Goal: Task Accomplishment & Management: Manage account settings

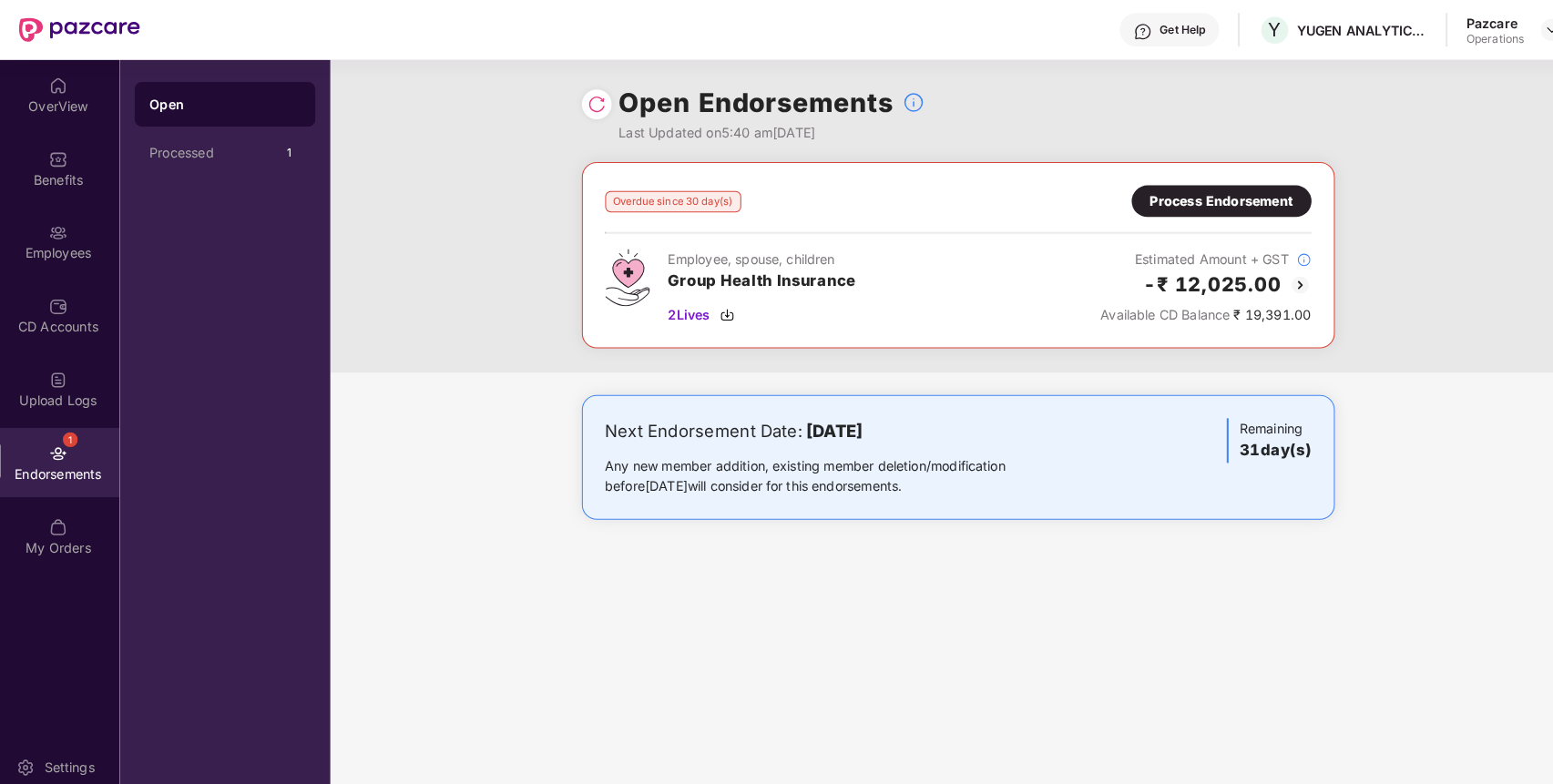
click at [1180, 180] on div "Overdue since 30 day(s) Process Endorsement Employee, spouse, children Group He…" at bounding box center [940, 249] width 736 height 182
click at [1180, 181] on div "Process Endorsement" at bounding box center [1197, 197] width 176 height 31
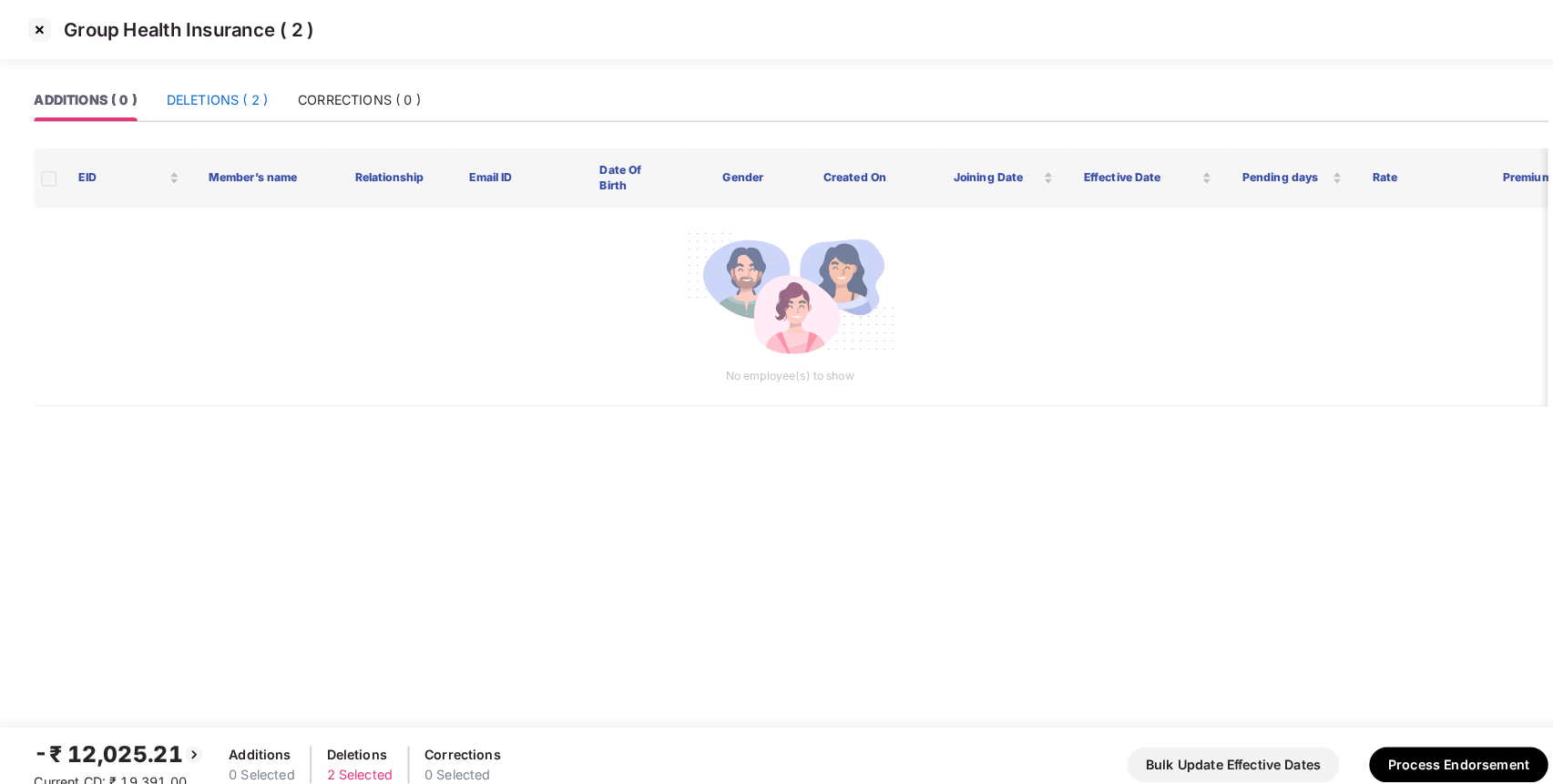
click at [235, 96] on div "DELETIONS ( 2 )" at bounding box center [214, 98] width 99 height 20
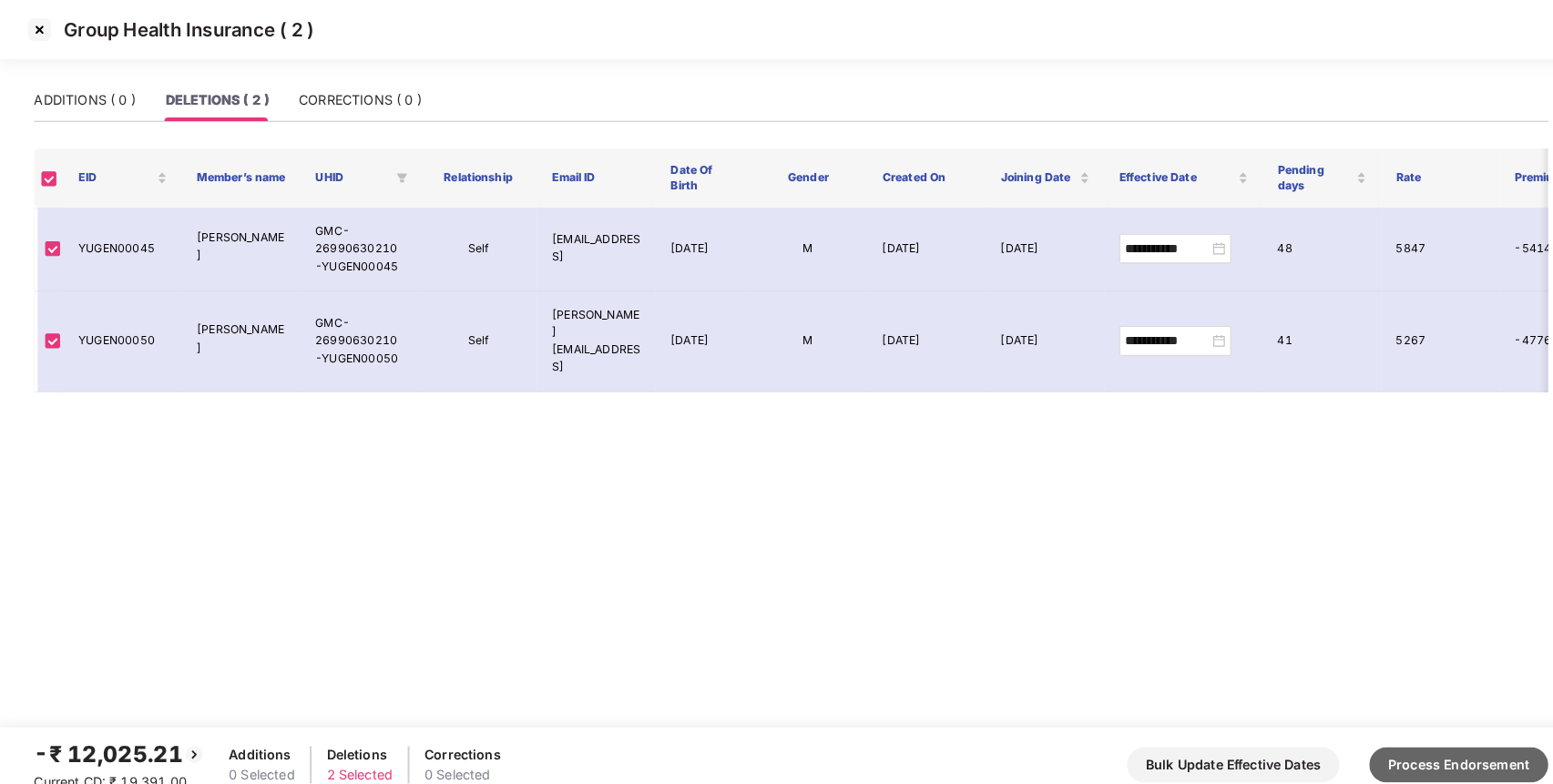
click at [1421, 749] on button "Process Endorsement" at bounding box center [1428, 747] width 175 height 34
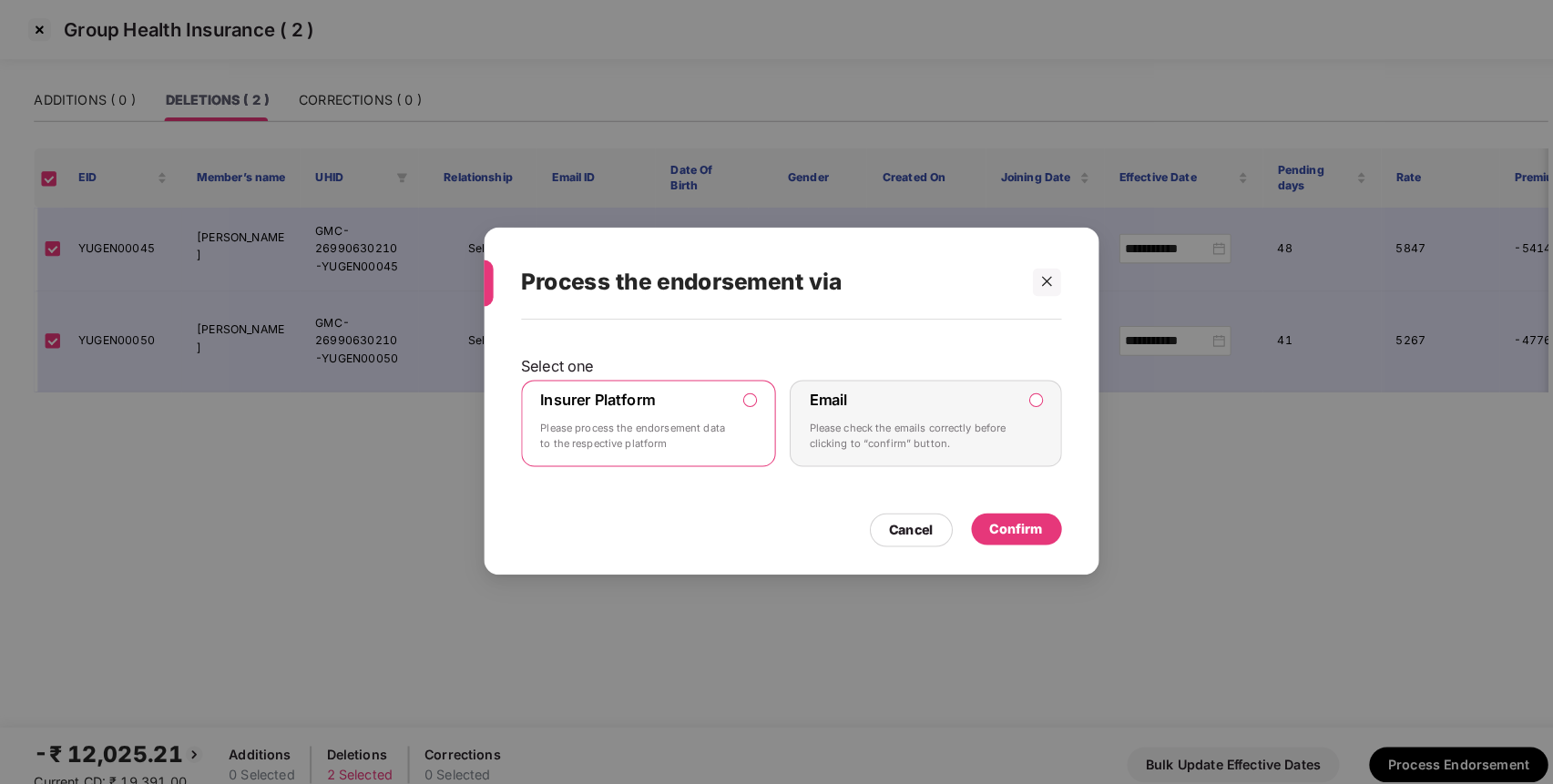
click at [667, 383] on div "Insurer Platform Please process the endorsement data to the respective platform" at bounding box center [625, 414] width 186 height 66
click at [1013, 507] on div "Confirm" at bounding box center [997, 517] width 52 height 20
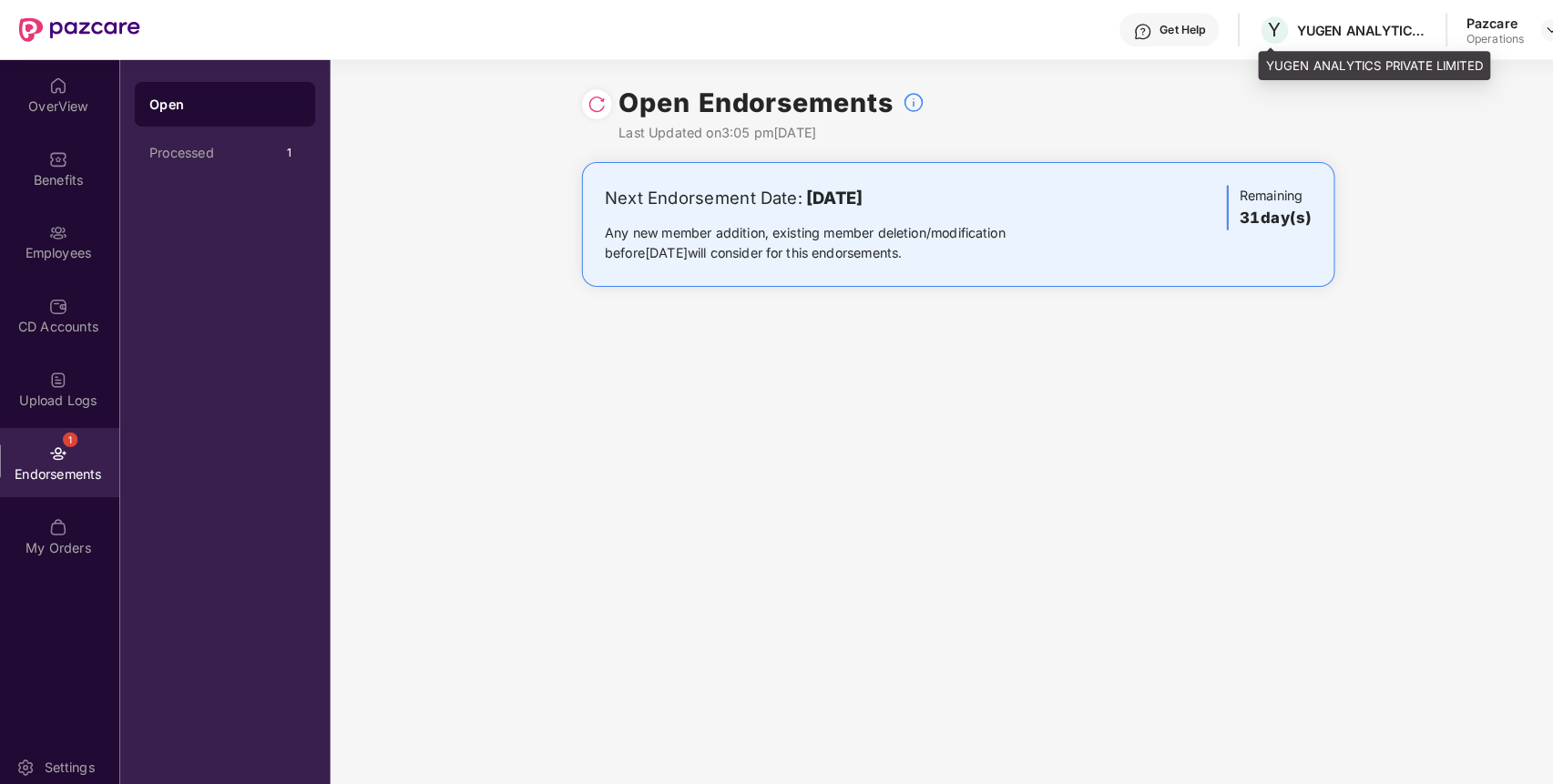
click at [1291, 26] on div "YUGEN ANALYTICS PRIVATE LIMITED" at bounding box center [1334, 30] width 127 height 18
copy div "YUGEN"
click at [1516, 24] on img at bounding box center [1521, 30] width 15 height 15
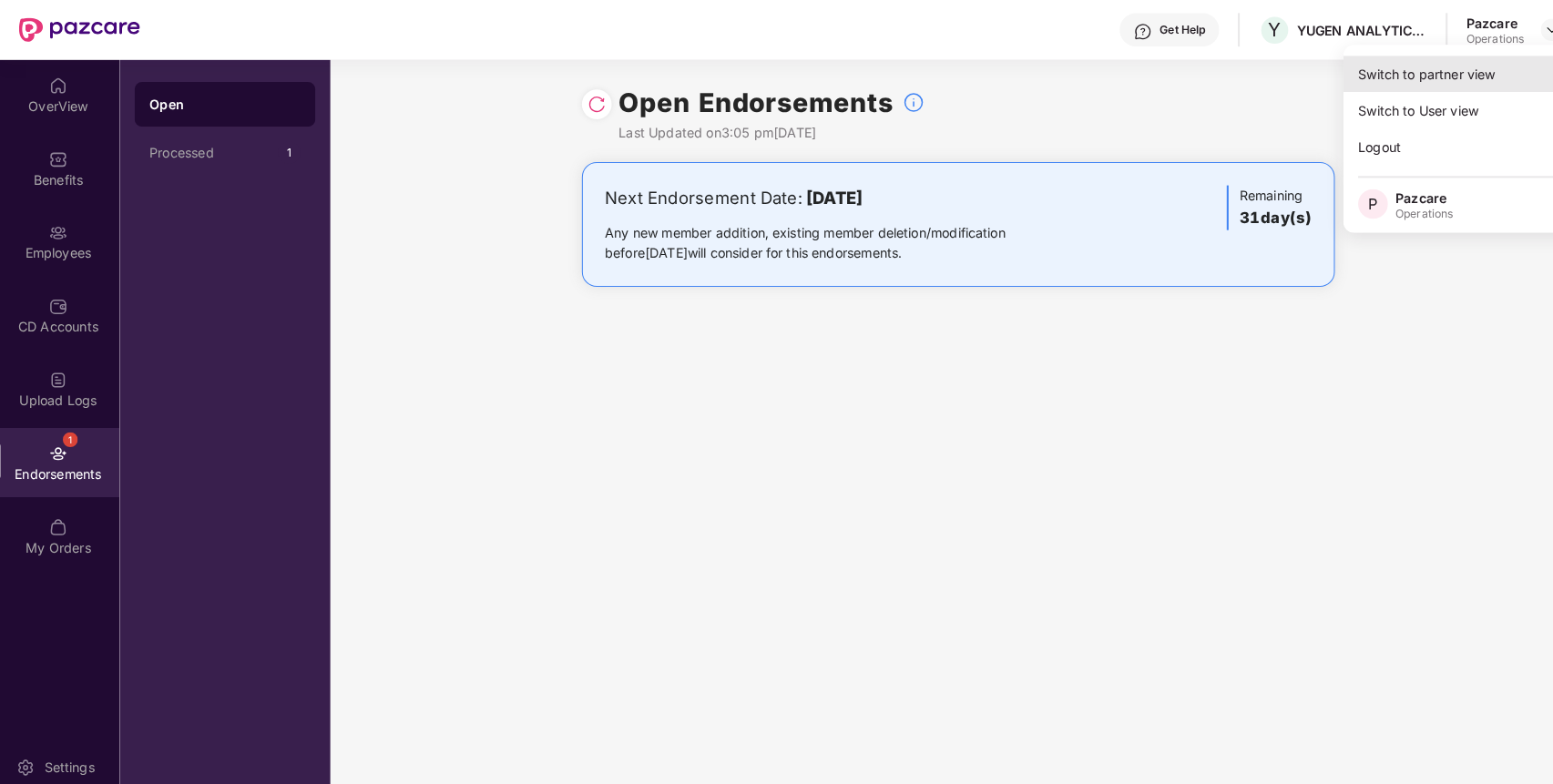
click at [1401, 84] on div "Switch to partner view" at bounding box center [1435, 72] width 237 height 35
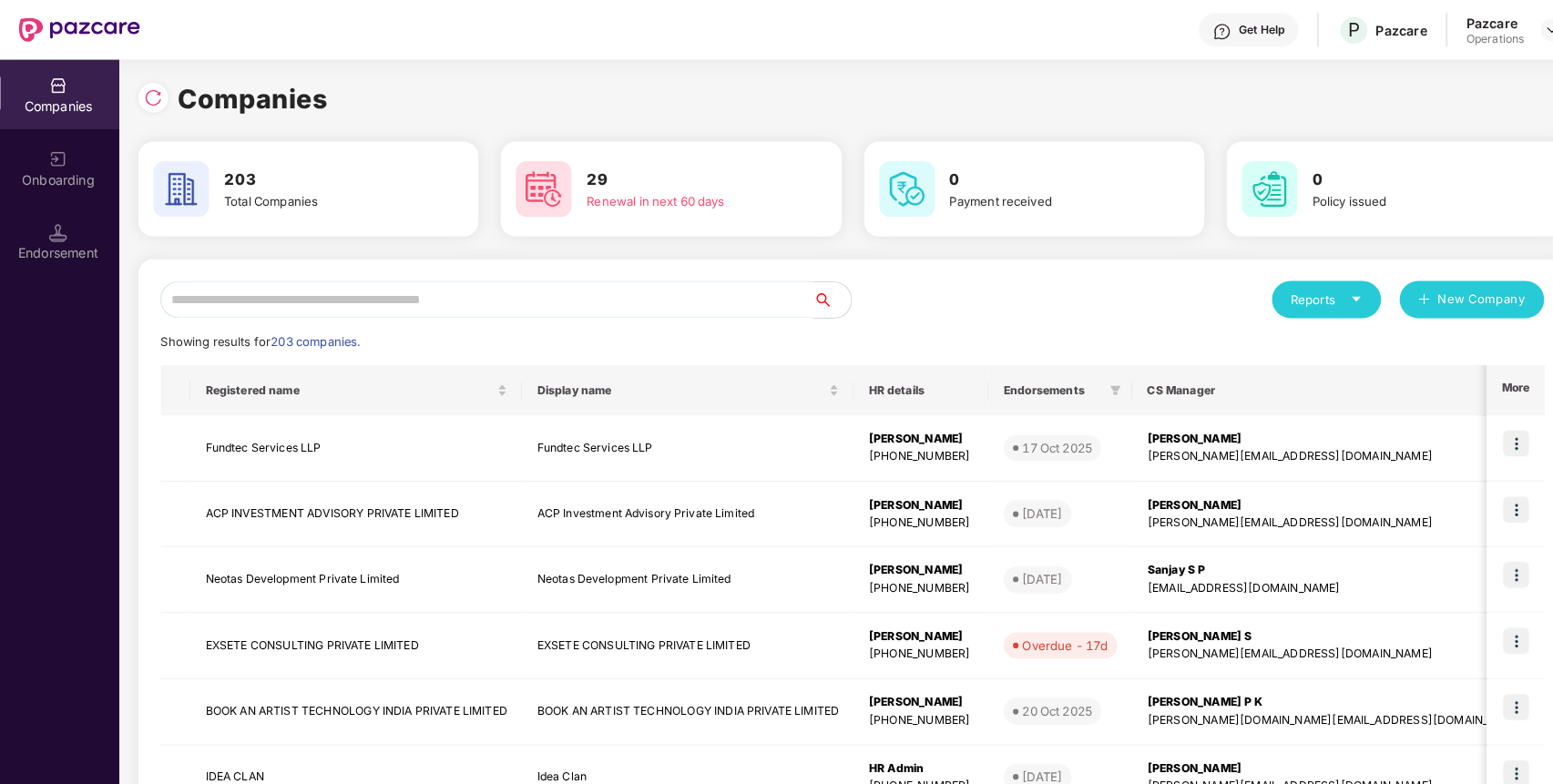
click at [506, 290] on input "text" at bounding box center [479, 293] width 638 height 36
paste input "*****"
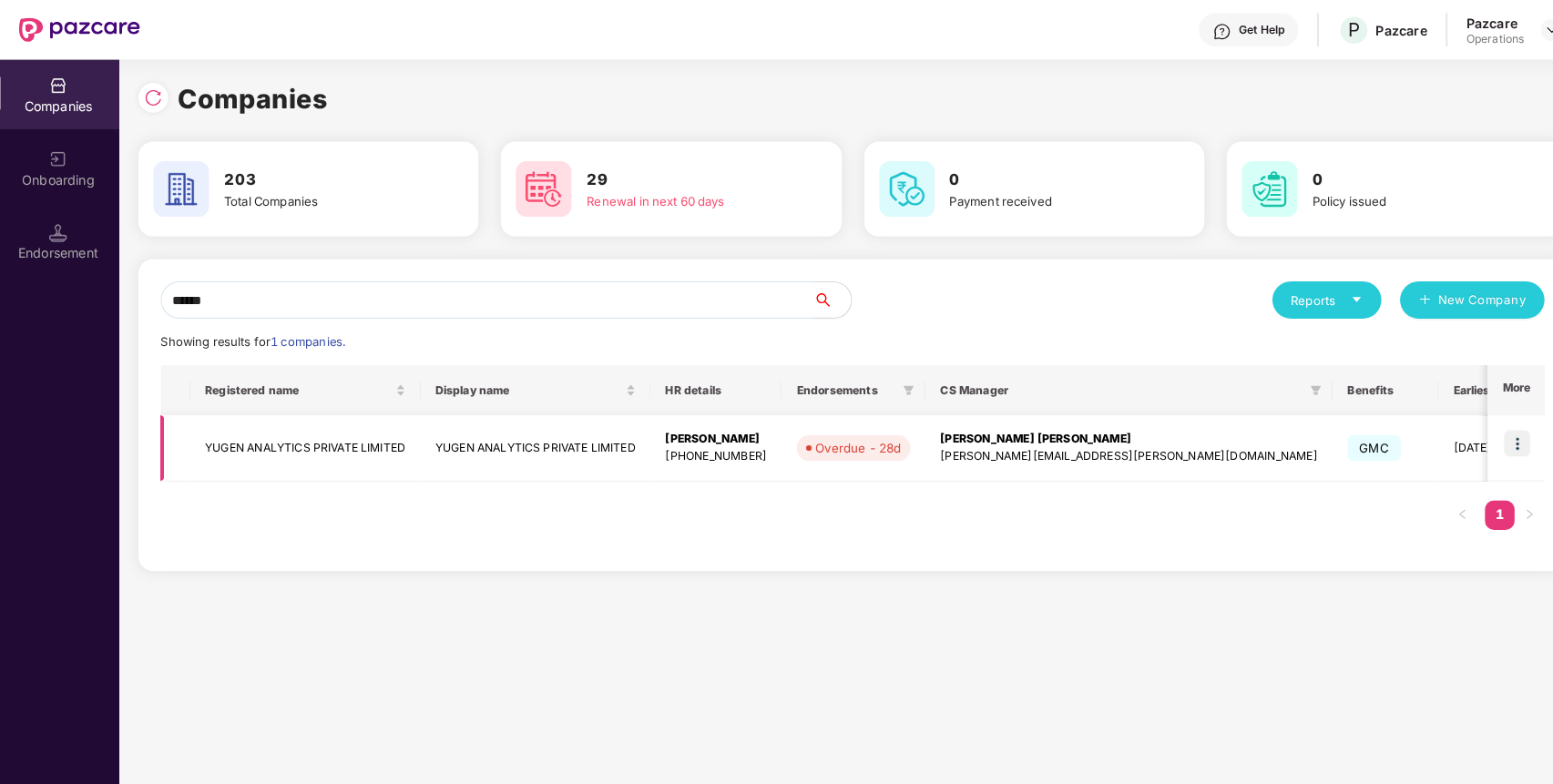
type input "*****"
click at [336, 447] on td "YUGEN ANALYTICS PRIVATE LIMITED" at bounding box center [302, 439] width 225 height 65
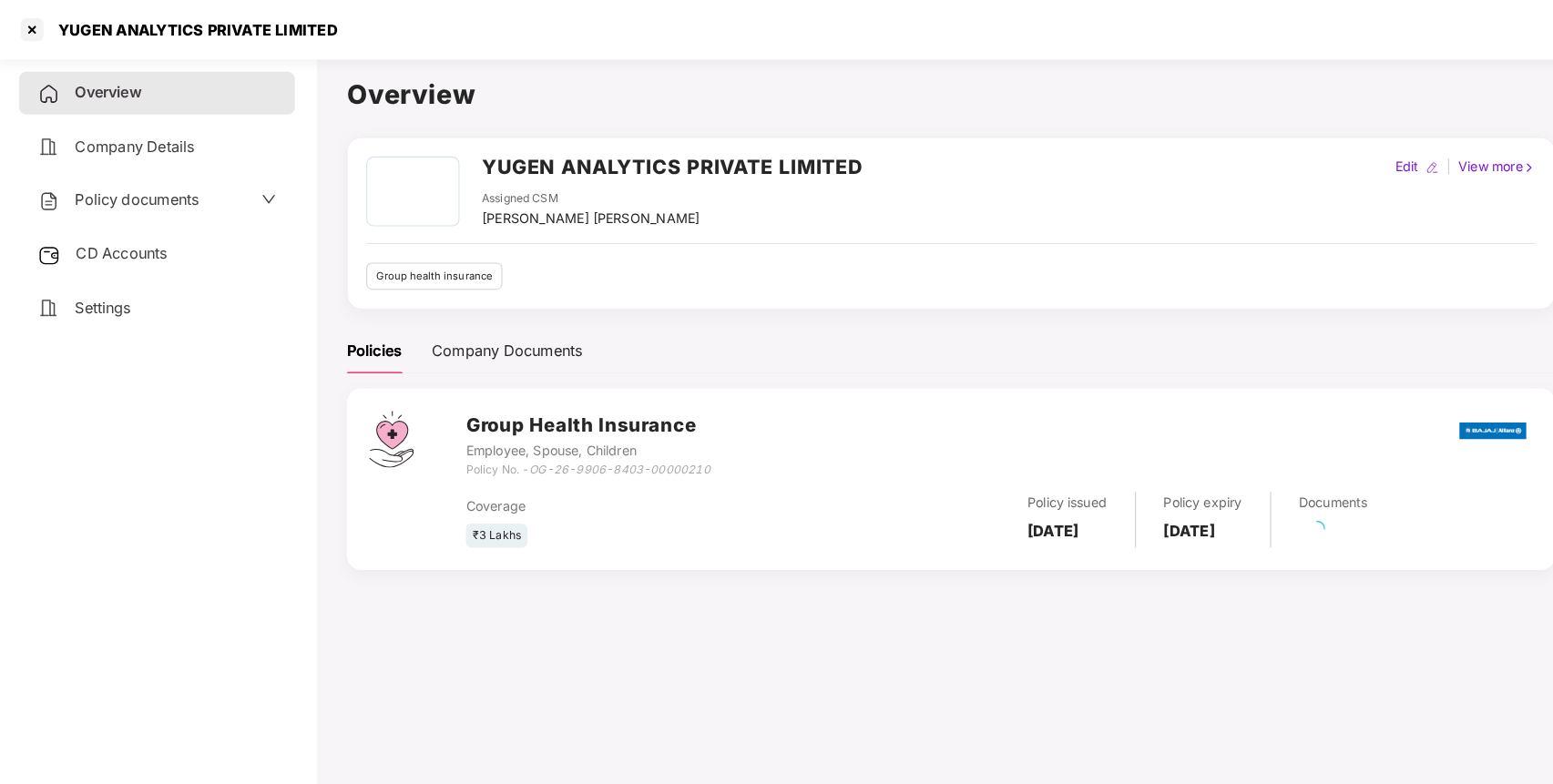
click at [238, 196] on div "Policy documents" at bounding box center [156, 196] width 233 height 24
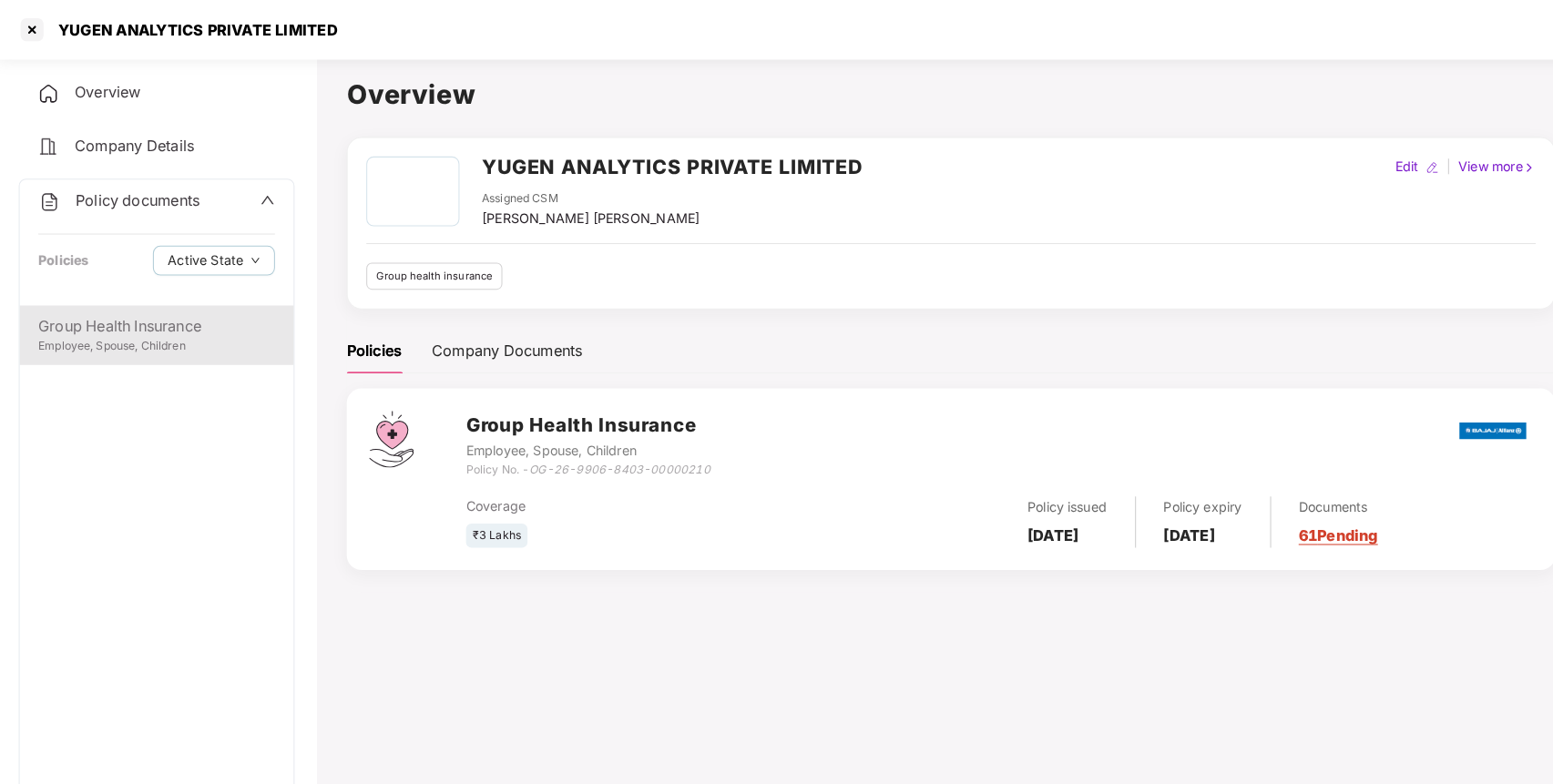
click at [219, 345] on div "Employee, Spouse, Children" at bounding box center [156, 339] width 231 height 18
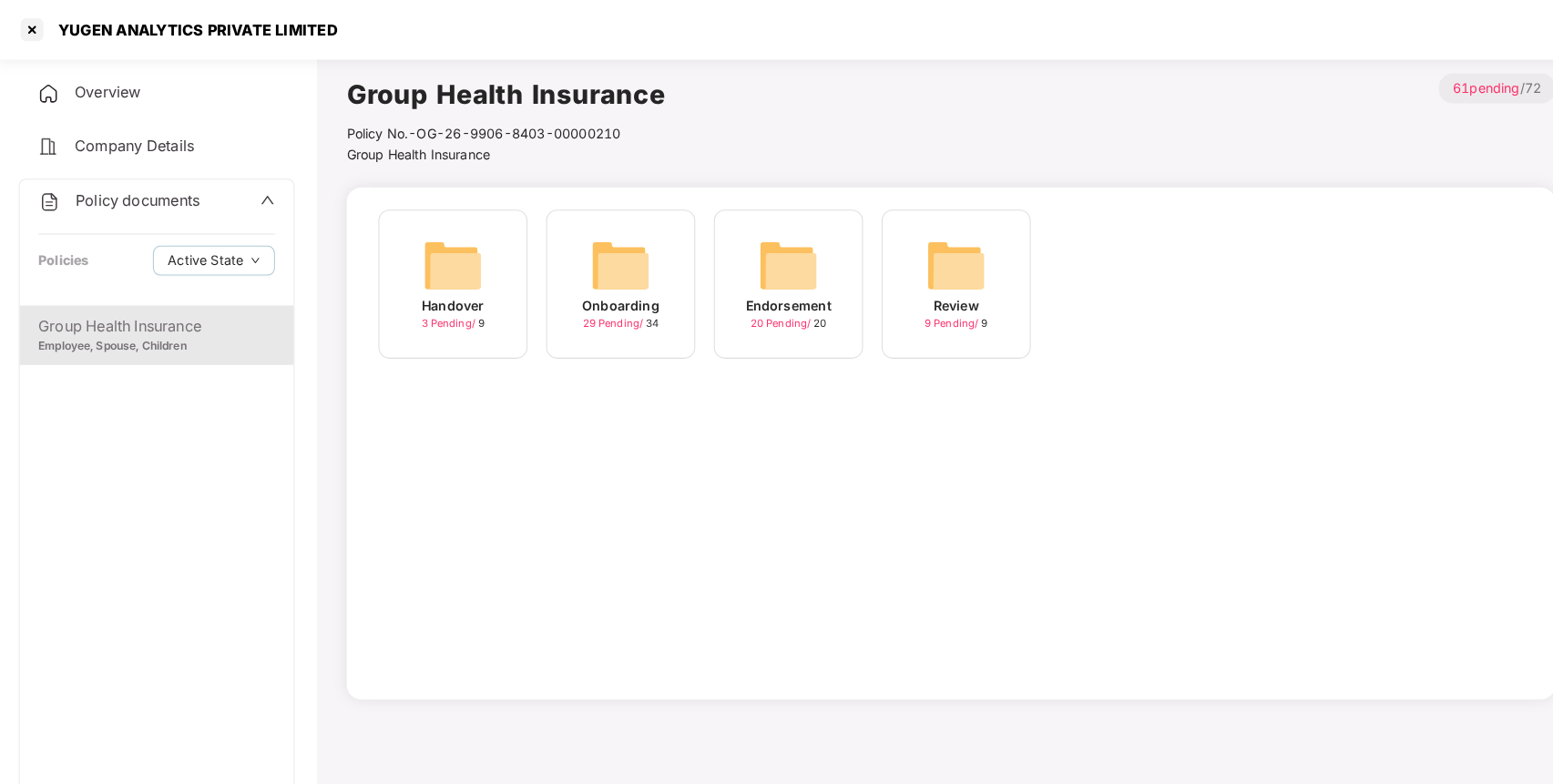
click at [798, 271] on img at bounding box center [773, 259] width 58 height 58
click at [762, 271] on img at bounding box center [773, 259] width 58 height 58
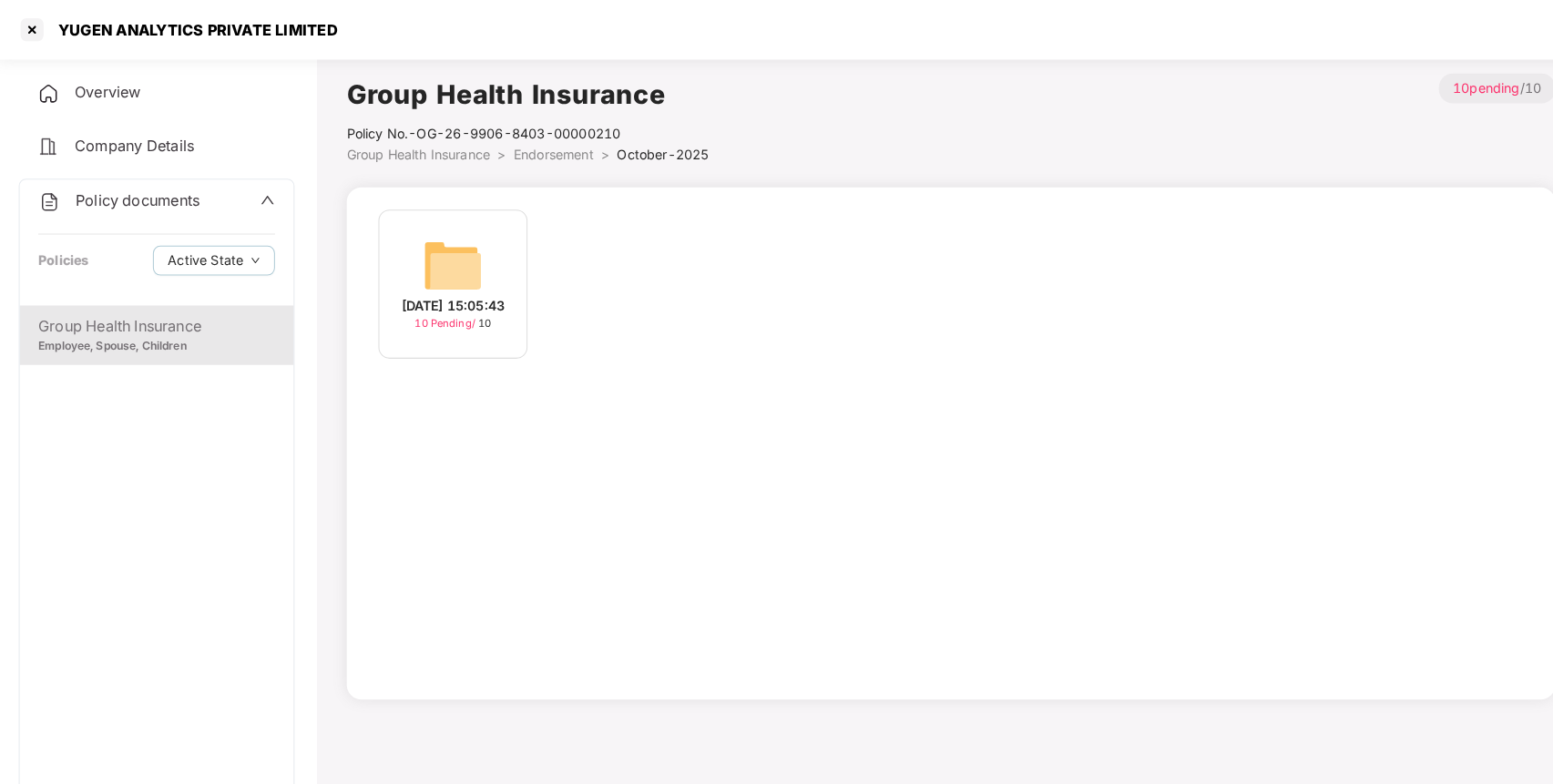
click at [560, 151] on span "Endorsement" at bounding box center [544, 151] width 79 height 16
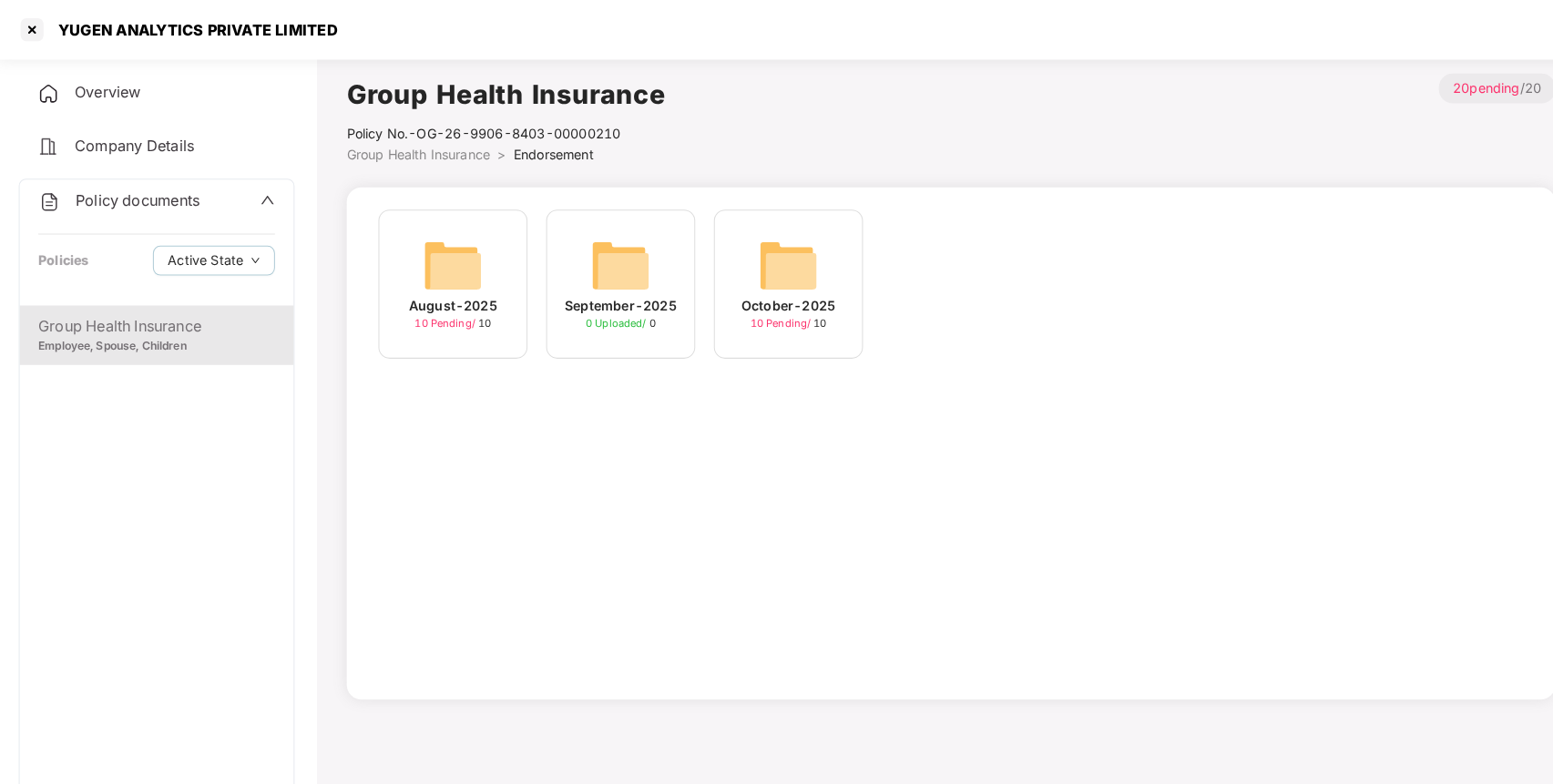
click at [767, 244] on img at bounding box center [773, 259] width 58 height 58
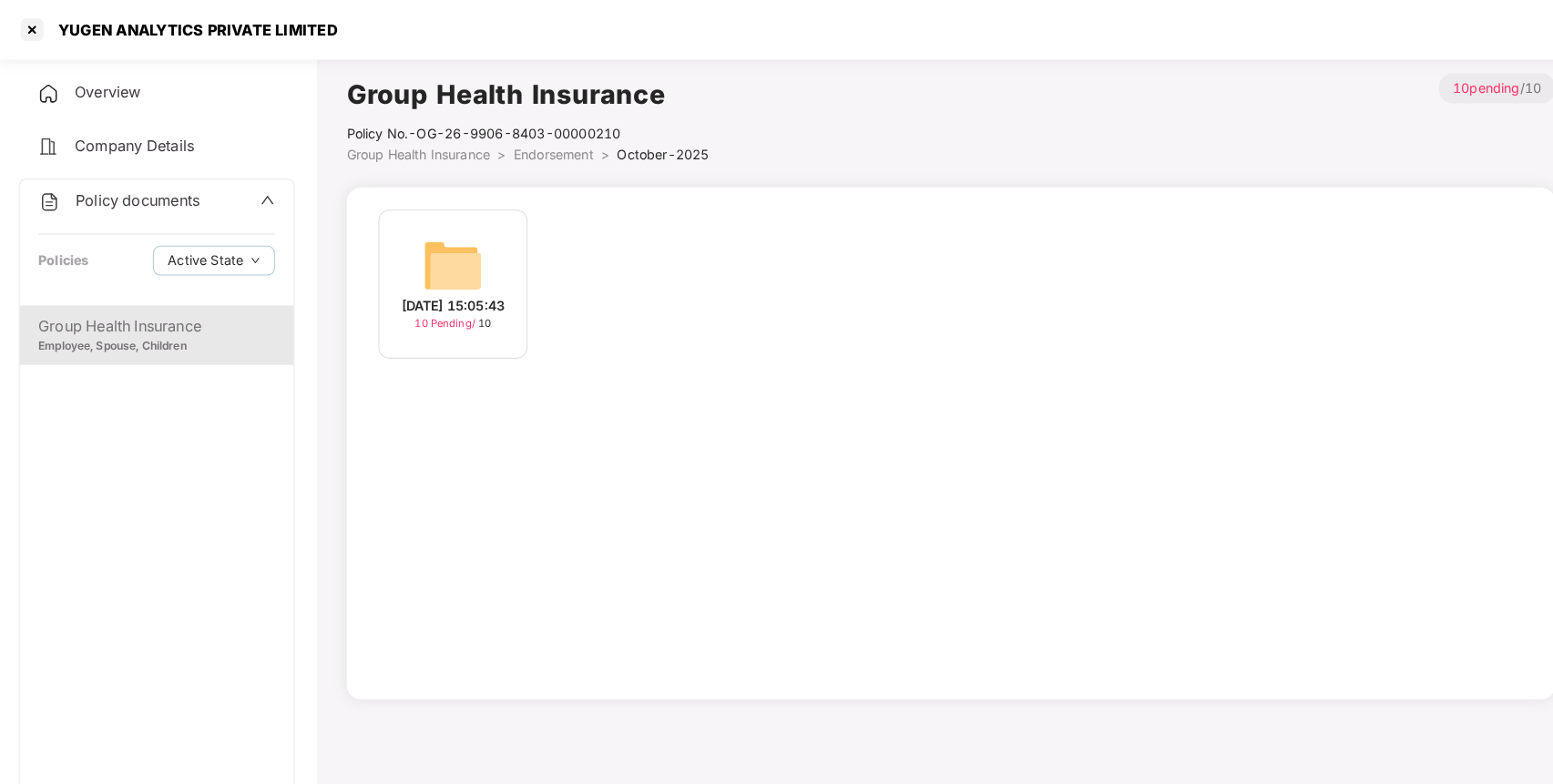
click at [466, 289] on div "[DATE] 15:05:43" at bounding box center [446, 299] width 101 height 20
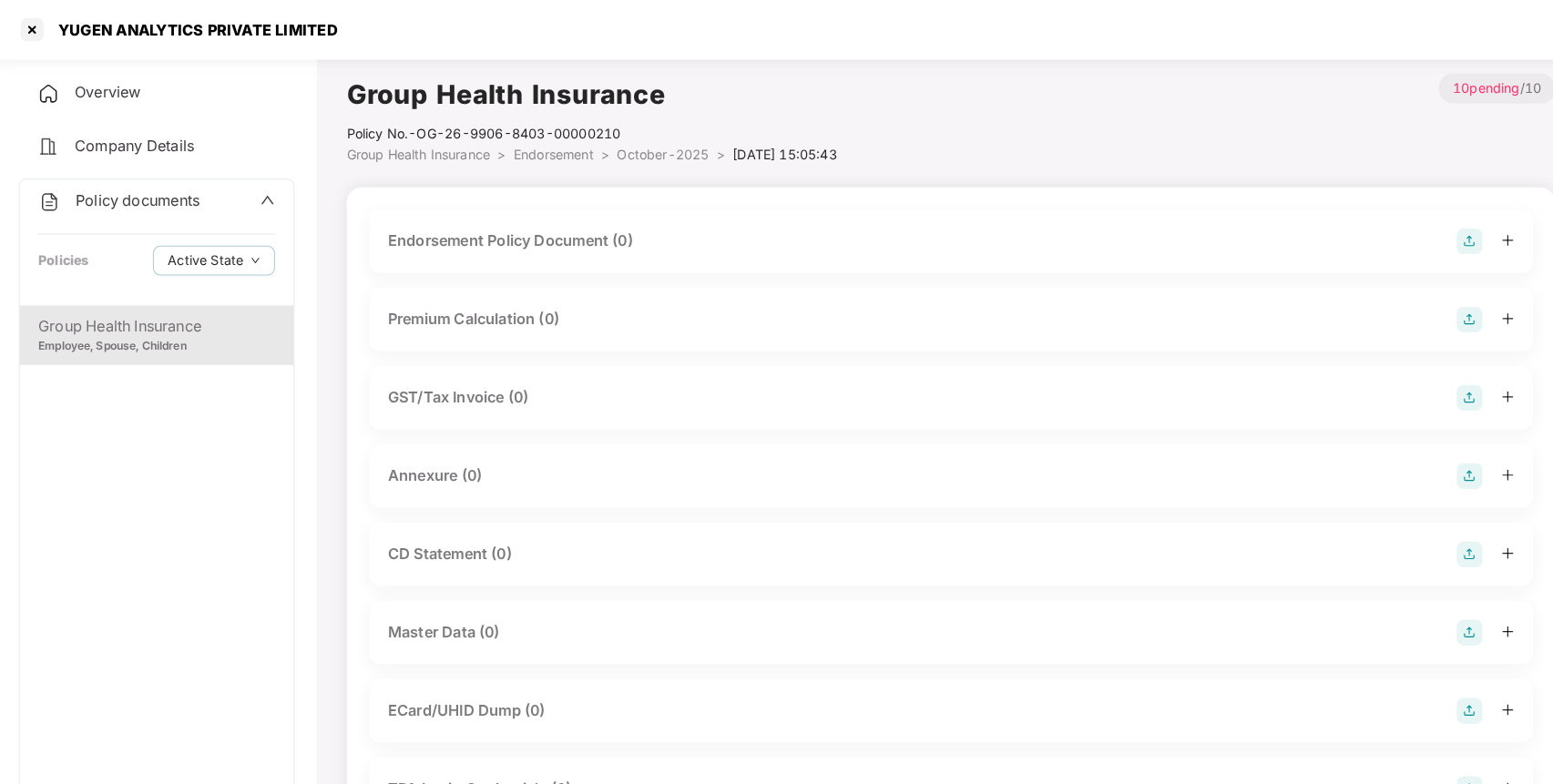
click at [1452, 231] on div at bounding box center [1455, 236] width 56 height 26
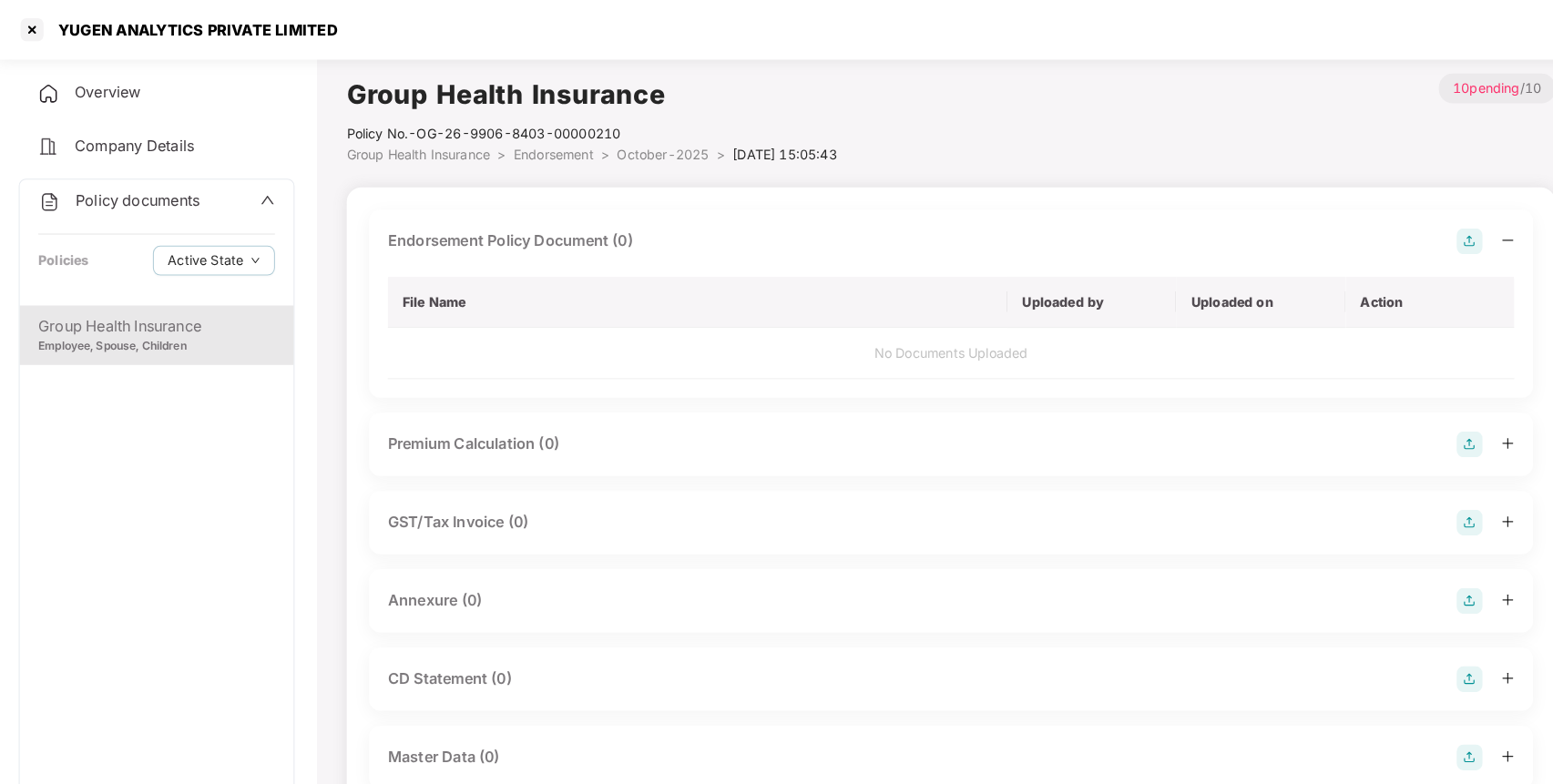
click at [1443, 230] on img at bounding box center [1440, 236] width 26 height 26
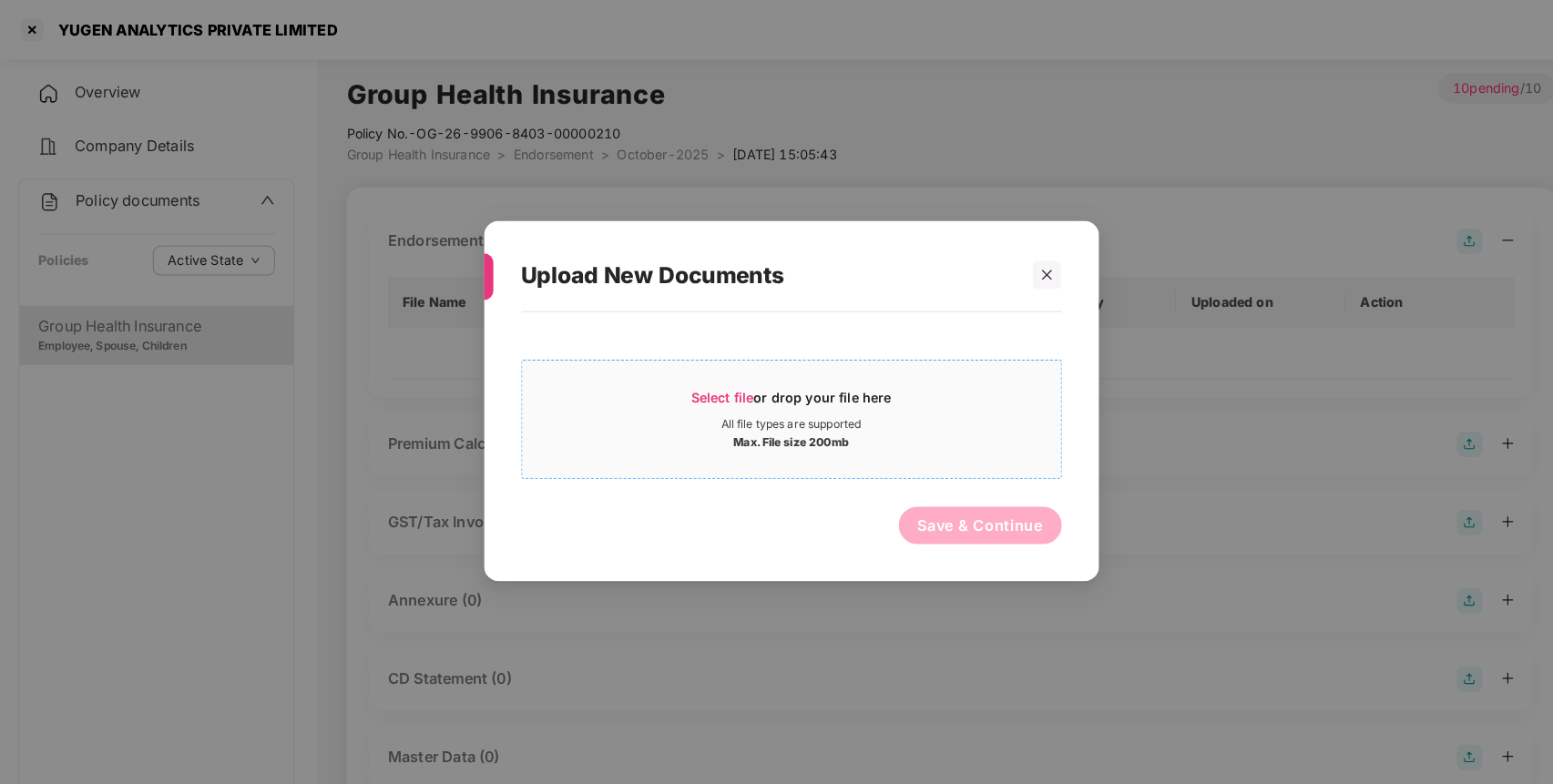
click at [902, 381] on div "Select file or drop your file here" at bounding box center [777, 393] width 527 height 28
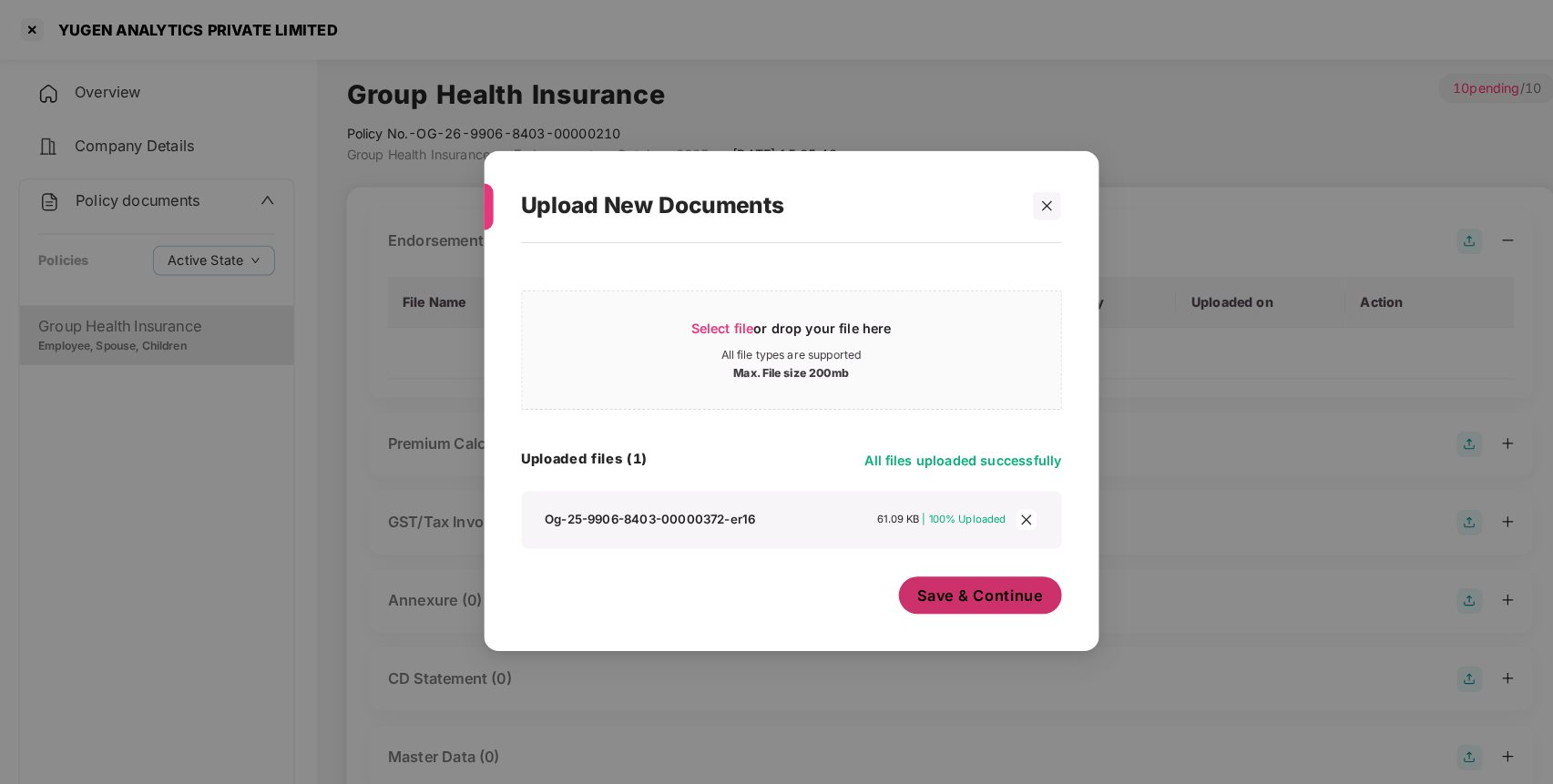
click at [990, 582] on span "Save & Continue" at bounding box center [961, 582] width 123 height 20
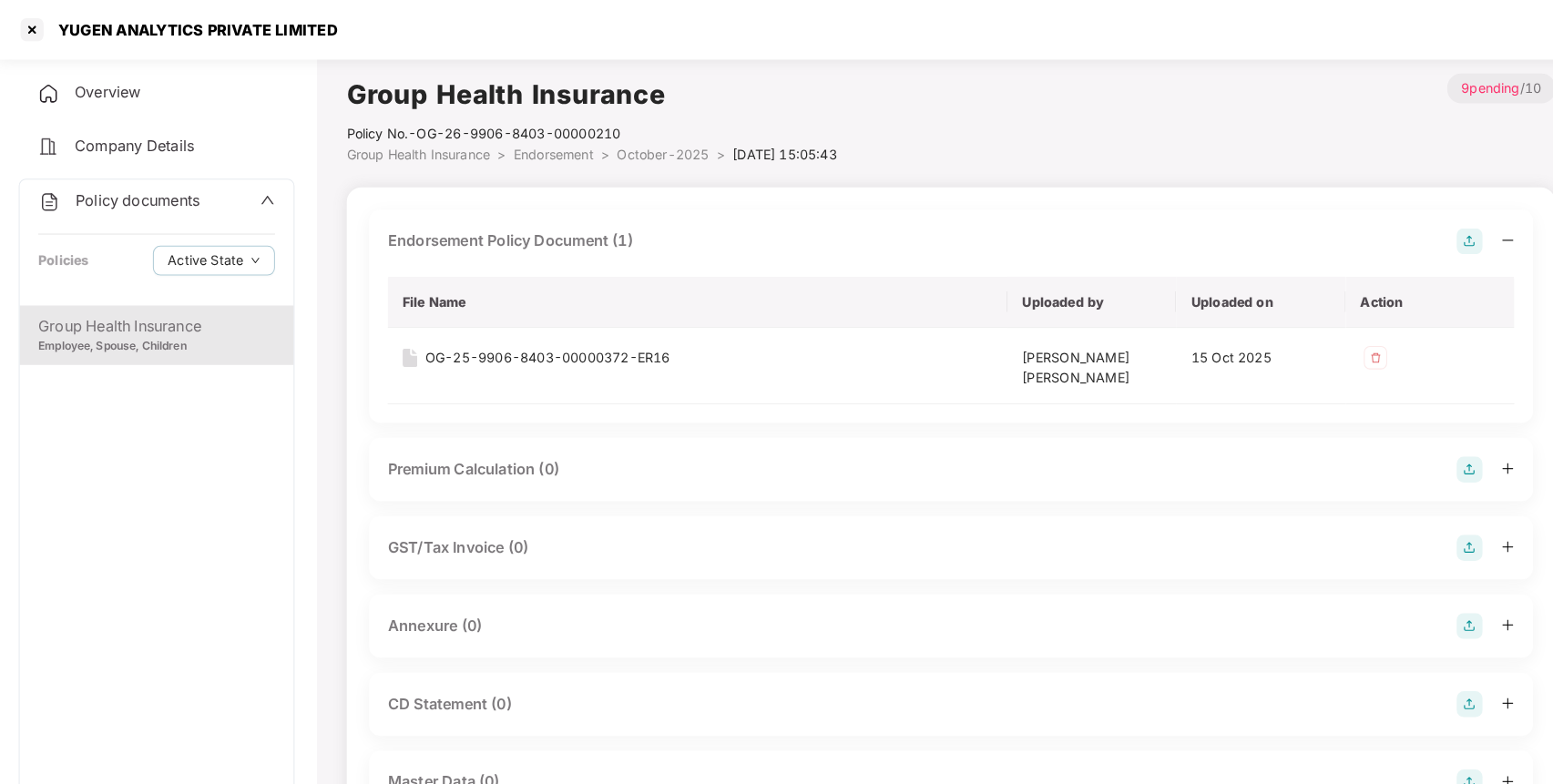
click at [1445, 609] on img at bounding box center [1440, 612] width 26 height 26
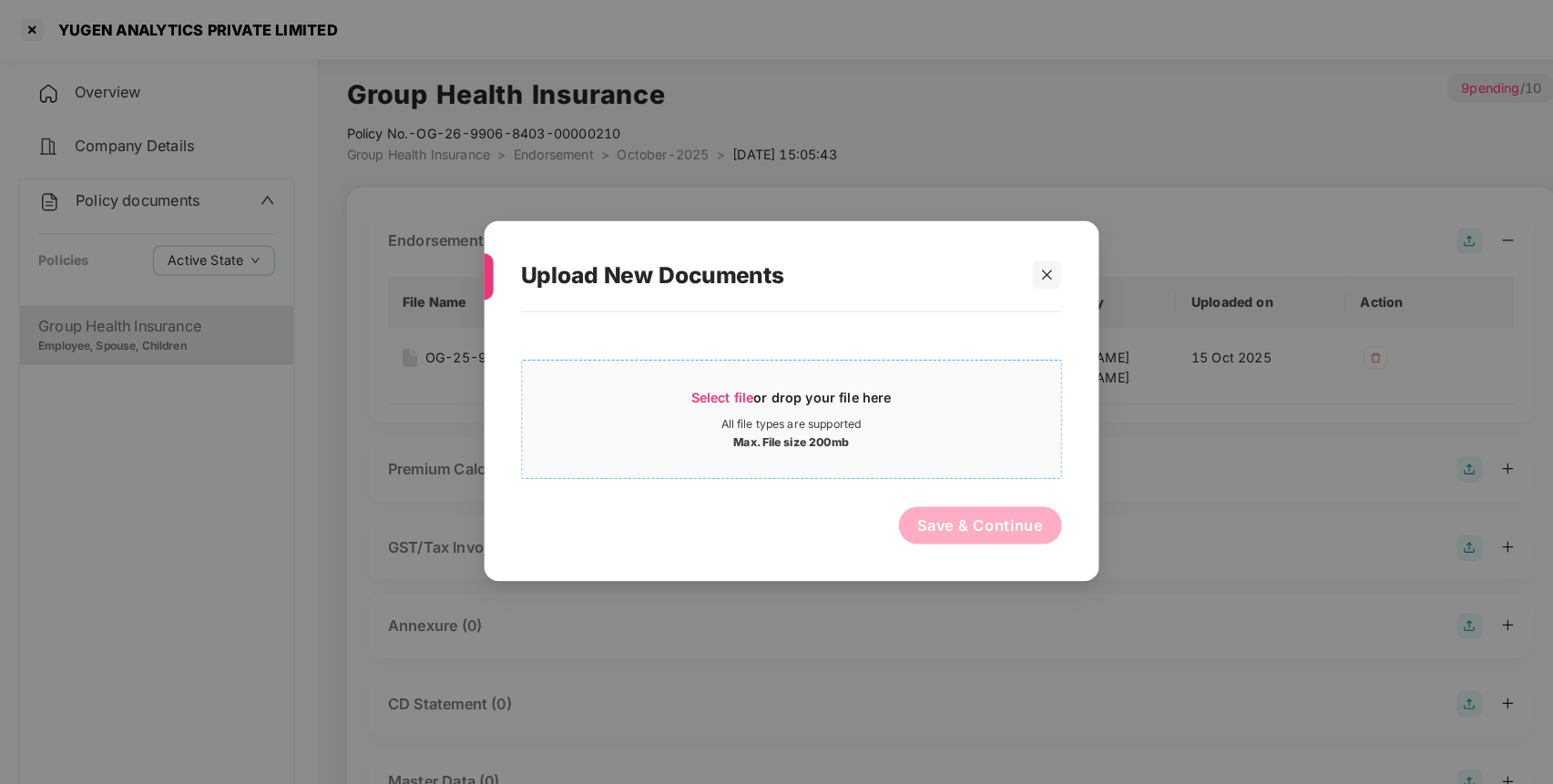
click at [843, 427] on div "Max. File size 200mb" at bounding box center [777, 430] width 527 height 18
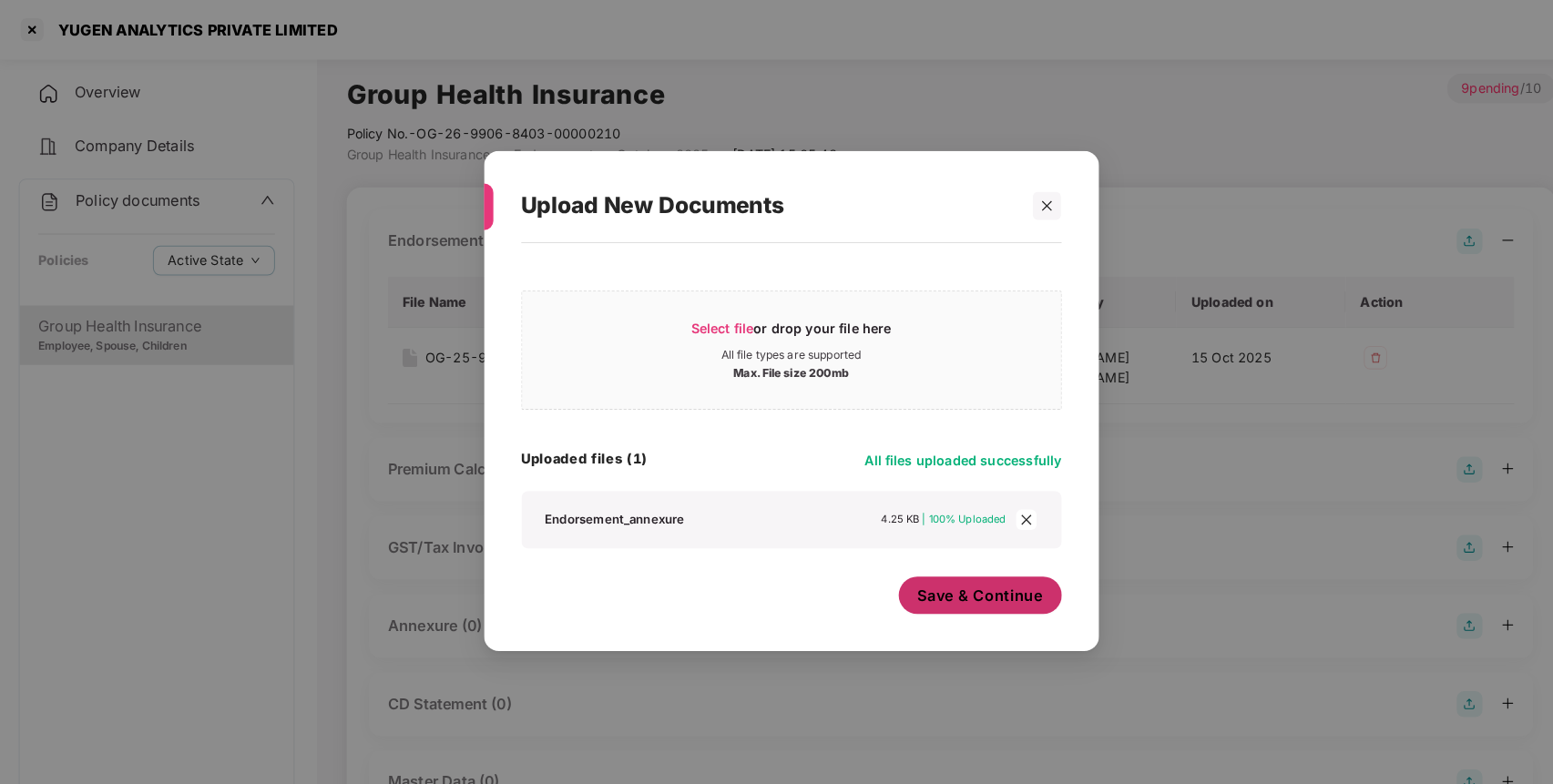
click at [962, 581] on span "Save & Continue" at bounding box center [961, 582] width 123 height 20
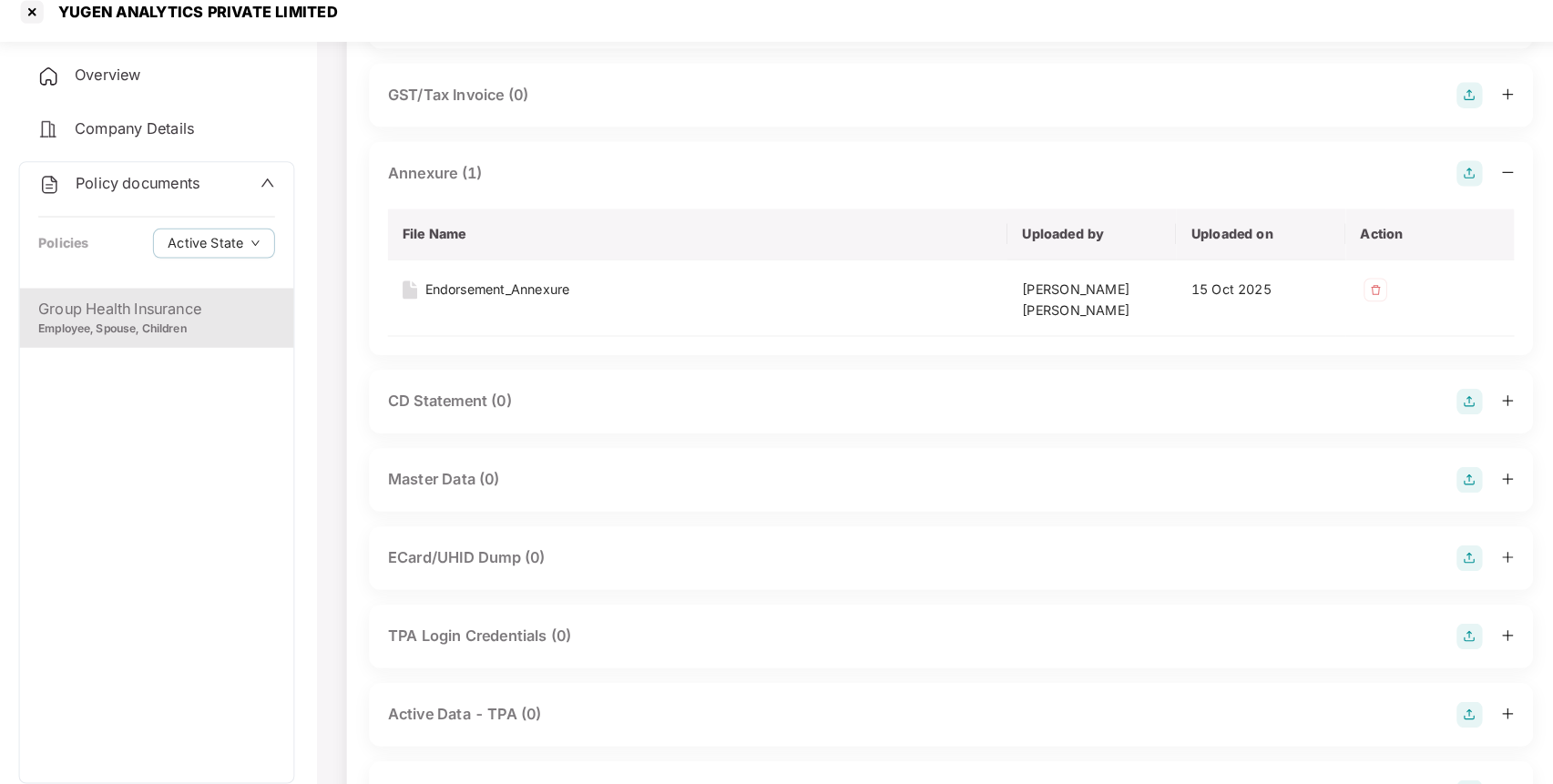
scroll to position [428, 0]
click at [1448, 479] on img at bounding box center [1440, 484] width 26 height 26
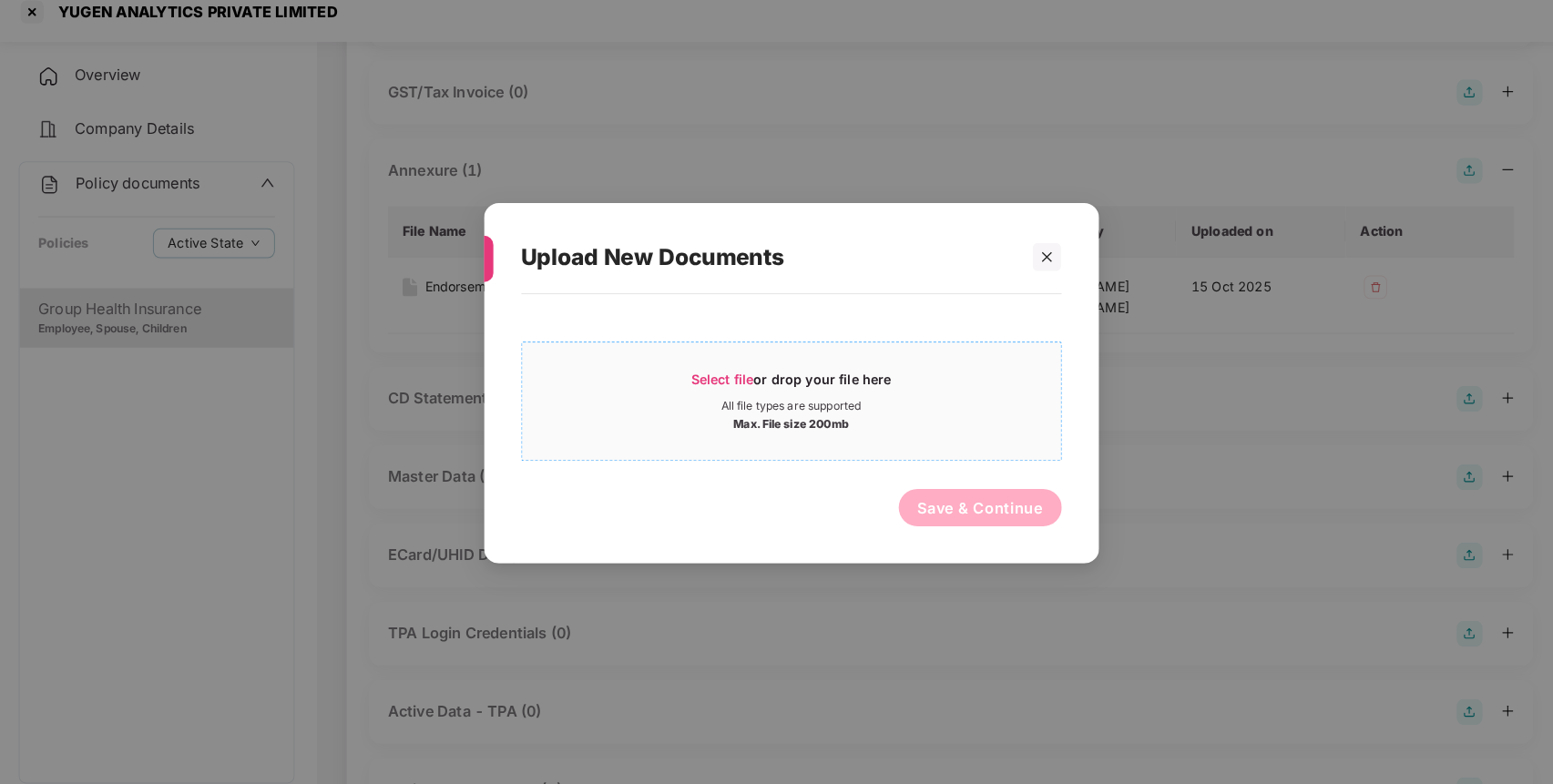
click at [921, 424] on div "Max. File size 200mb" at bounding box center [777, 430] width 527 height 18
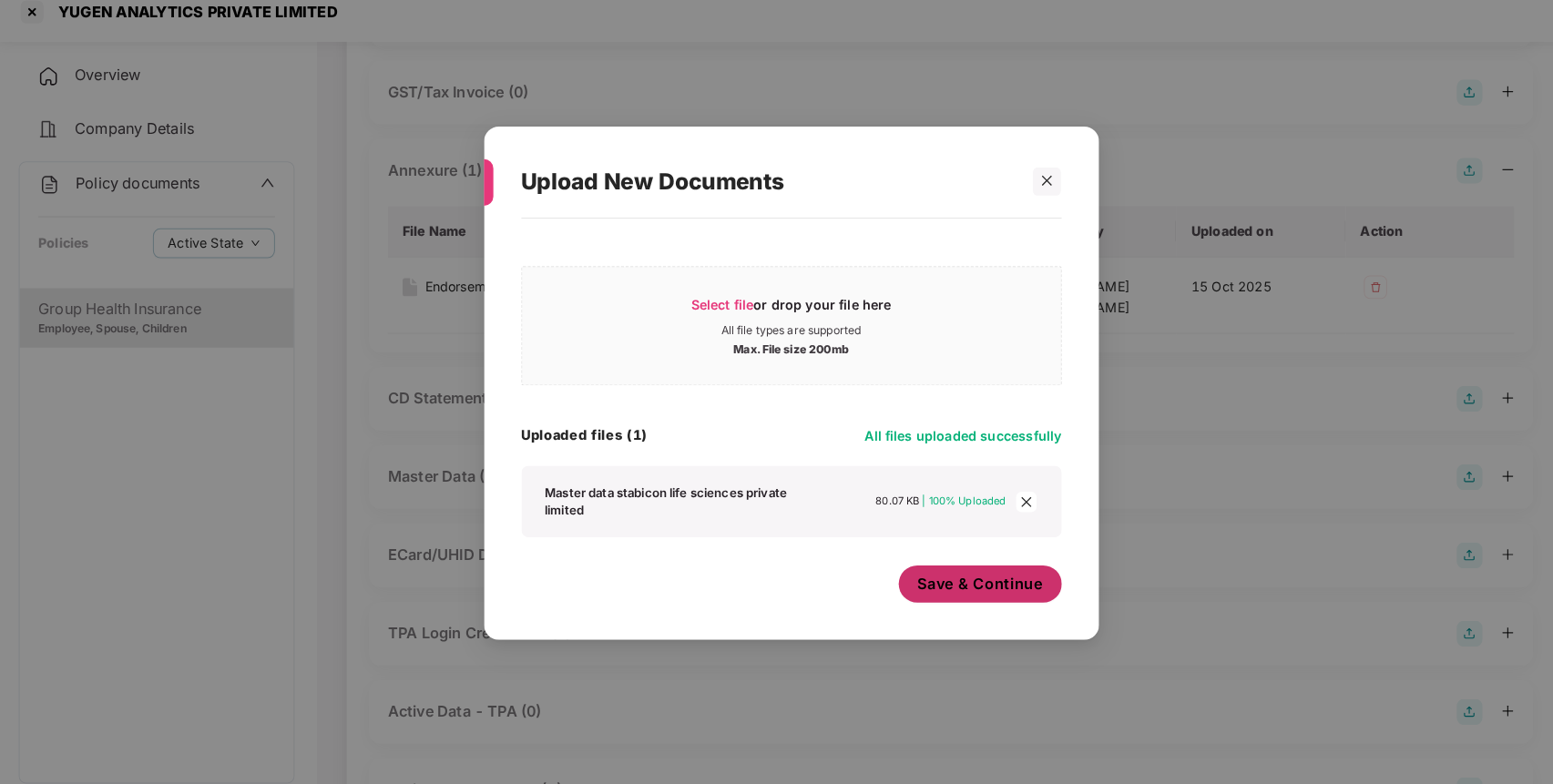
click at [990, 596] on span "Save & Continue" at bounding box center [961, 588] width 123 height 20
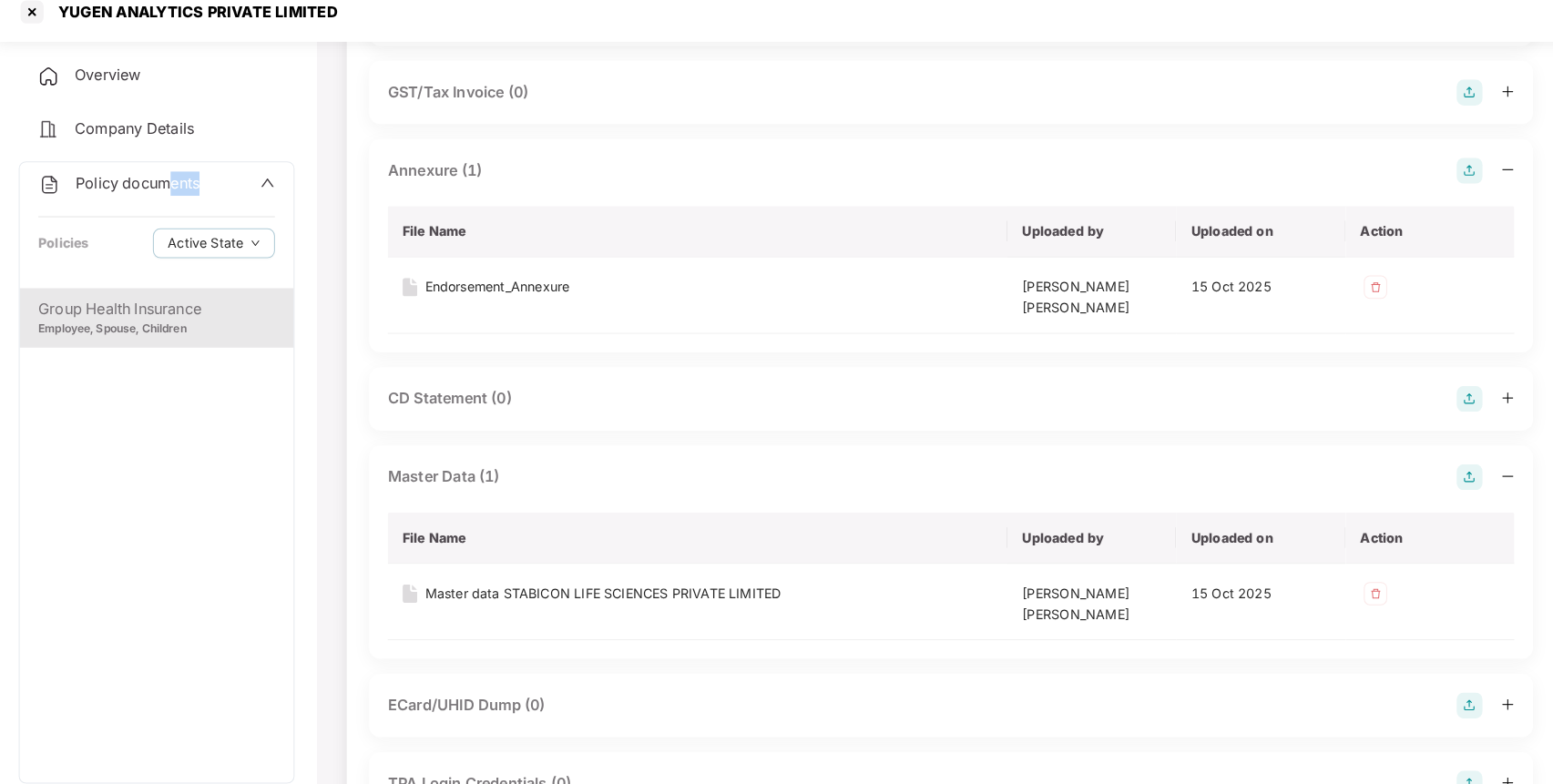
drag, startPoint x: 168, startPoint y: 208, endPoint x: 165, endPoint y: 189, distance: 19.2
click at [165, 189] on div "Policy documents Policies Active State" at bounding box center [157, 236] width 268 height 123
click at [165, 189] on span "Policy documents" at bounding box center [138, 196] width 121 height 18
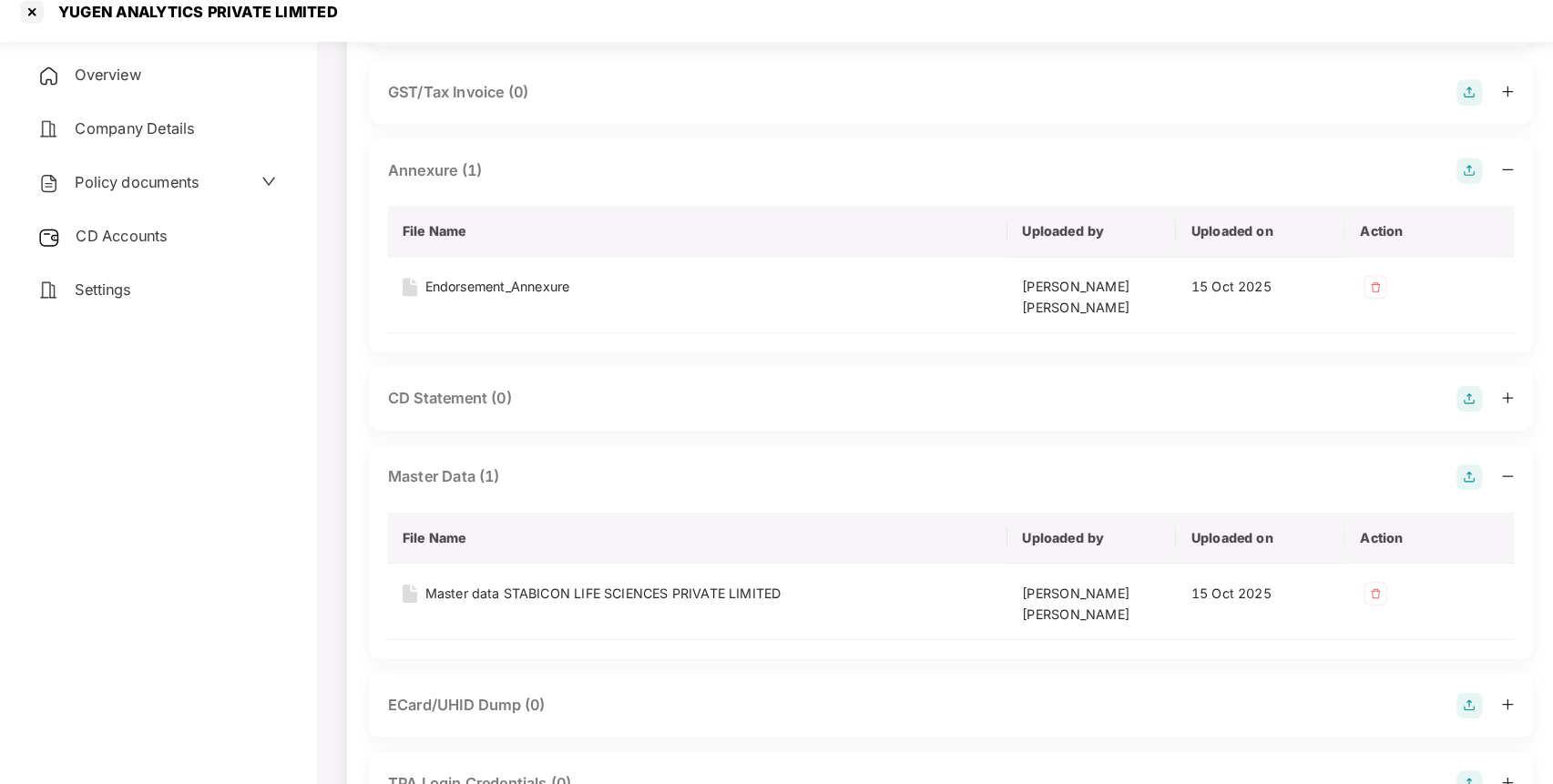
click at [161, 238] on span "CD Accounts" at bounding box center [122, 247] width 90 height 18
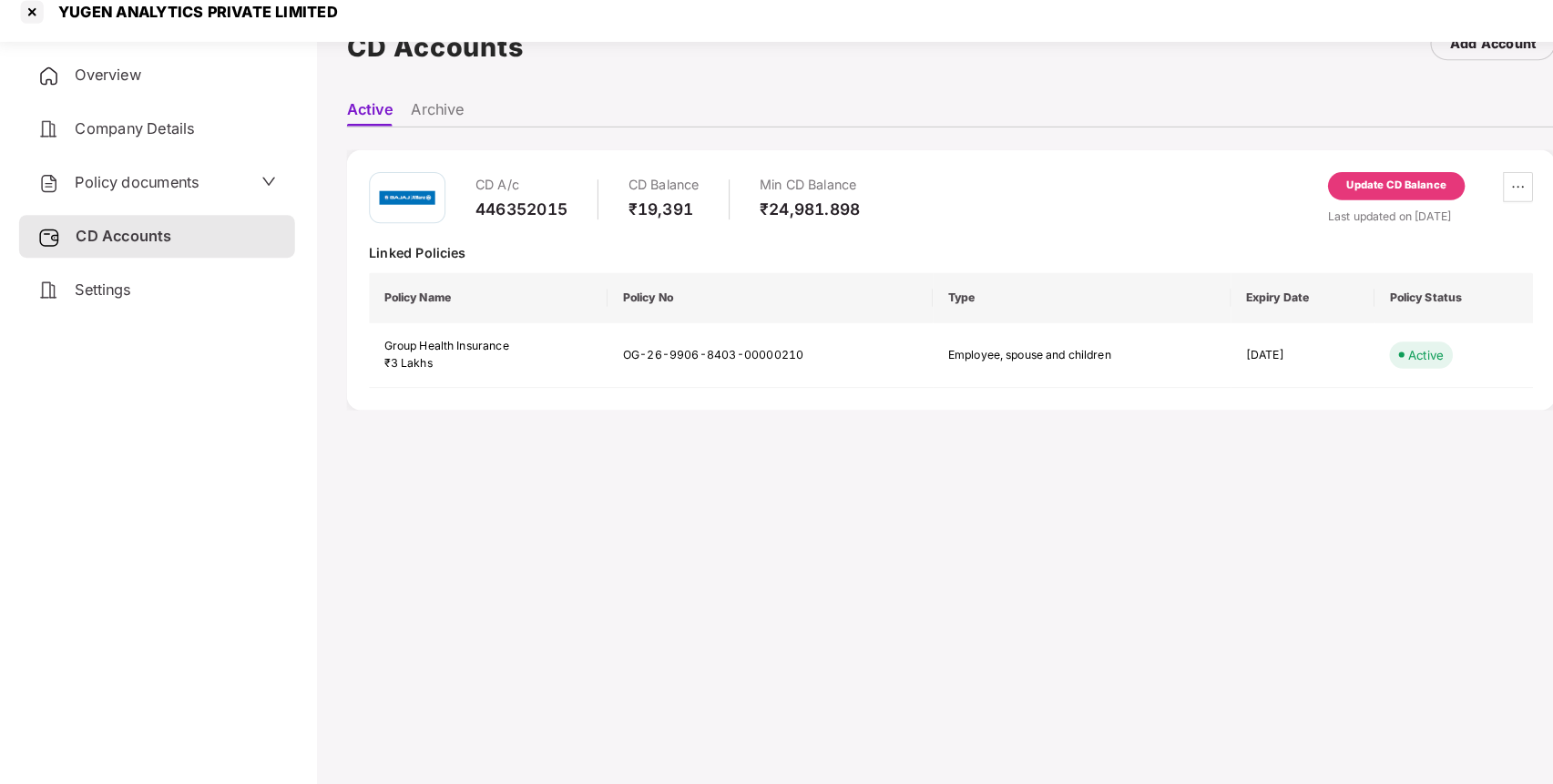
scroll to position [0, 0]
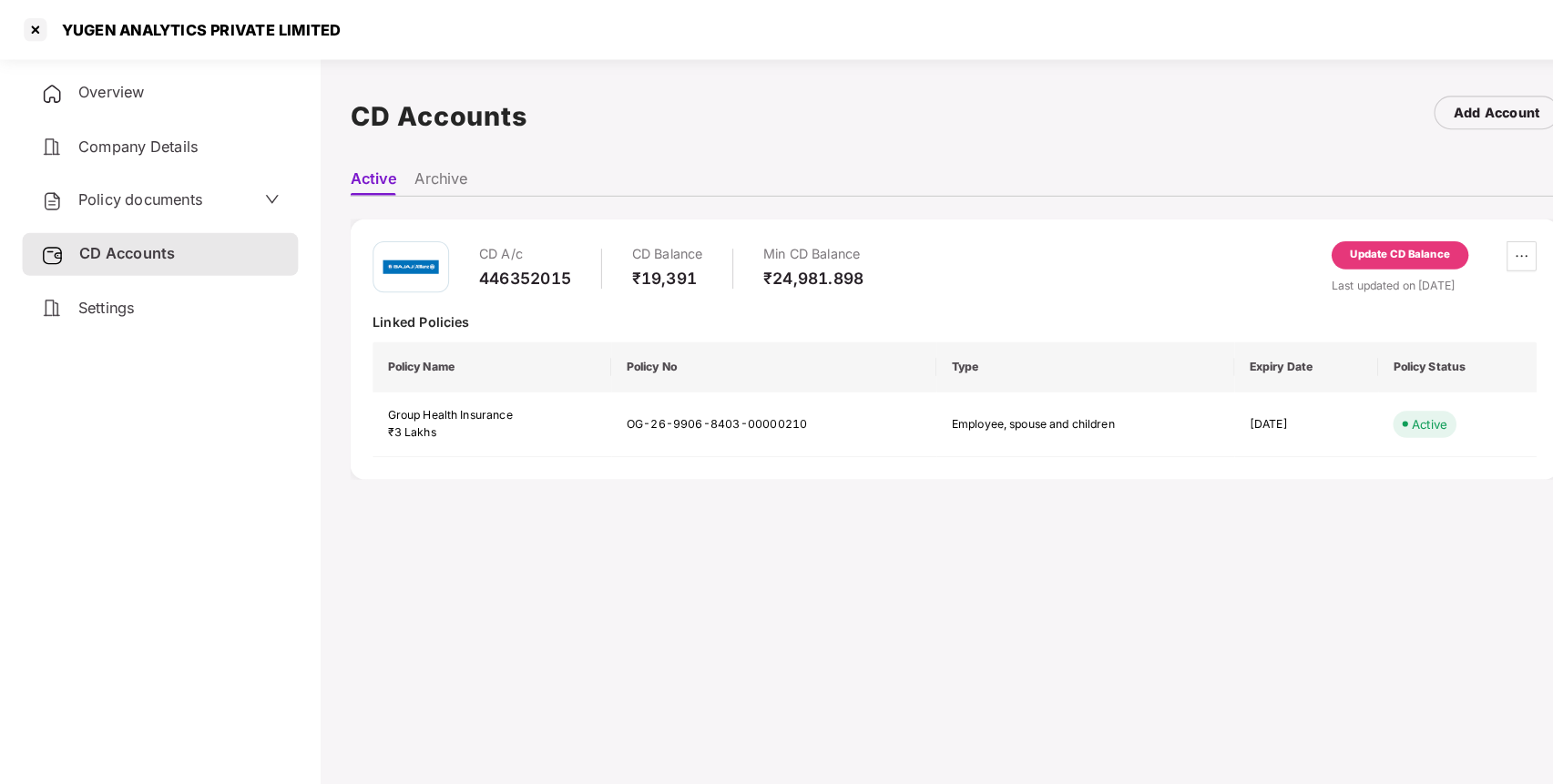
click at [226, 77] on div "Overview" at bounding box center [157, 90] width 270 height 42
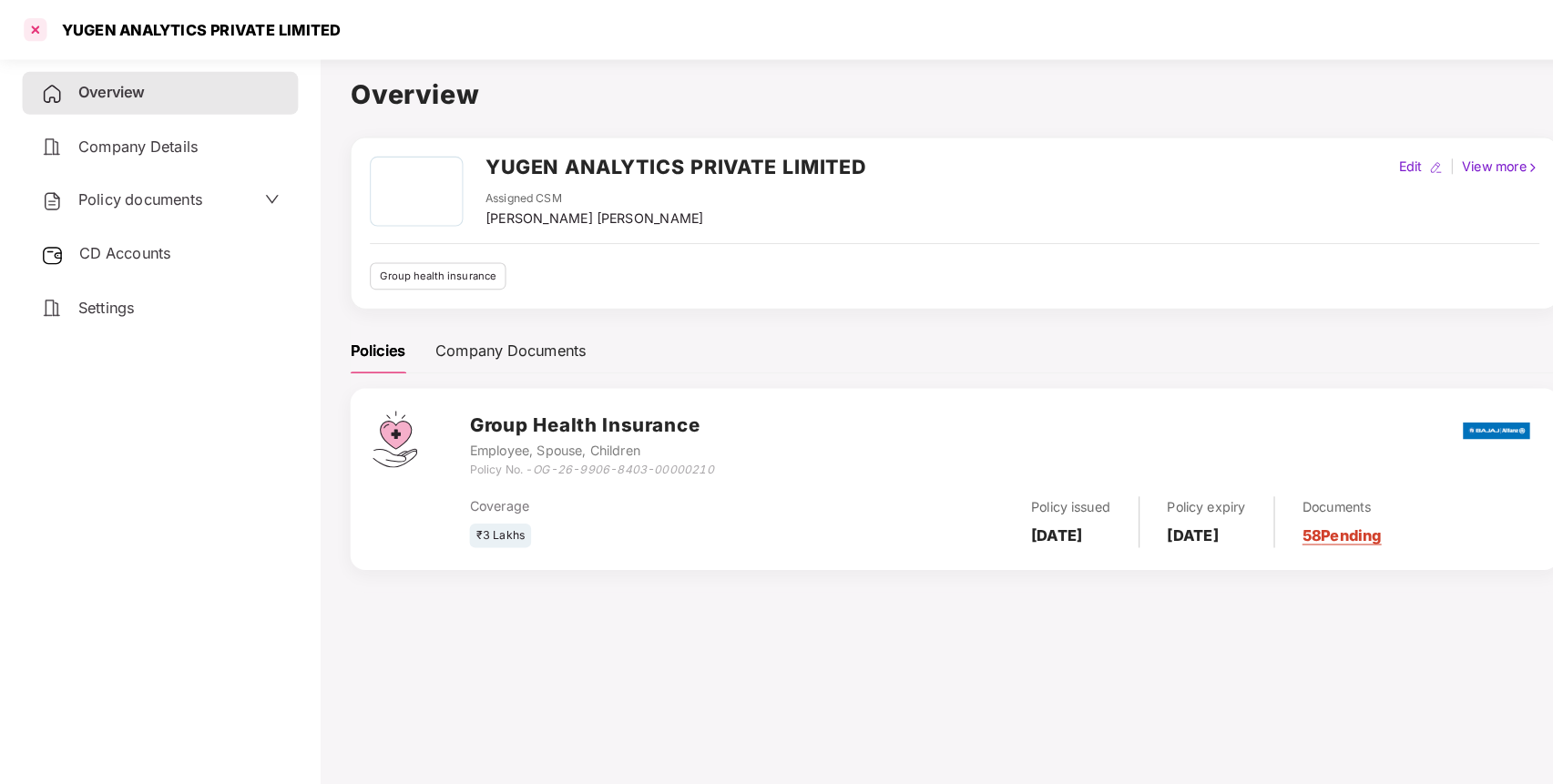
click at [25, 30] on div at bounding box center [35, 30] width 30 height 30
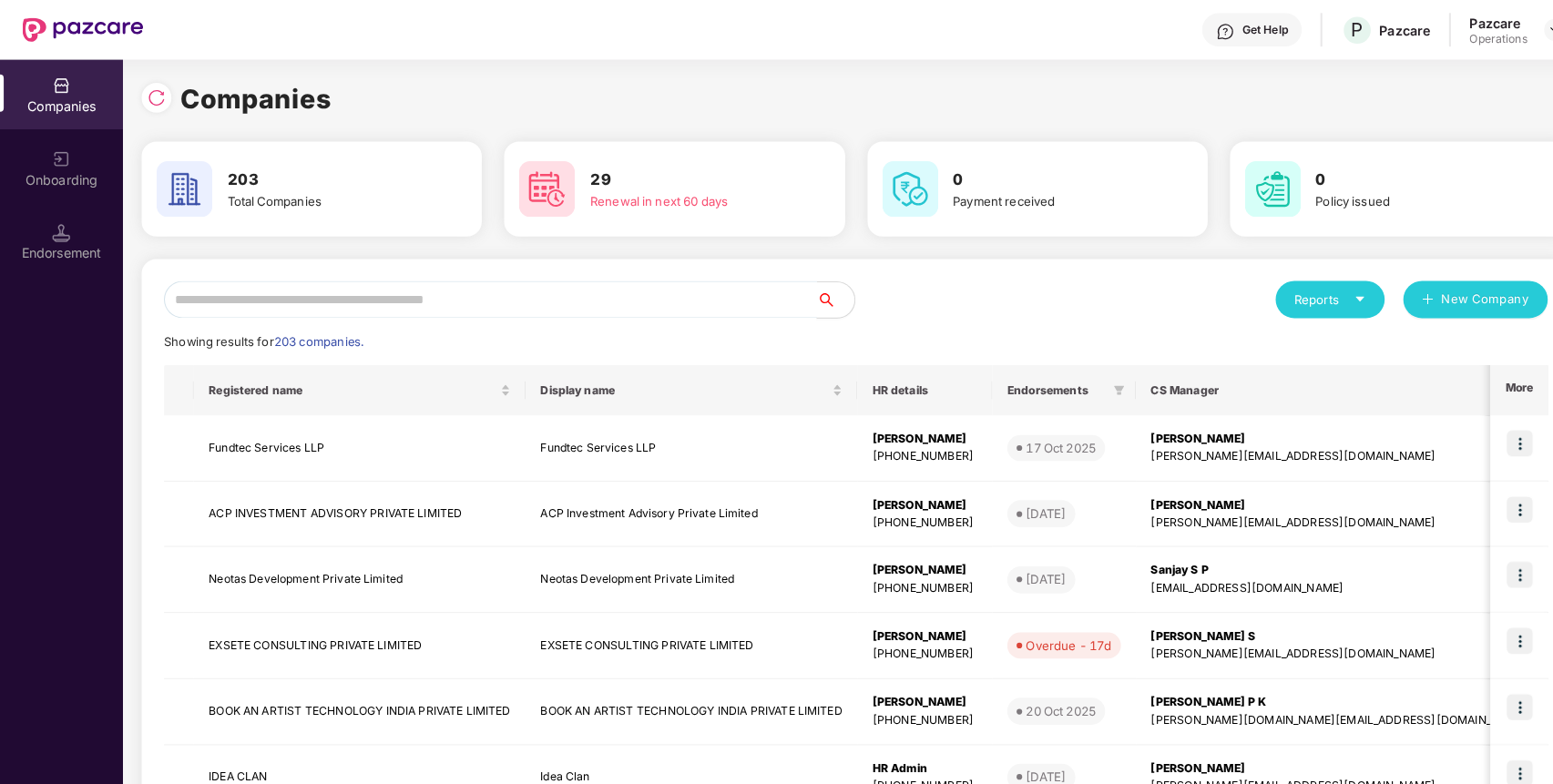
click at [388, 301] on input "text" at bounding box center [479, 293] width 638 height 36
paste input "**********"
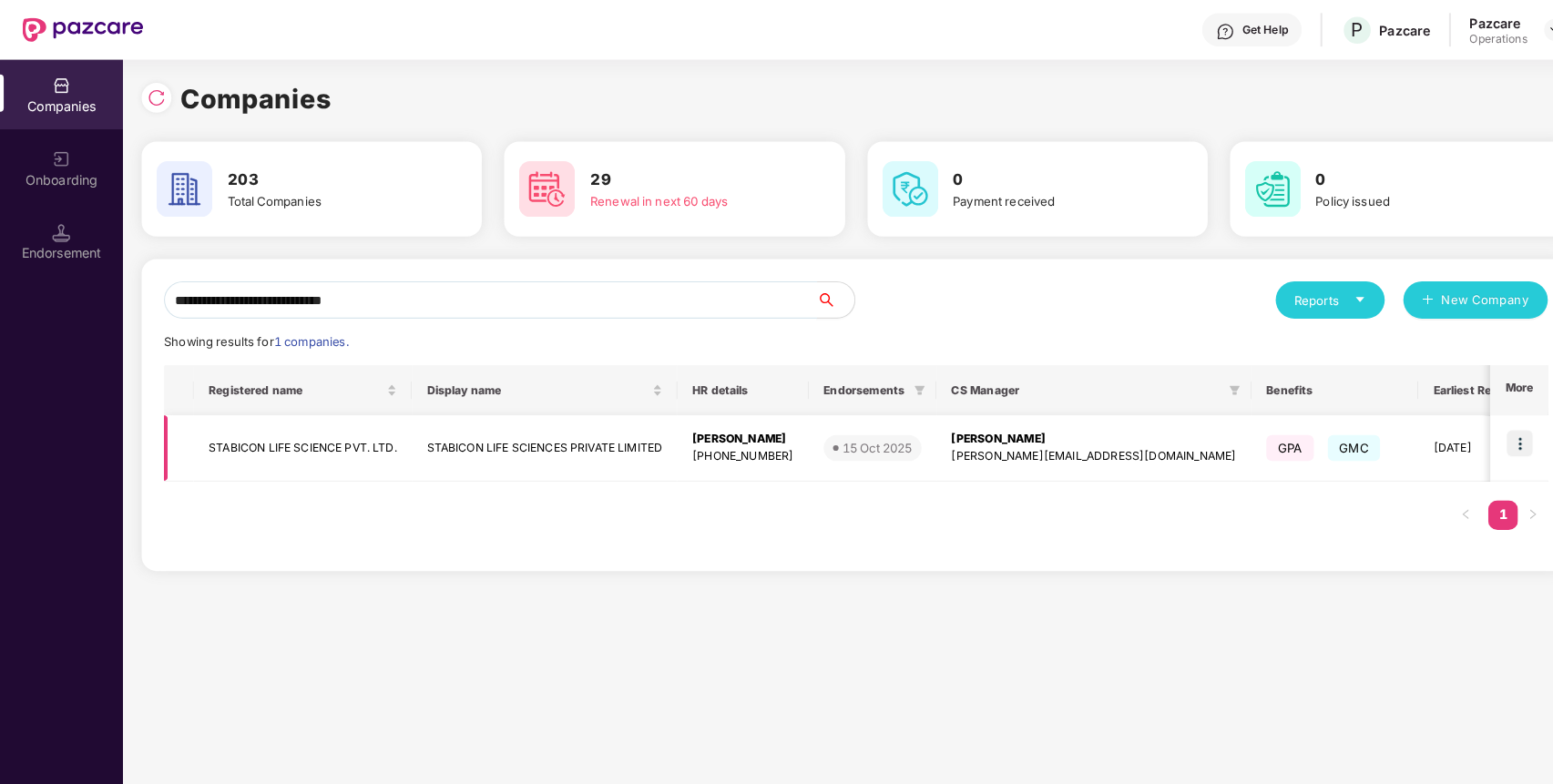
type input "**********"
click at [396, 435] on td "STABICON LIFE SCIENCE PVT. LTD." at bounding box center [296, 439] width 213 height 65
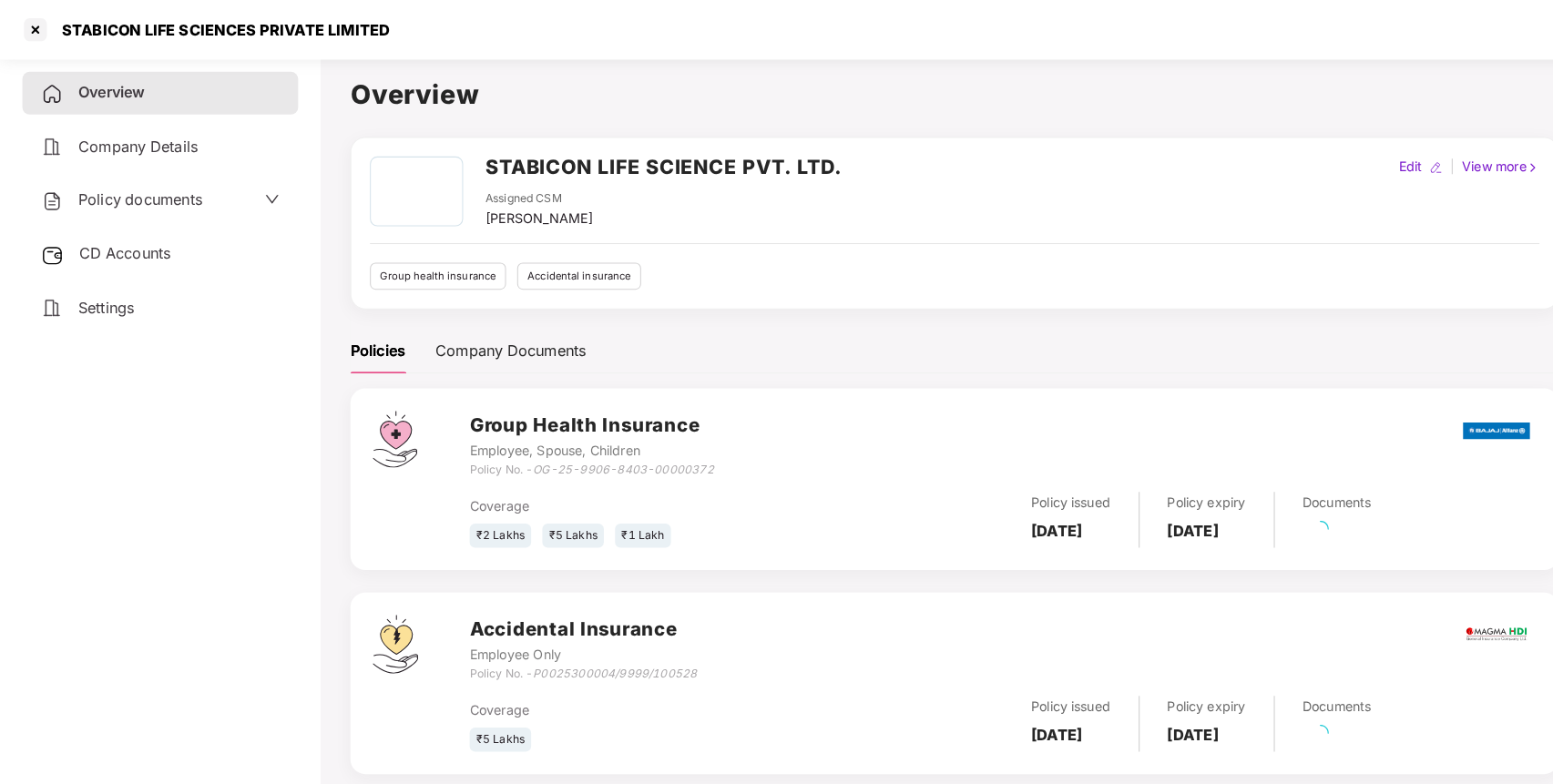
click at [201, 193] on div "Policy documents" at bounding box center [156, 196] width 233 height 24
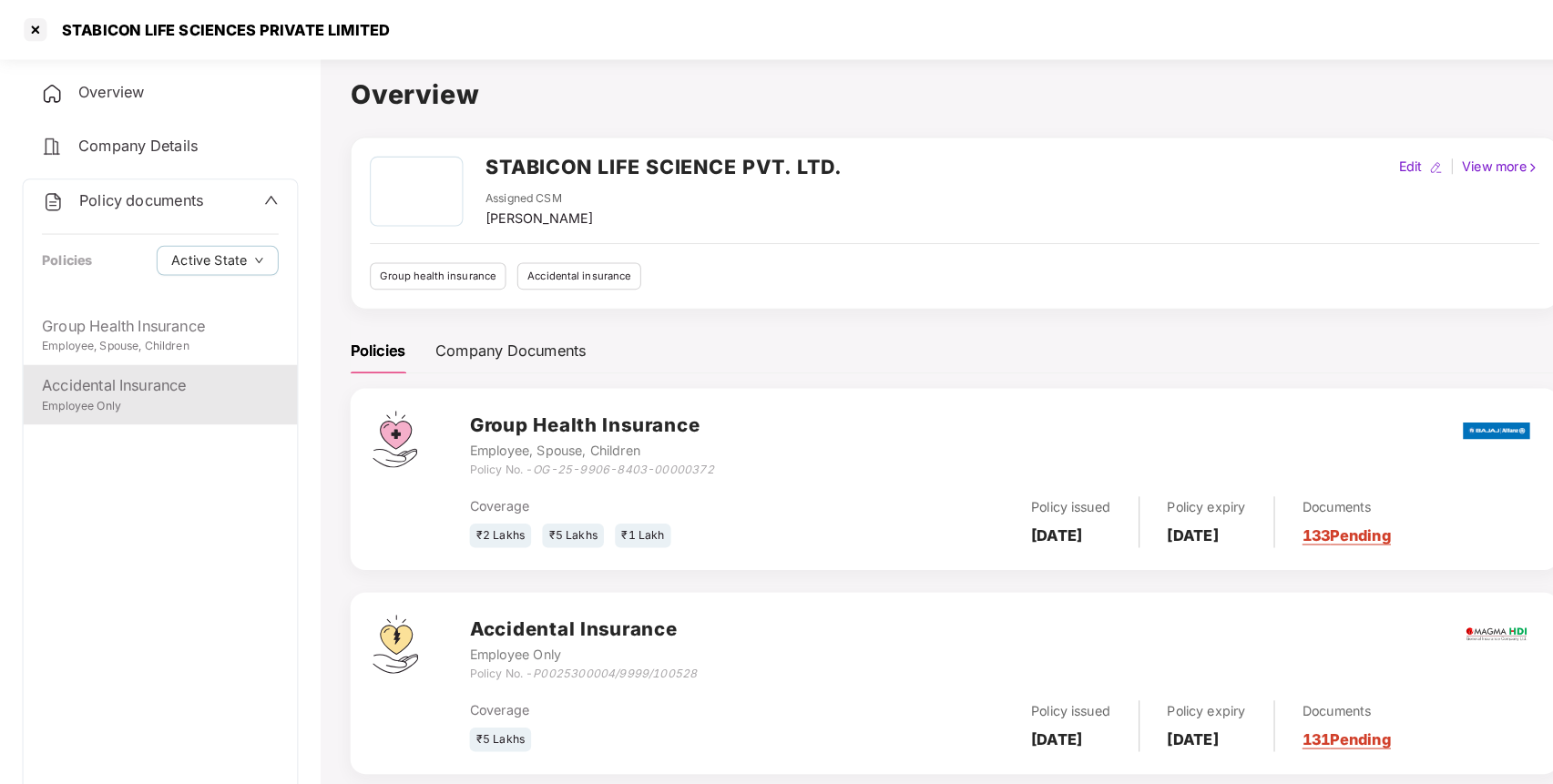
click at [164, 383] on div "Accidental Insurance" at bounding box center [156, 377] width 231 height 23
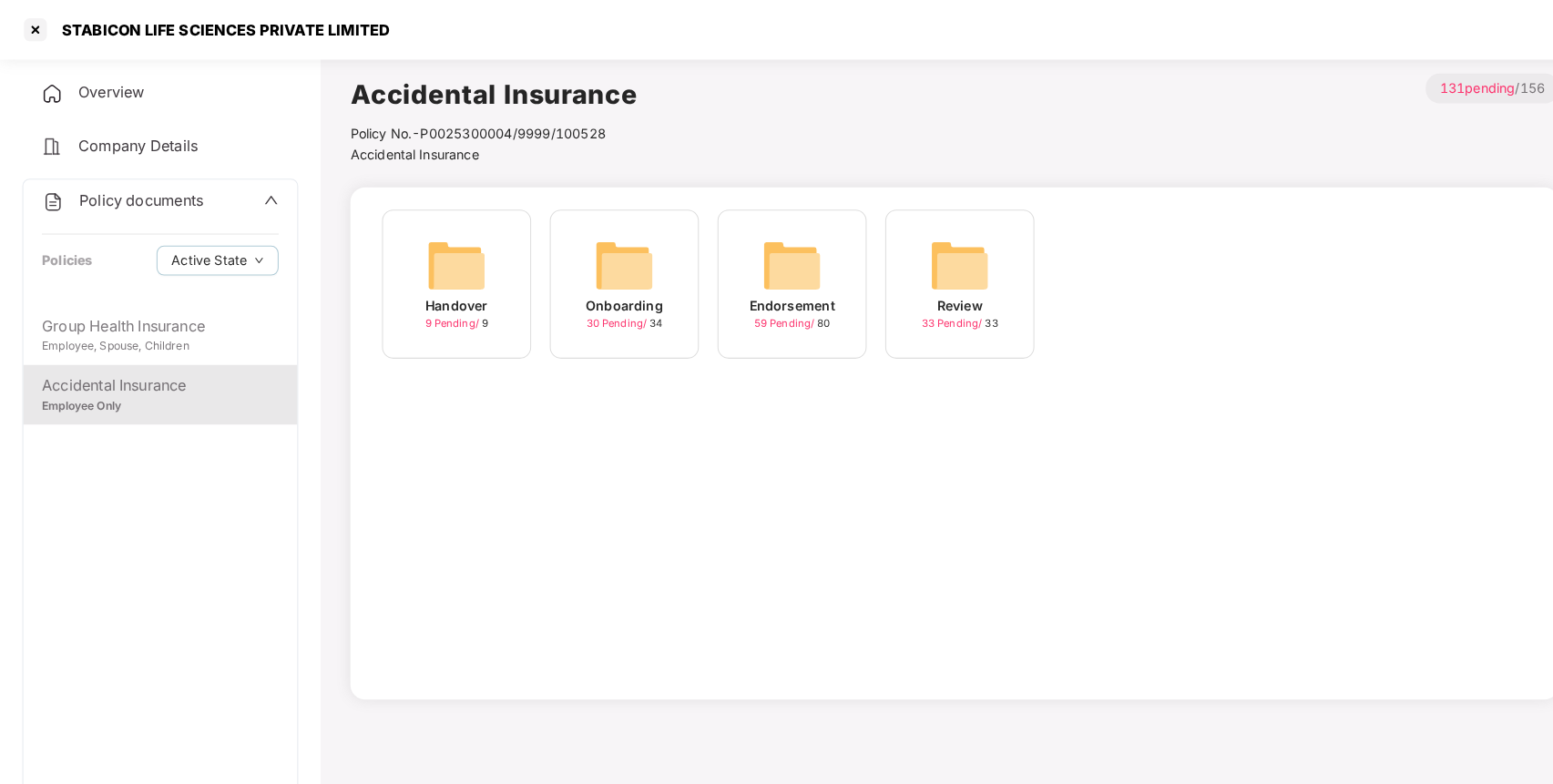
click at [800, 267] on img at bounding box center [773, 259] width 58 height 58
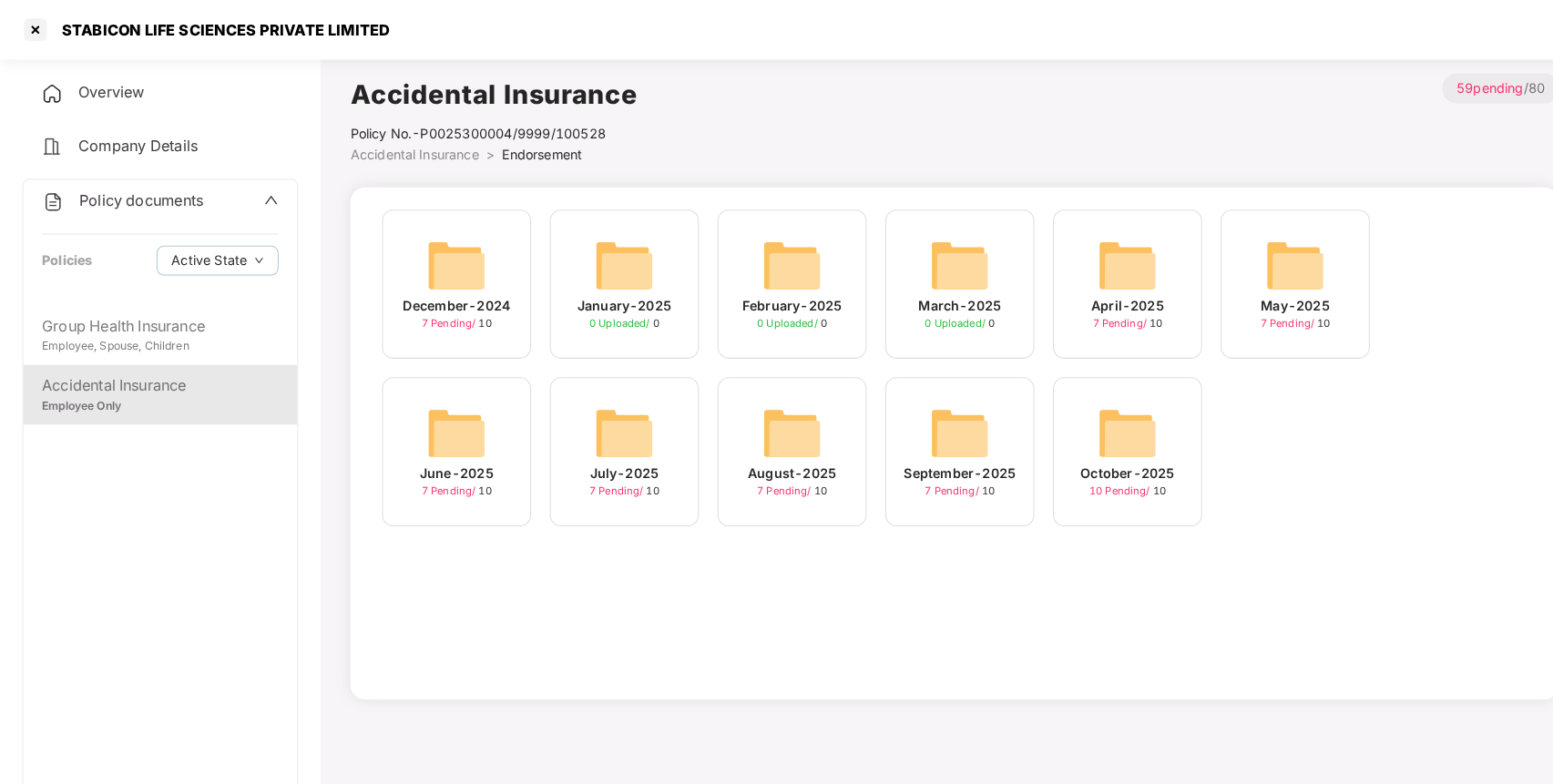
click at [1140, 433] on div "October-2025 10 Pending / 10" at bounding box center [1102, 441] width 146 height 146
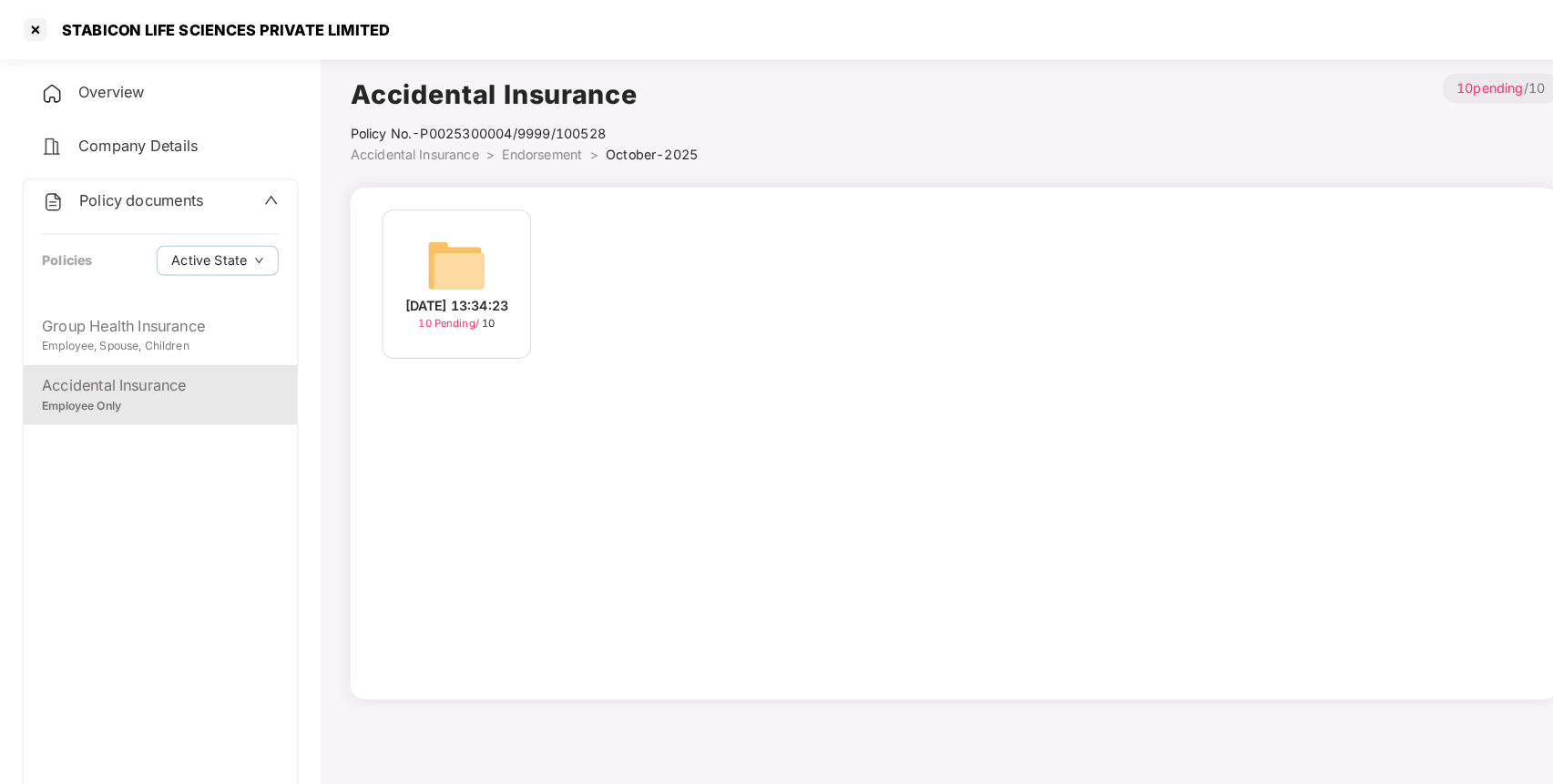
click at [392, 249] on div "[DATE] 13:34:23 10 Pending / 10" at bounding box center [446, 278] width 146 height 146
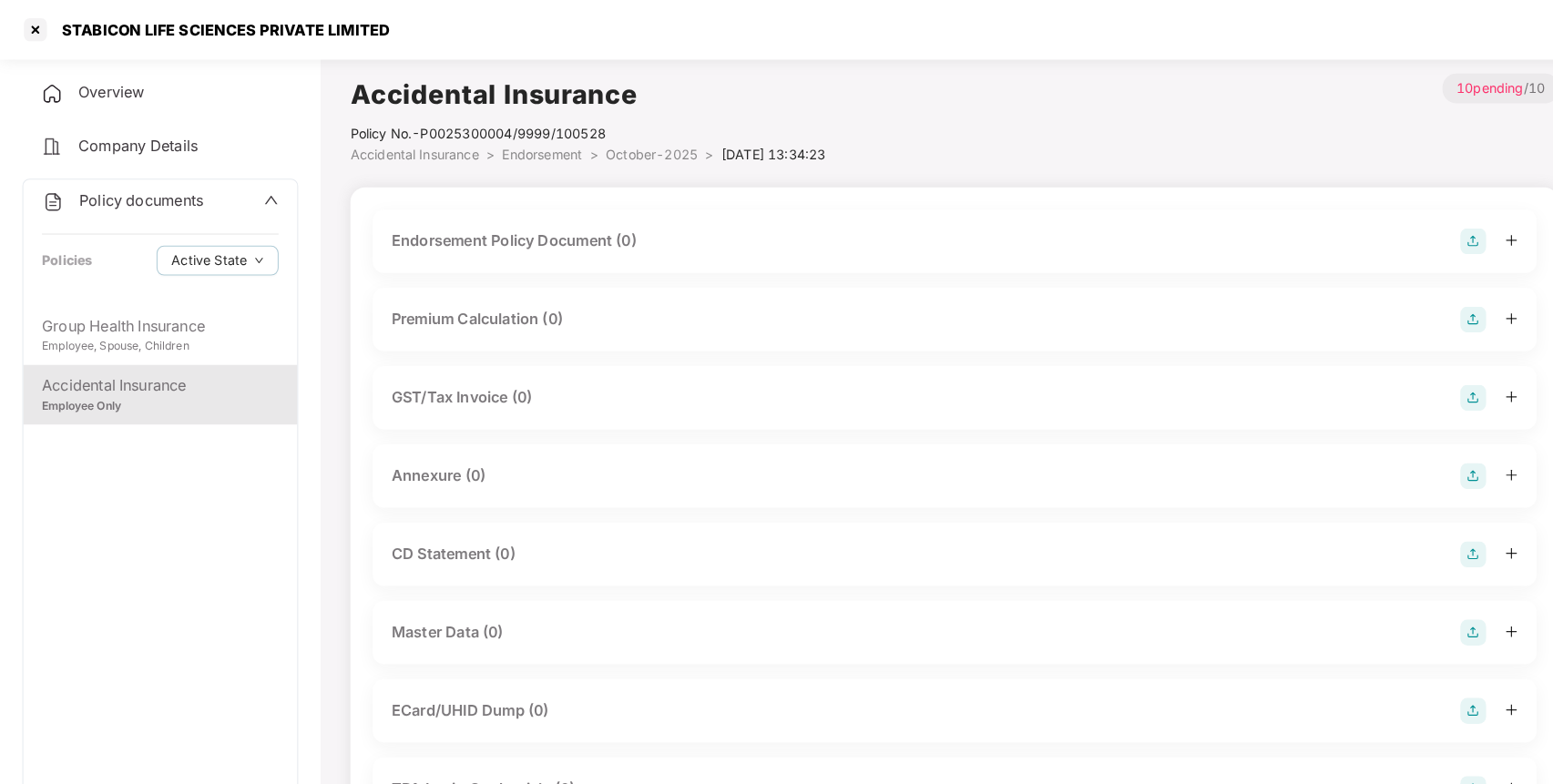
click at [1436, 237] on img at bounding box center [1440, 236] width 26 height 26
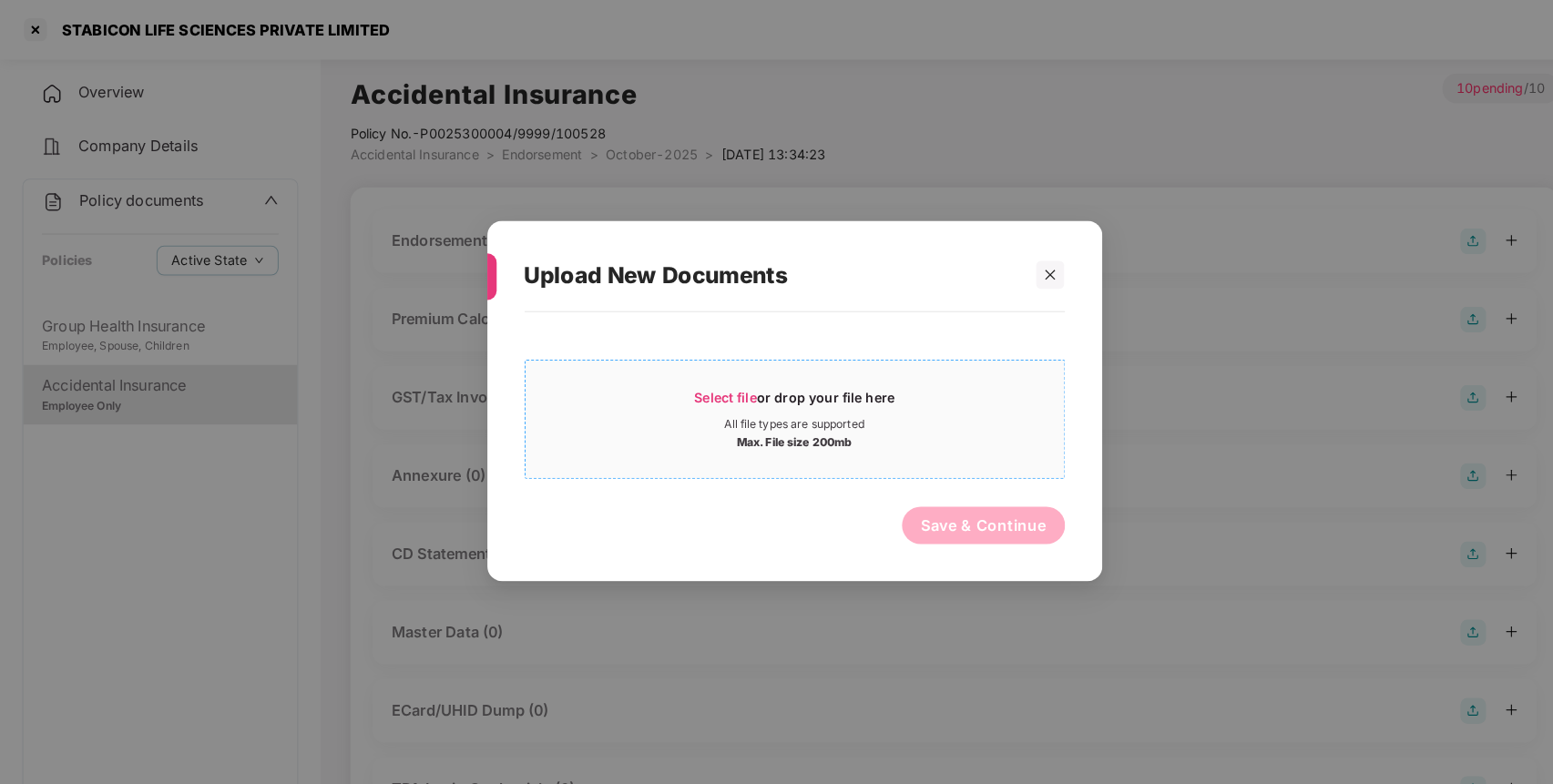
click at [723, 392] on span "Select file" at bounding box center [709, 388] width 61 height 16
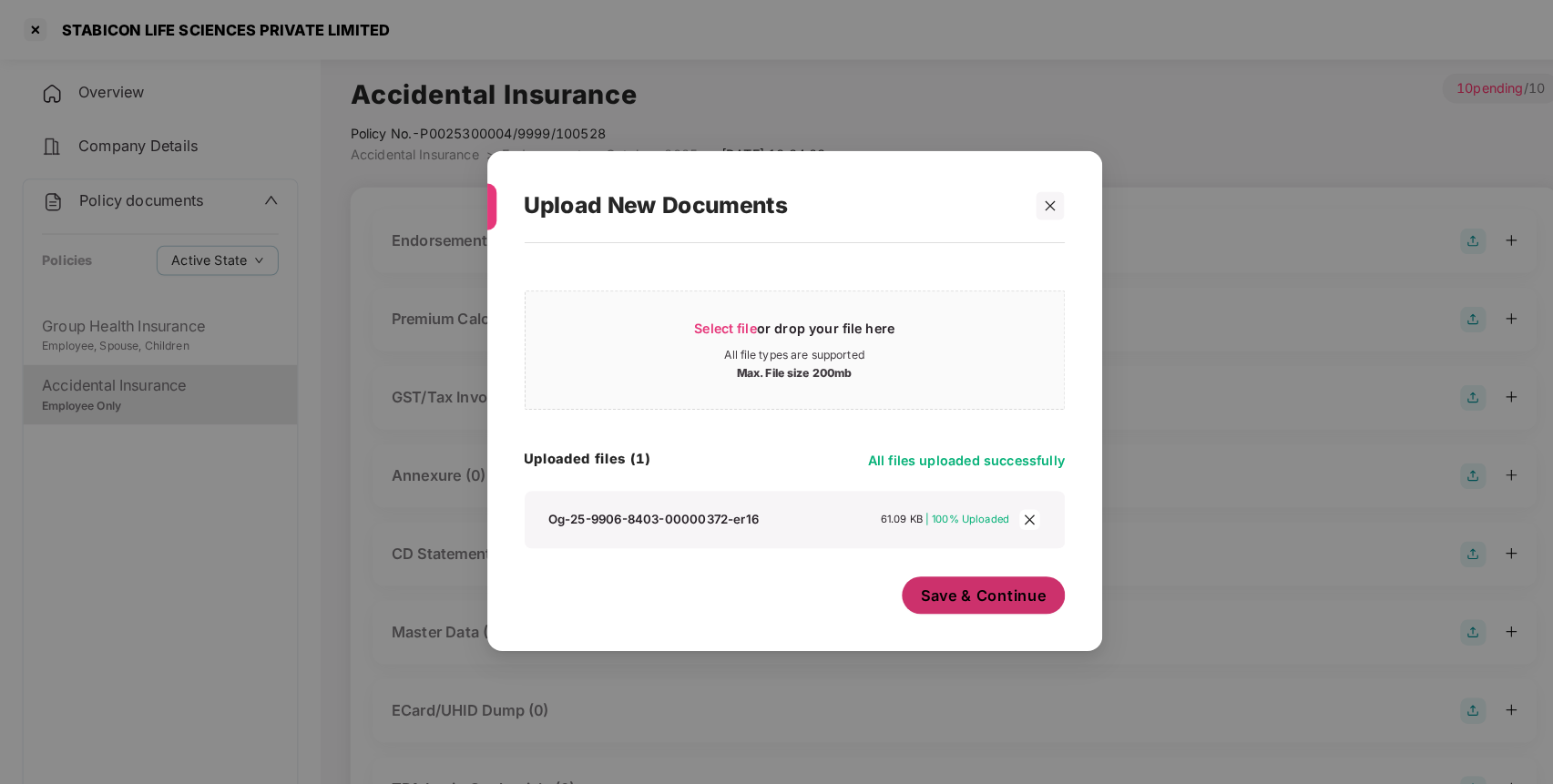
drag, startPoint x: 1001, startPoint y: 579, endPoint x: 989, endPoint y: 583, distance: 12.6
click at [1001, 579] on span "Save & Continue" at bounding box center [961, 582] width 123 height 20
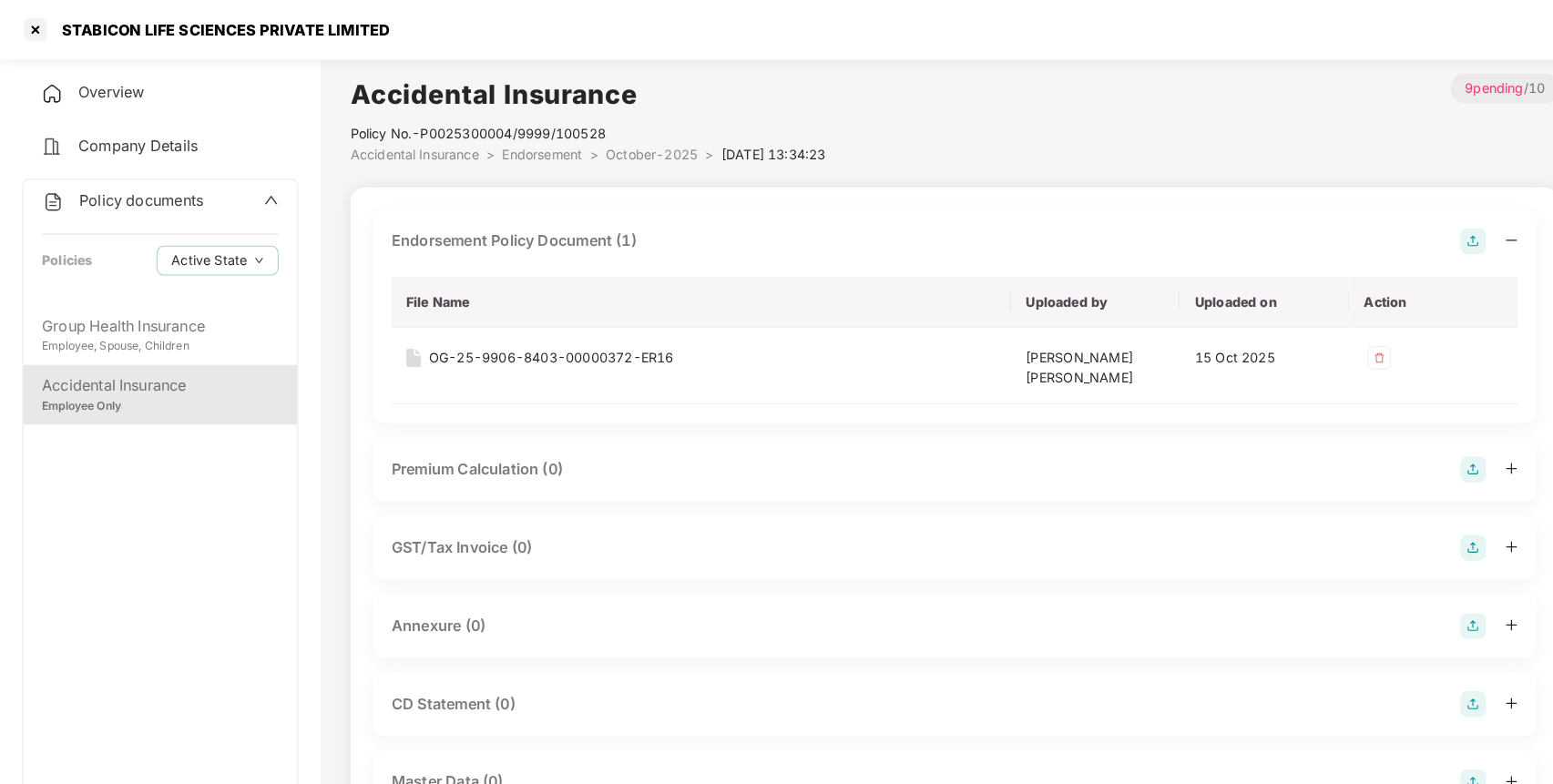
click at [1436, 605] on img at bounding box center [1440, 612] width 26 height 26
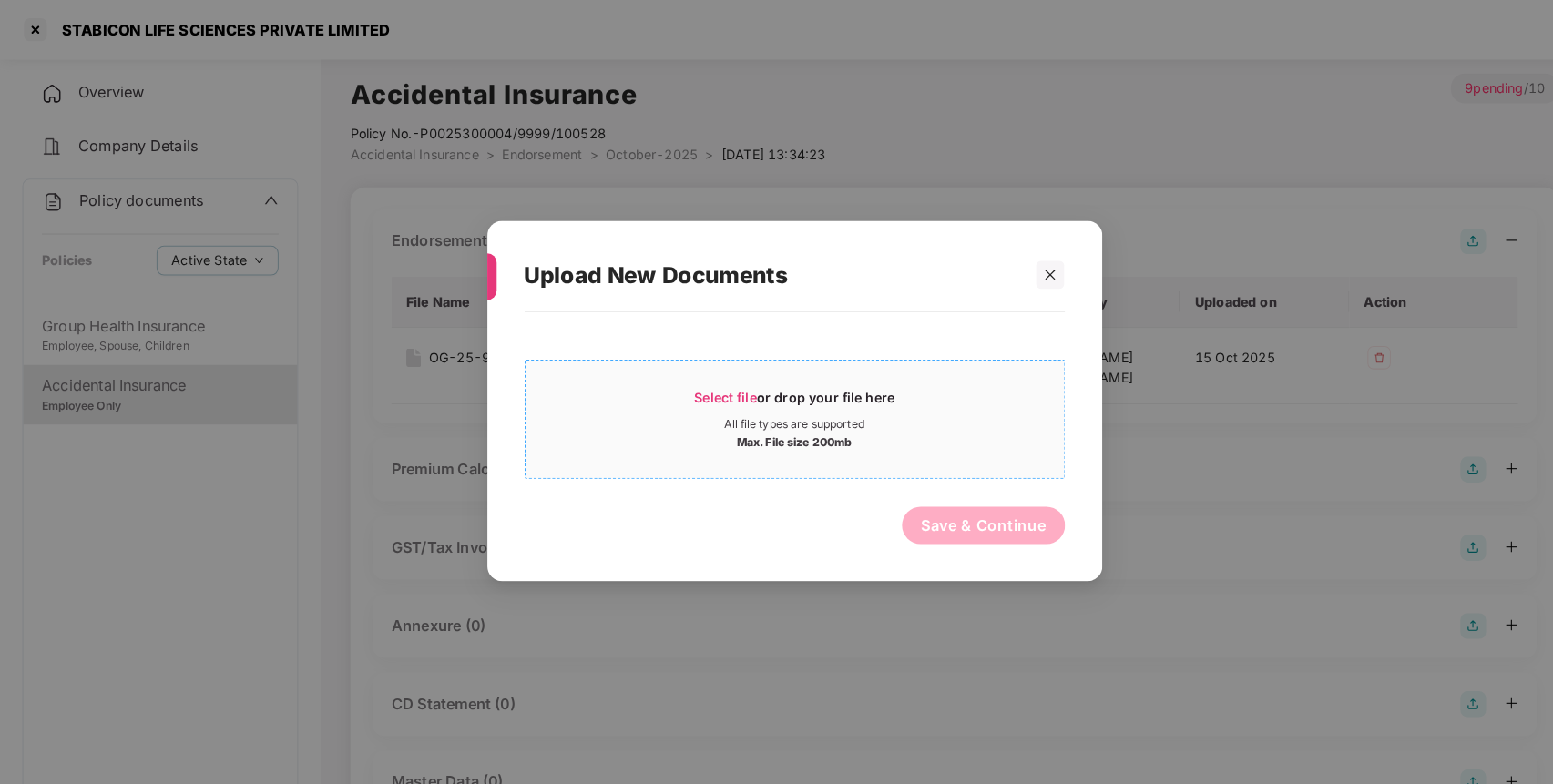
click at [934, 426] on div "Max. File size 200mb" at bounding box center [777, 430] width 527 height 18
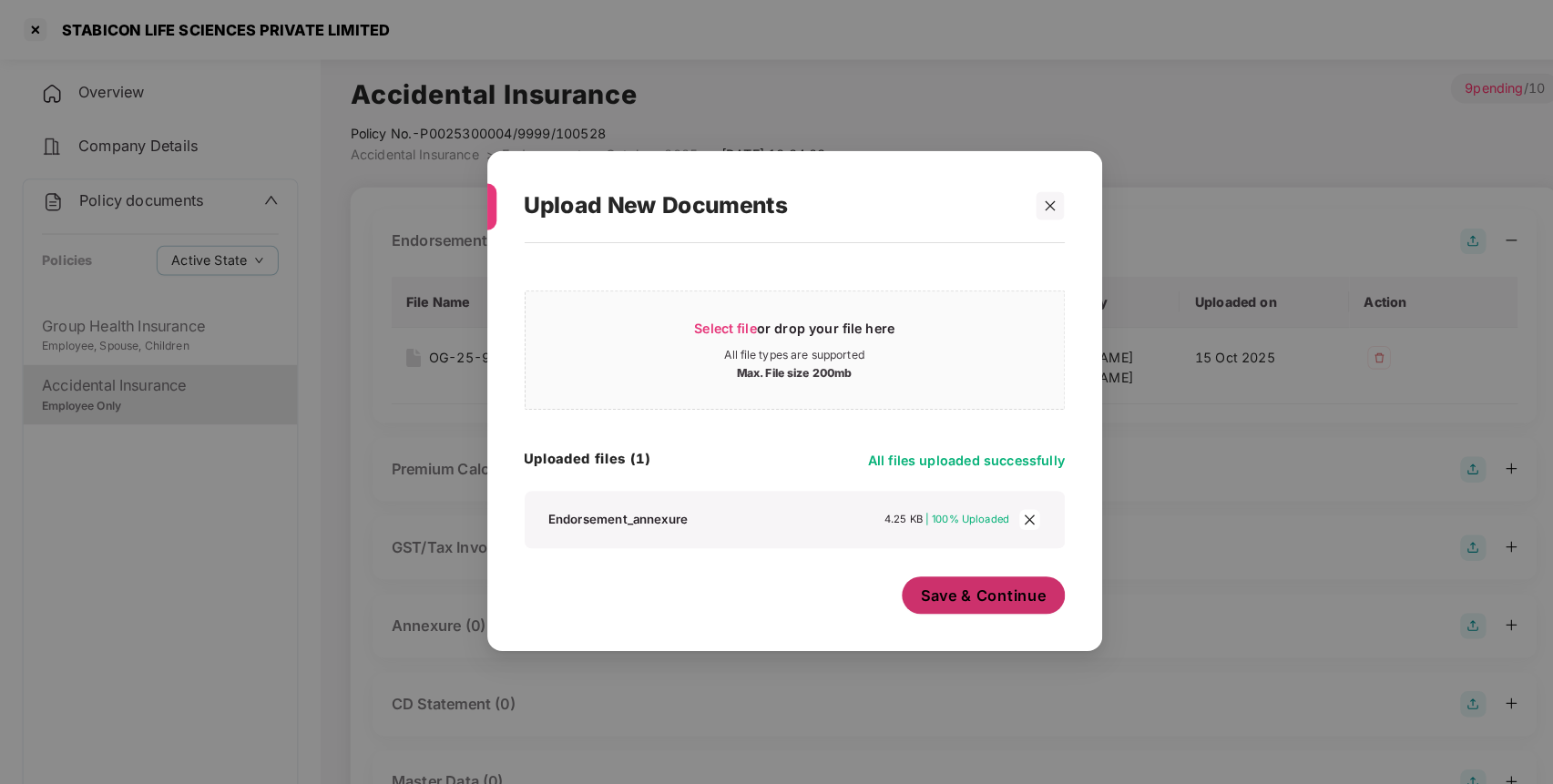
click at [1002, 579] on span "Save & Continue" at bounding box center [961, 582] width 123 height 20
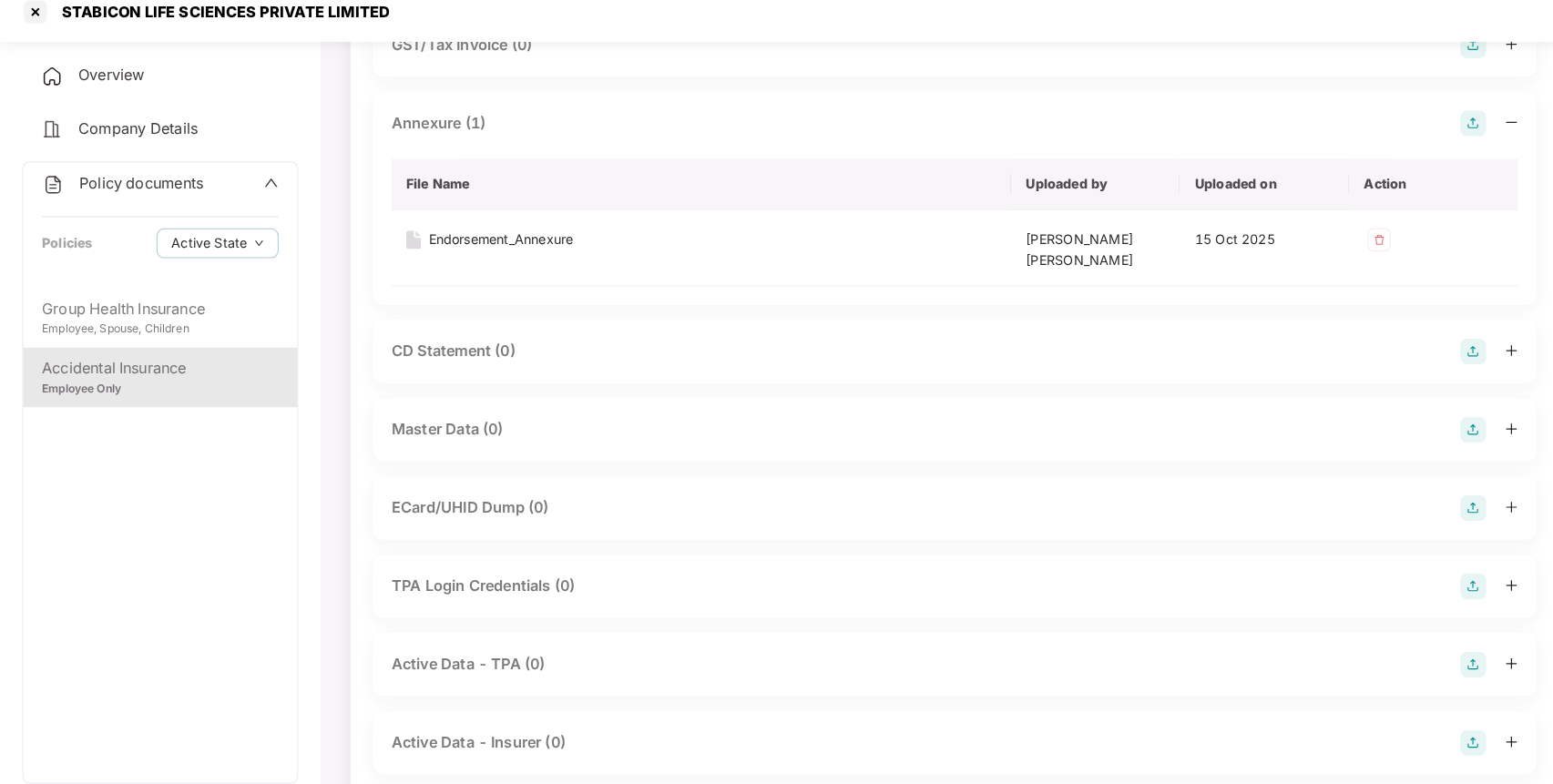
scroll to position [481, 0]
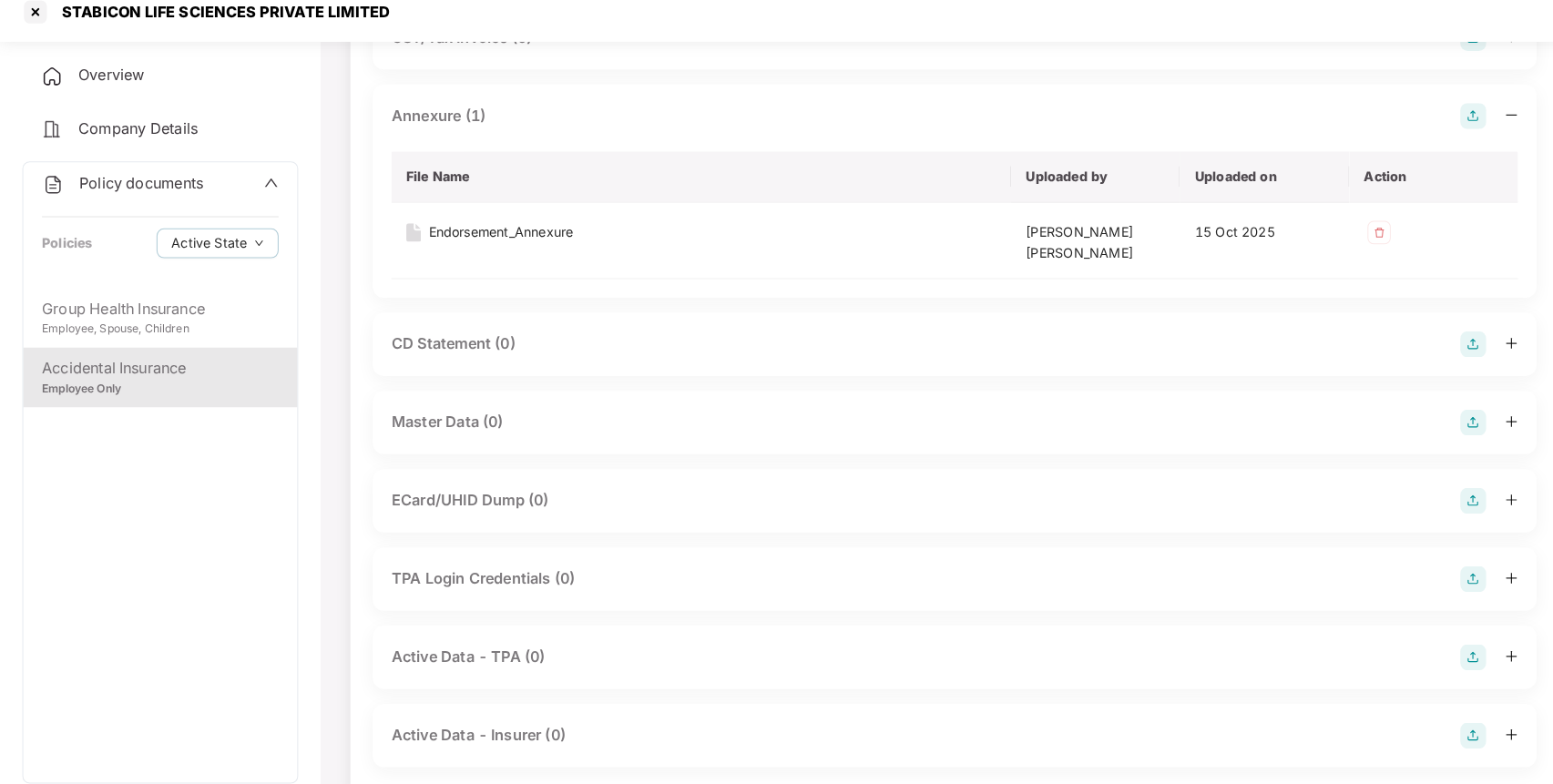
click at [1448, 428] on img at bounding box center [1440, 431] width 26 height 26
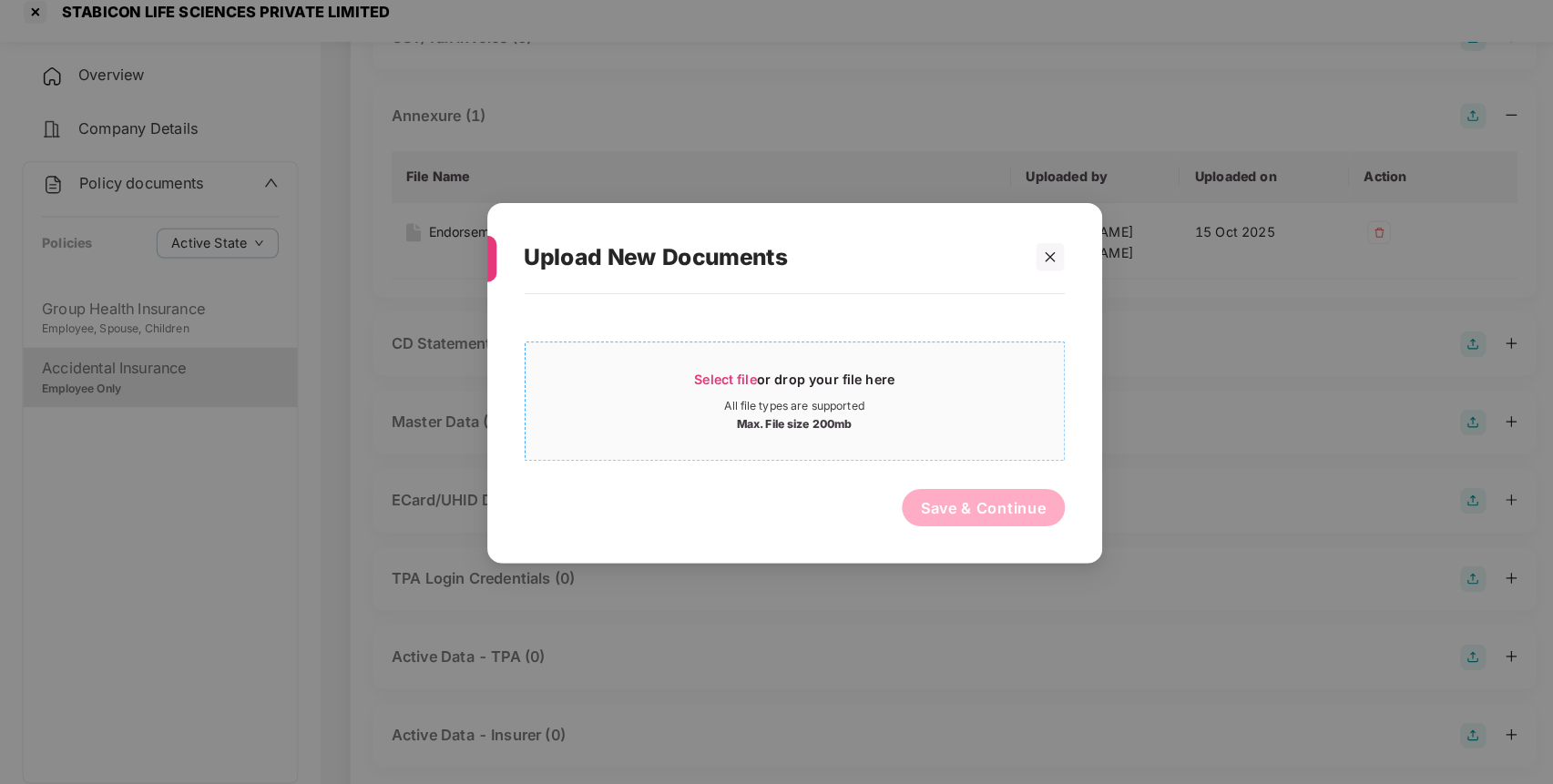
click at [965, 416] on div "All file types are supported" at bounding box center [777, 415] width 527 height 15
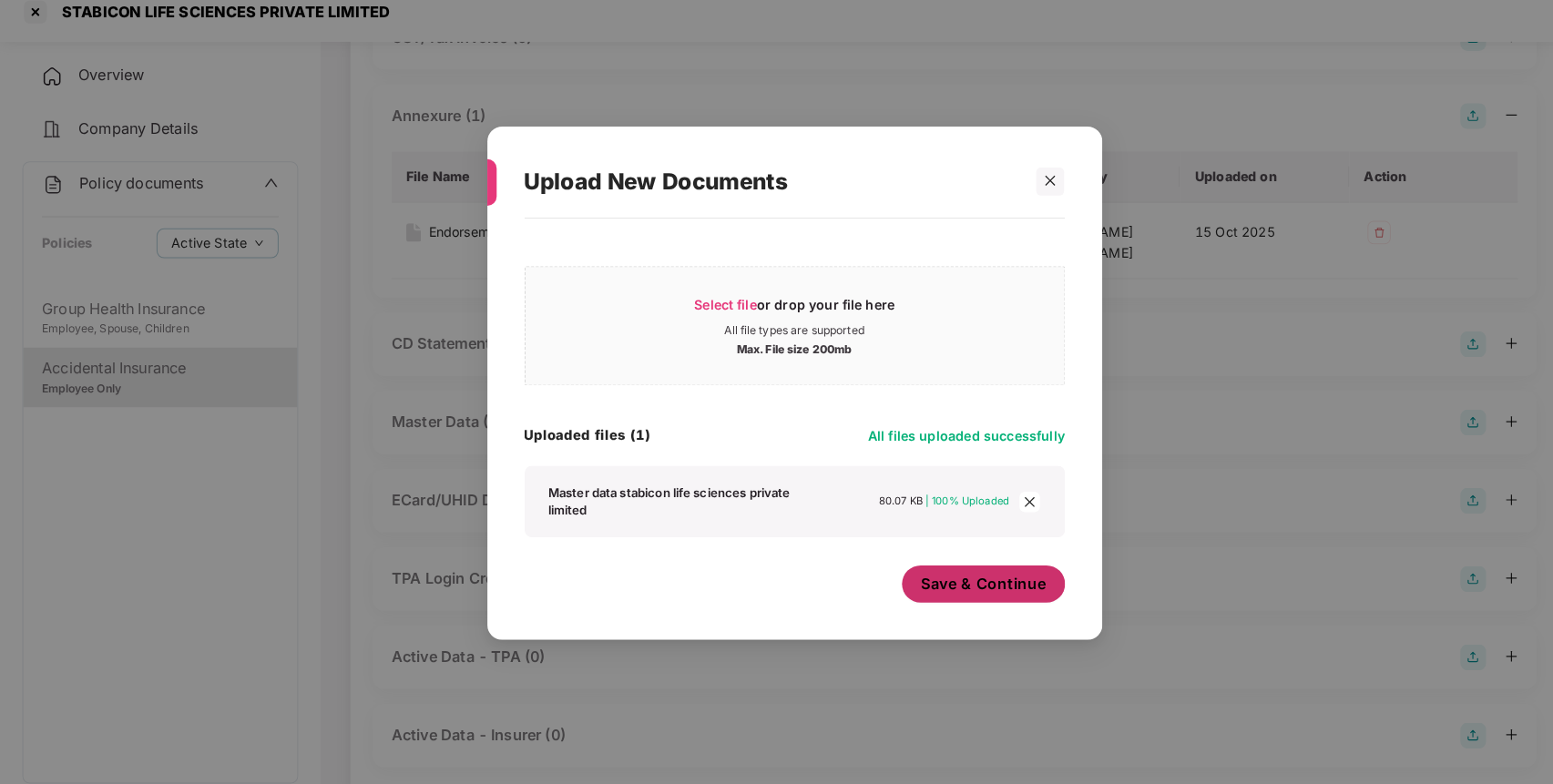
click at [1009, 584] on span "Save & Continue" at bounding box center [961, 588] width 123 height 20
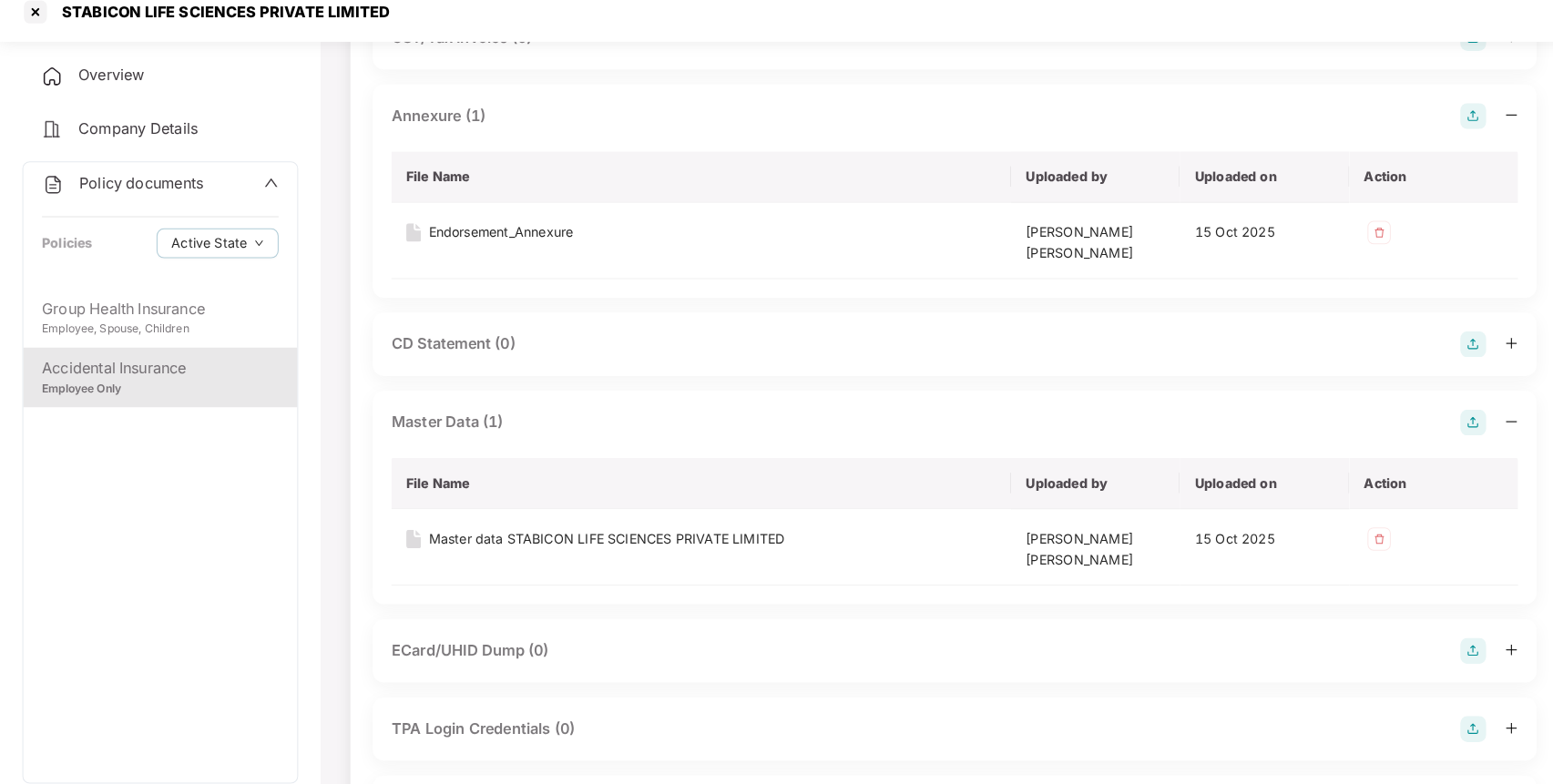
click at [229, 217] on div "Policy documents Policies Active State" at bounding box center [157, 236] width 268 height 123
click at [215, 186] on div "Policy documents" at bounding box center [156, 197] width 231 height 24
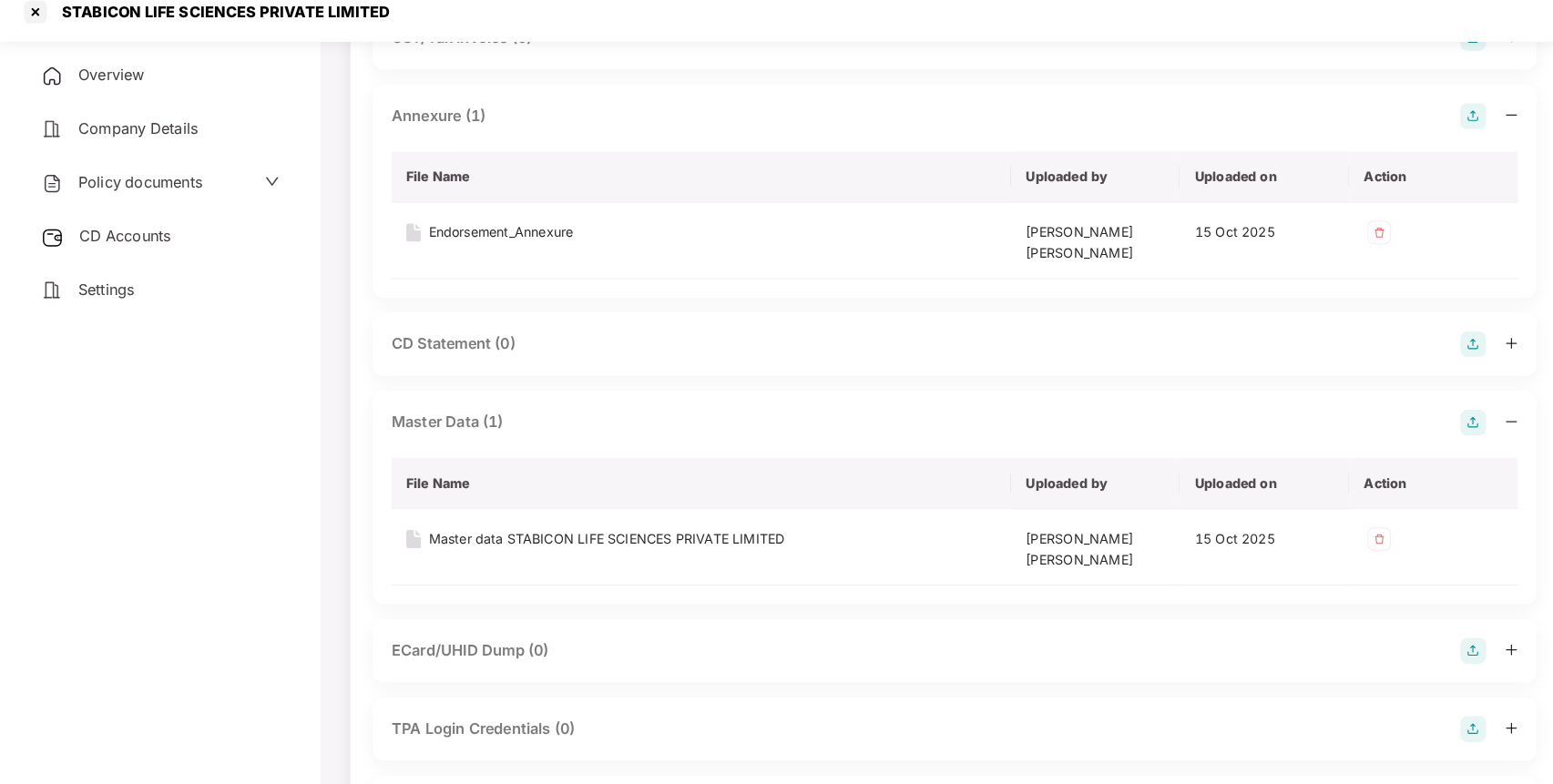
click at [172, 243] on div "CD Accounts" at bounding box center [157, 247] width 270 height 42
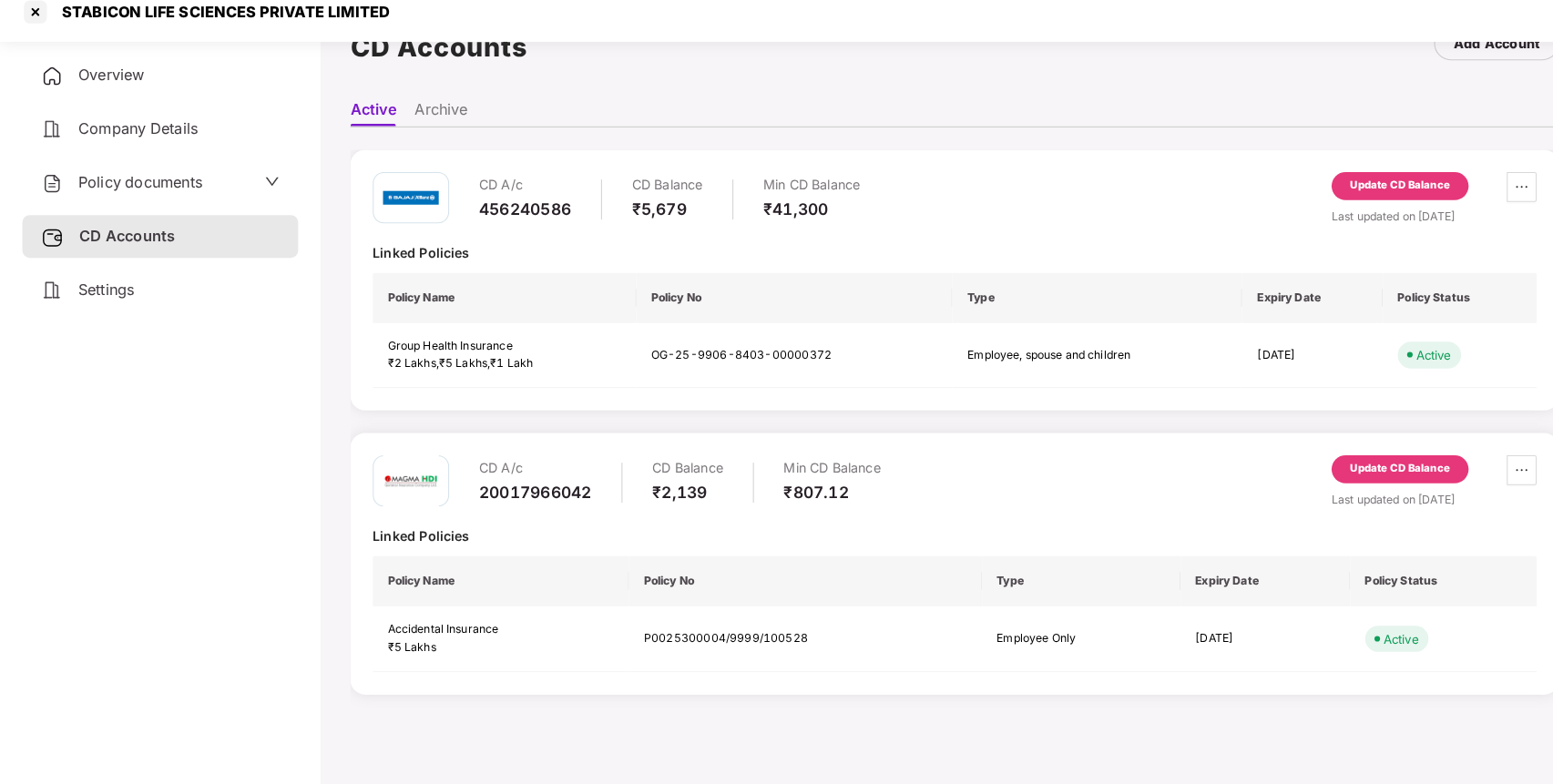
click at [1360, 184] on div "CD A/c 456240586 CD Balance ₹5,679 Min CD Balance ₹41,300 Update CD Balance Las…" at bounding box center [933, 291] width 1182 height 255
click at [1361, 194] on div "Update CD Balance" at bounding box center [1368, 199] width 97 height 17
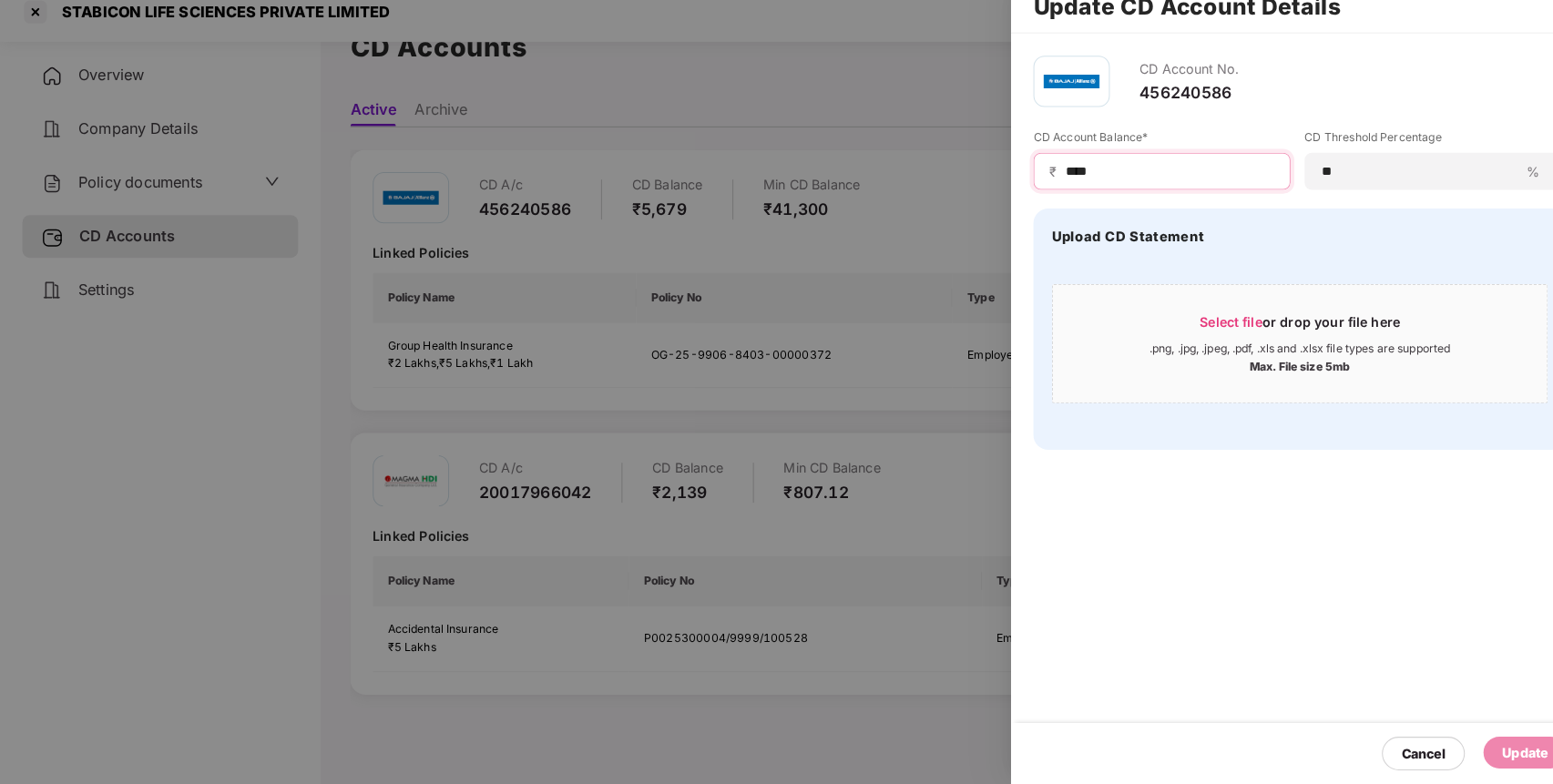
click at [1131, 193] on input "****" at bounding box center [1143, 185] width 206 height 19
type input "*"
type input "****"
click at [1499, 744] on div "Update" at bounding box center [1490, 753] width 44 height 20
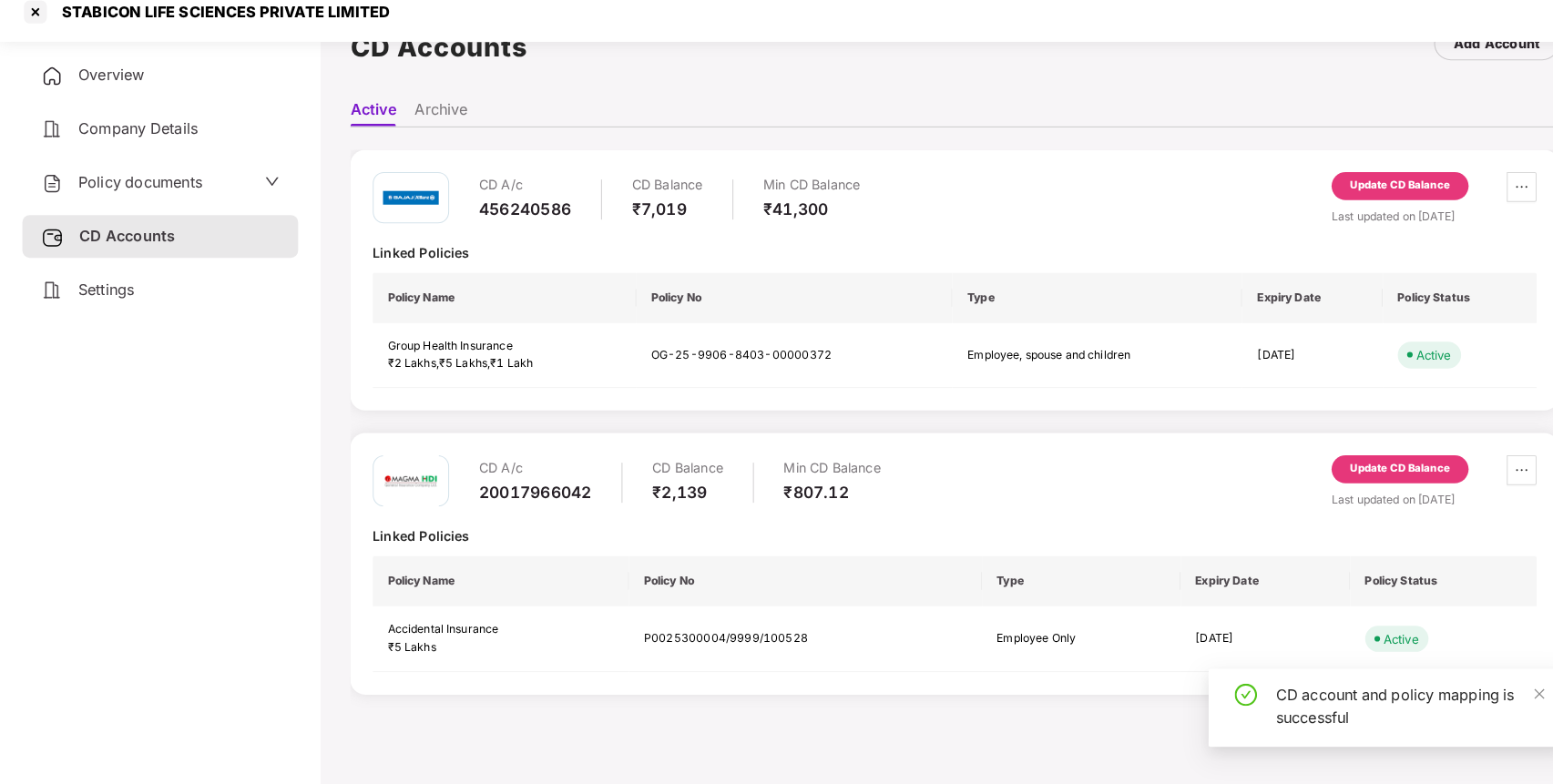
click at [32, 27] on div at bounding box center [35, 30] width 30 height 30
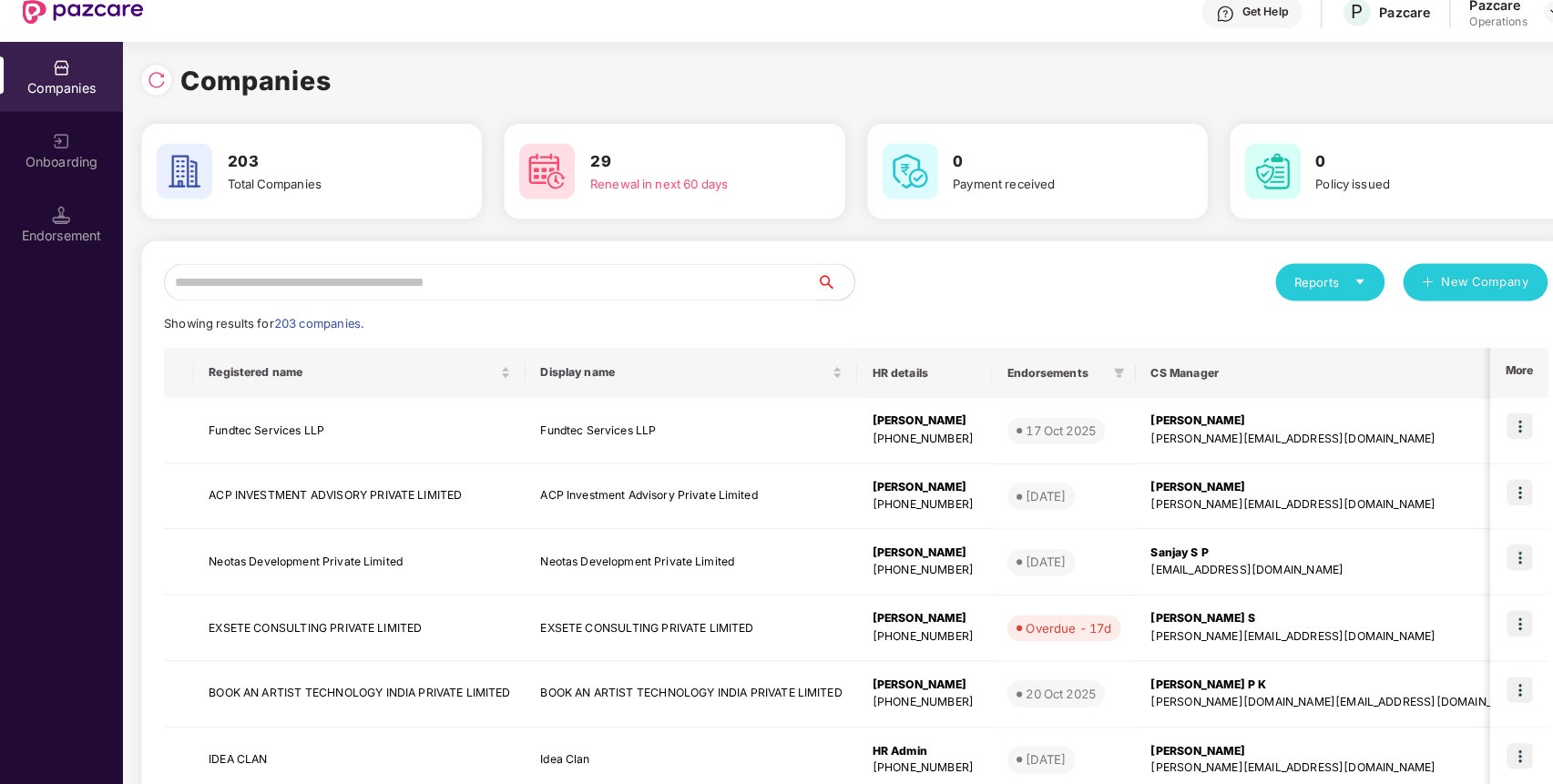
click at [405, 304] on input "text" at bounding box center [479, 293] width 638 height 36
paste input "**********"
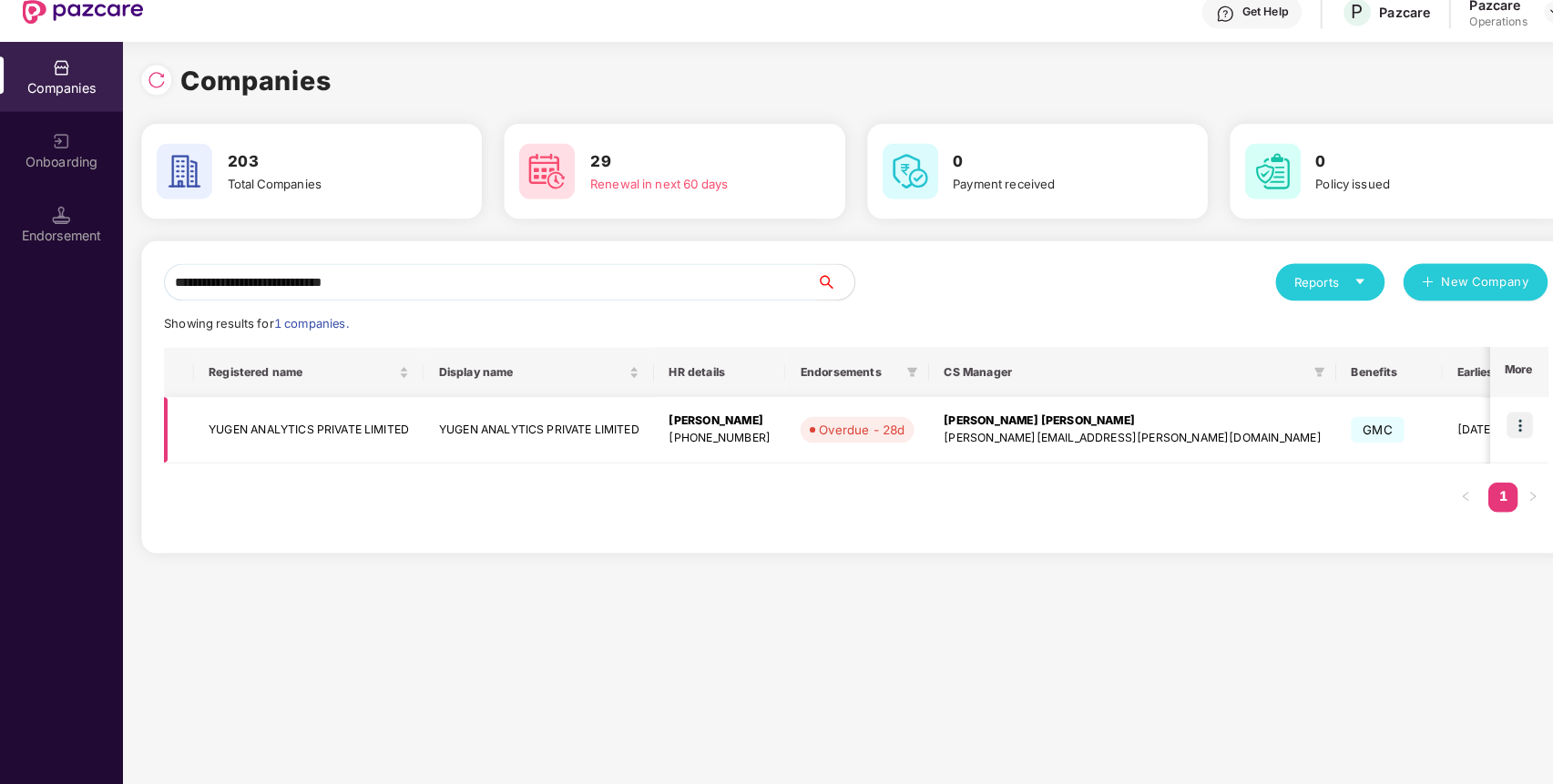
type input "**********"
click at [1497, 444] on img at bounding box center [1486, 433] width 26 height 26
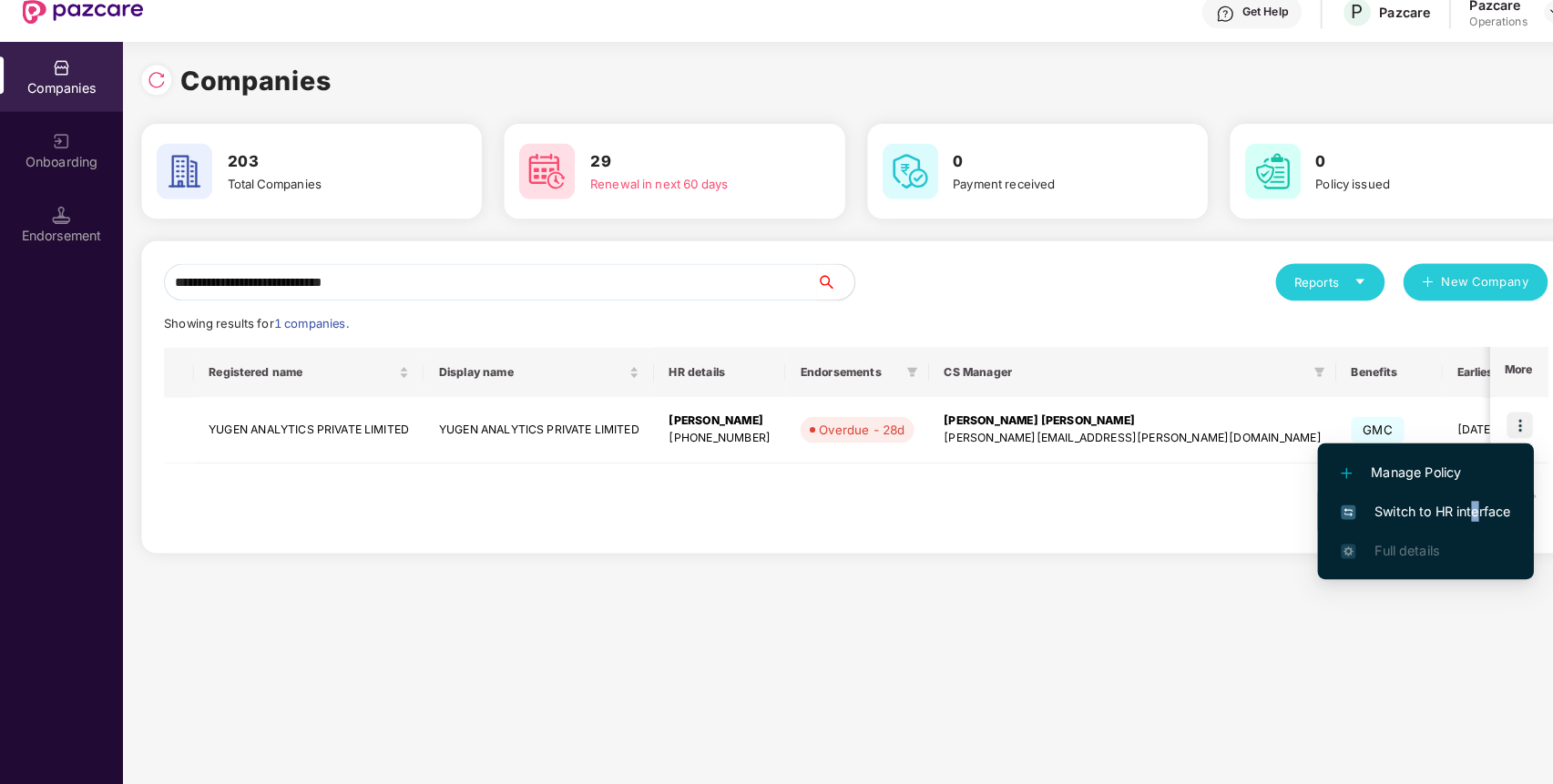
click at [1441, 519] on span "Switch to HR interface" at bounding box center [1393, 517] width 165 height 20
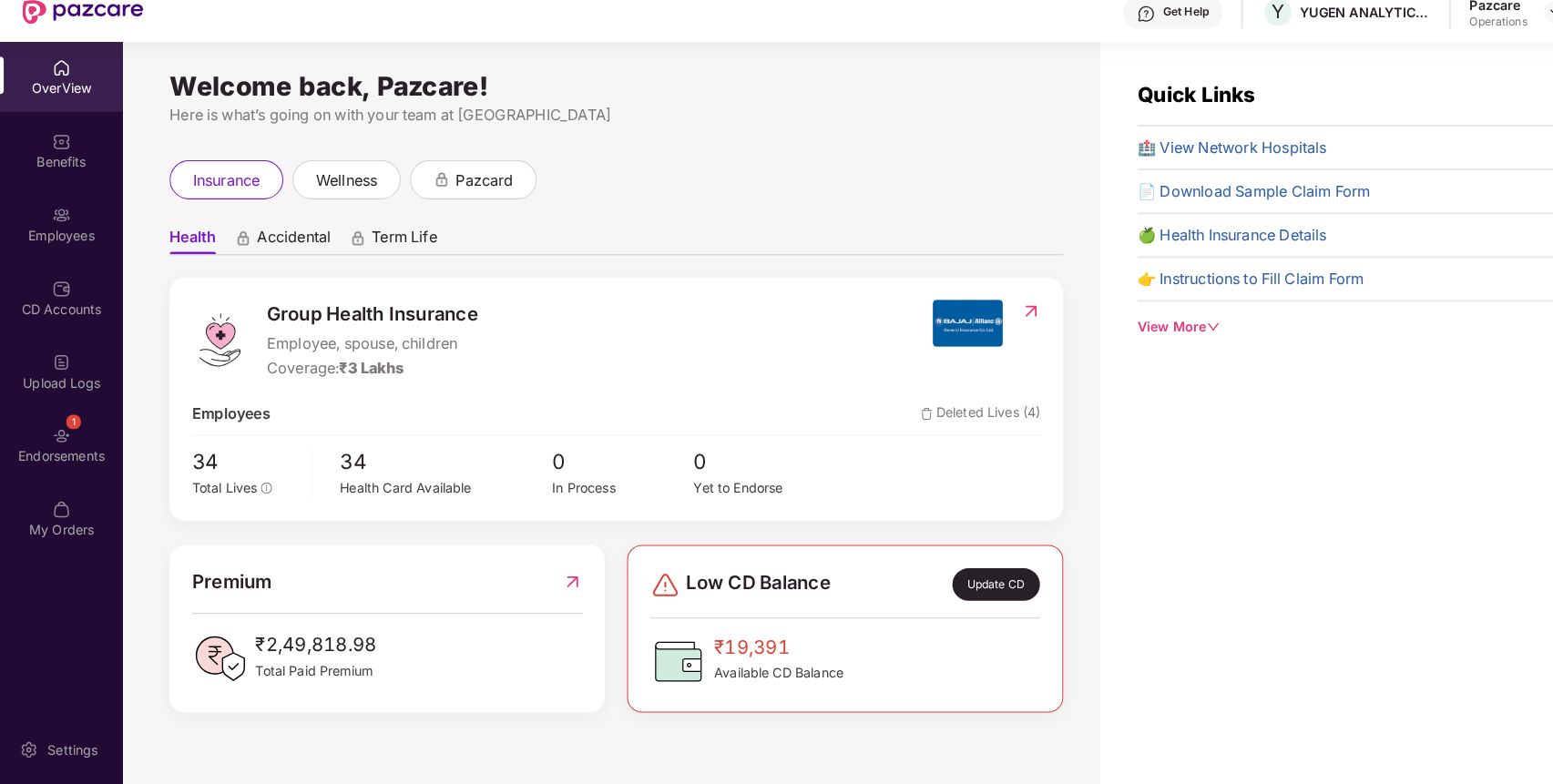
click at [76, 432] on div "1" at bounding box center [72, 429] width 15 height 15
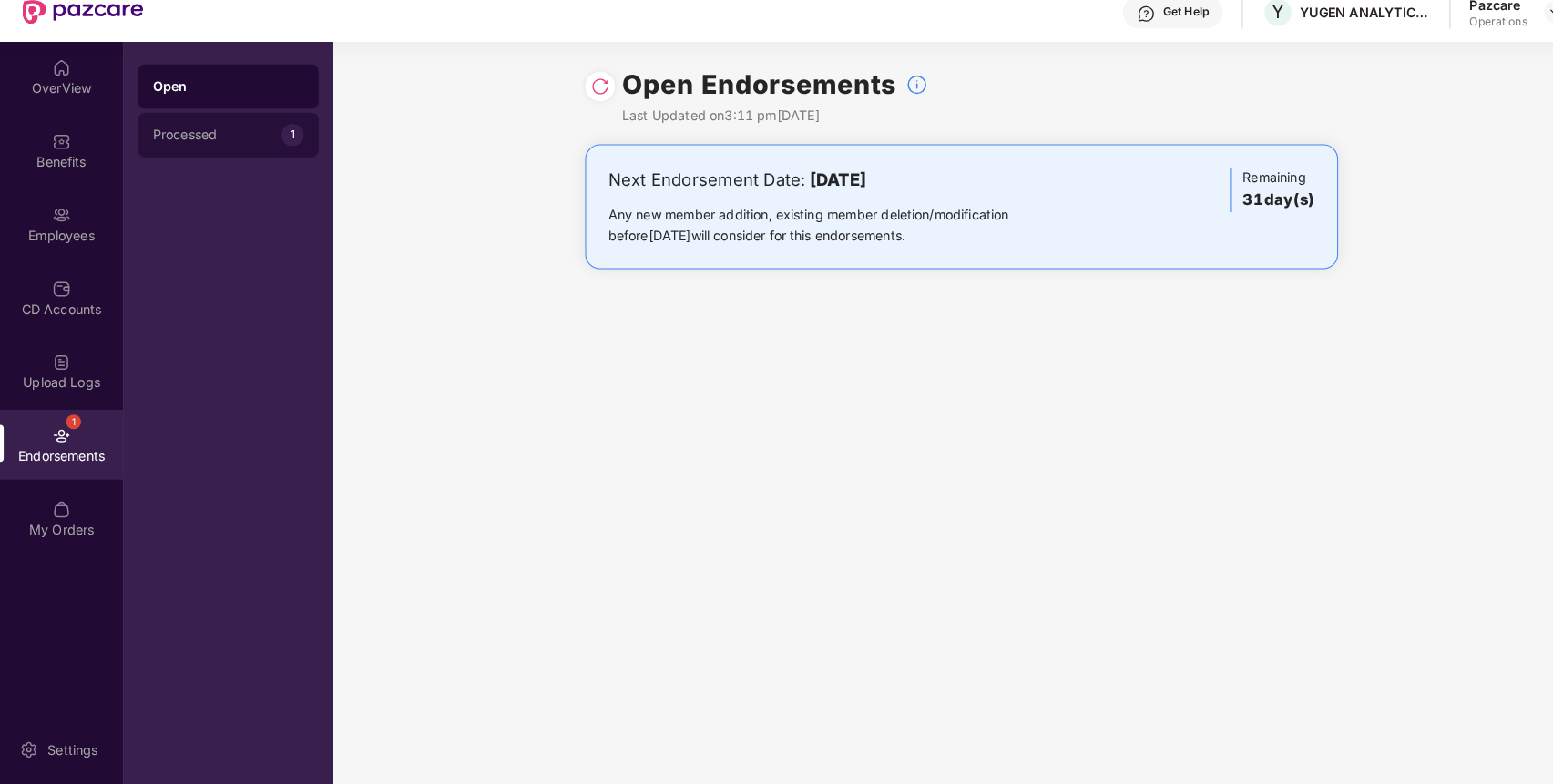
click at [244, 154] on div "Processed" at bounding box center [212, 150] width 126 height 15
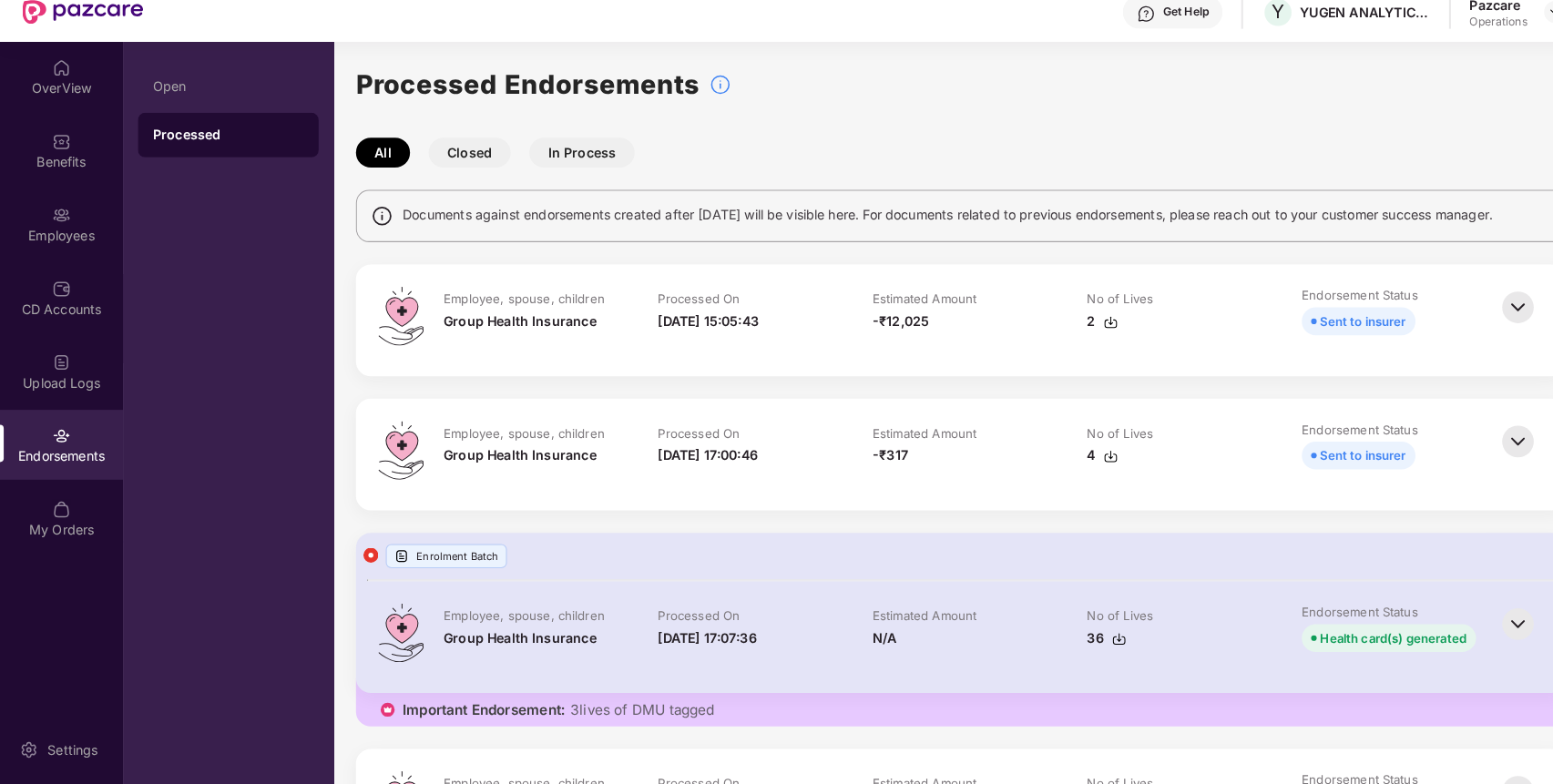
click at [324, 467] on div "Open Processed" at bounding box center [223, 421] width 206 height 726
click at [1084, 330] on img at bounding box center [1086, 332] width 15 height 15
click at [69, 232] on div "Employees" at bounding box center [60, 236] width 120 height 68
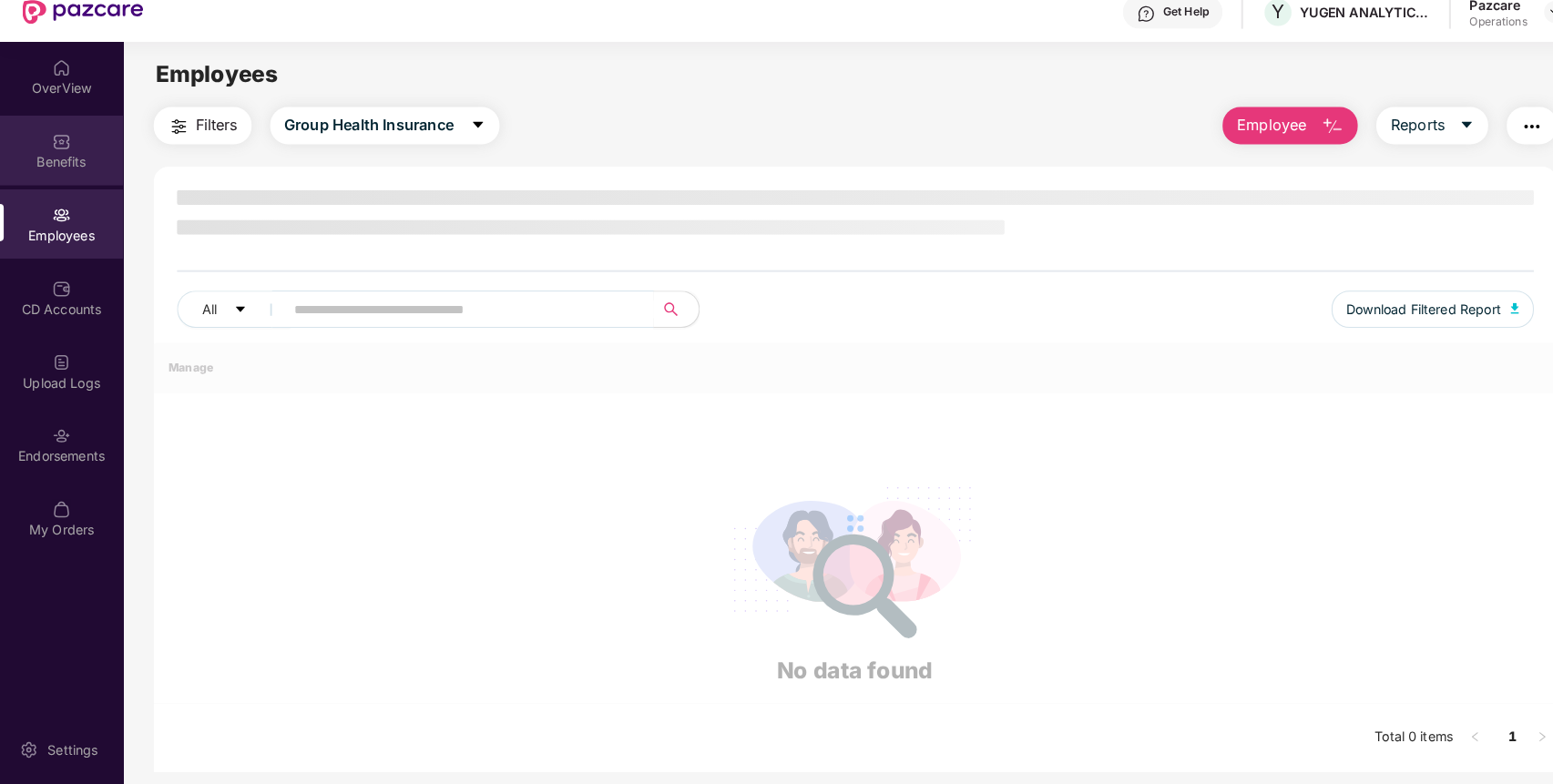
click at [79, 183] on div "Benefits" at bounding box center [60, 175] width 120 height 18
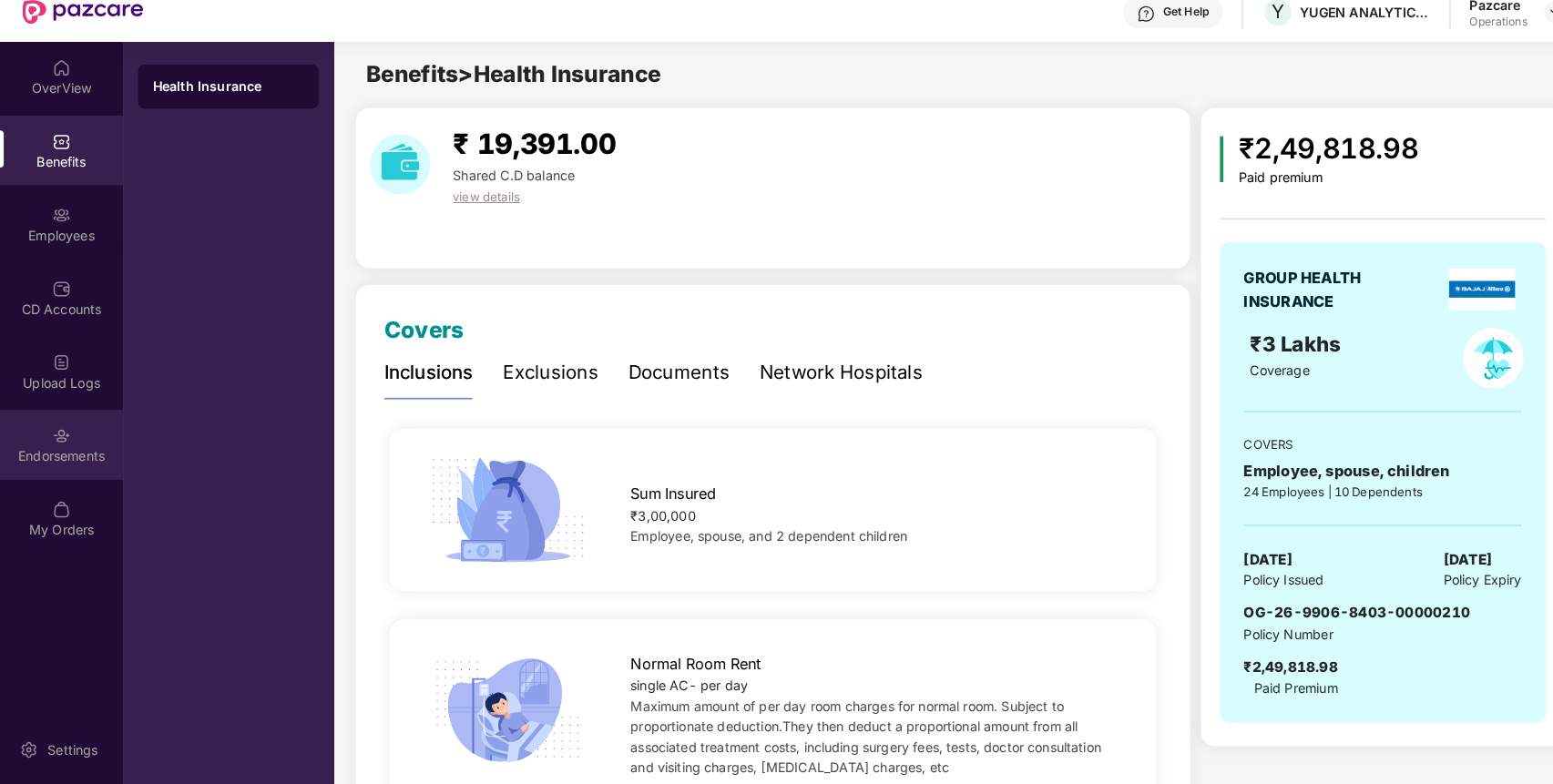
click at [46, 439] on div "Endorsements" at bounding box center [60, 452] width 120 height 68
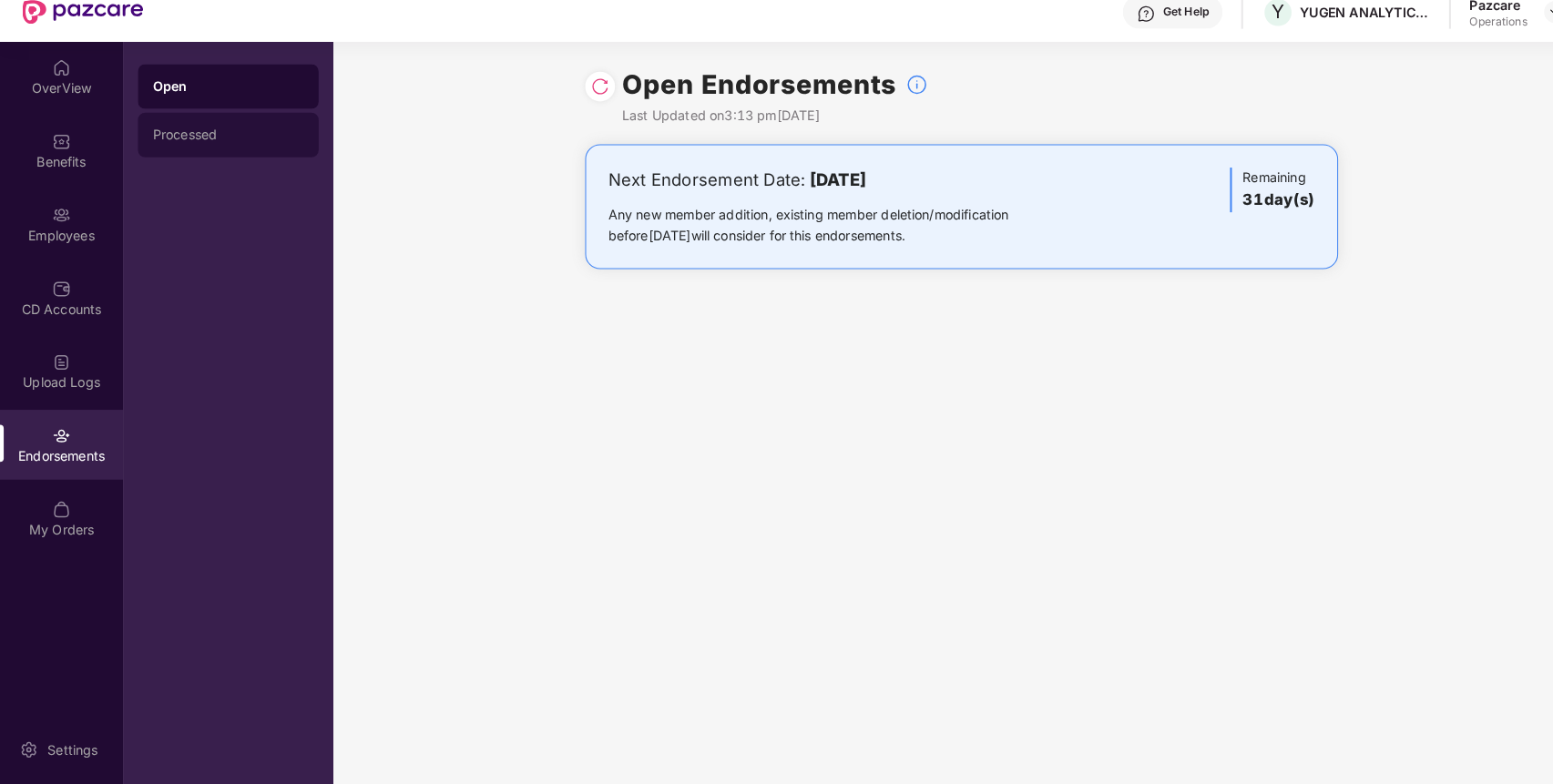
click at [241, 153] on div "Processed" at bounding box center [224, 150] width 148 height 15
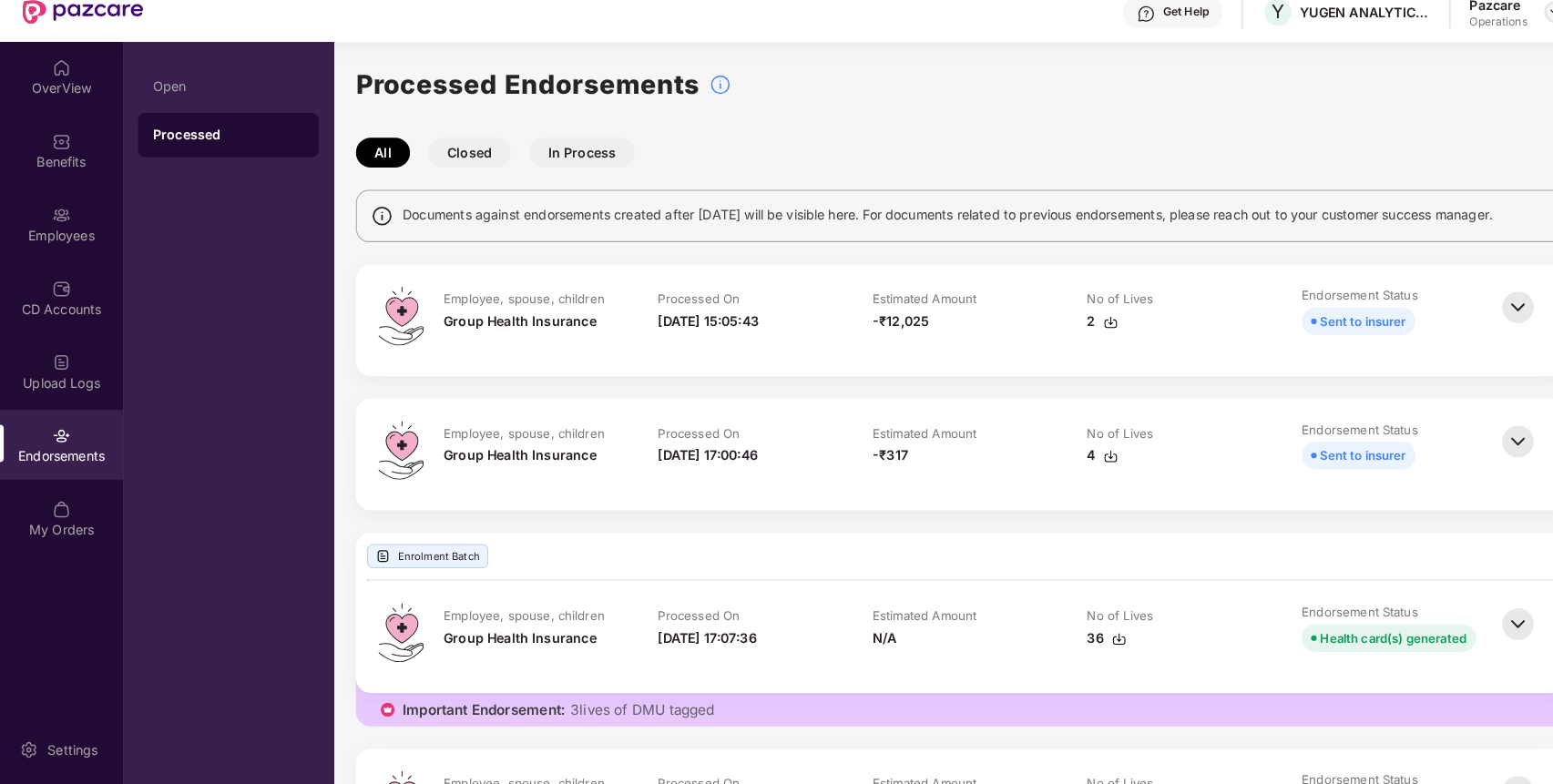
click at [1513, 25] on img at bounding box center [1521, 30] width 15 height 15
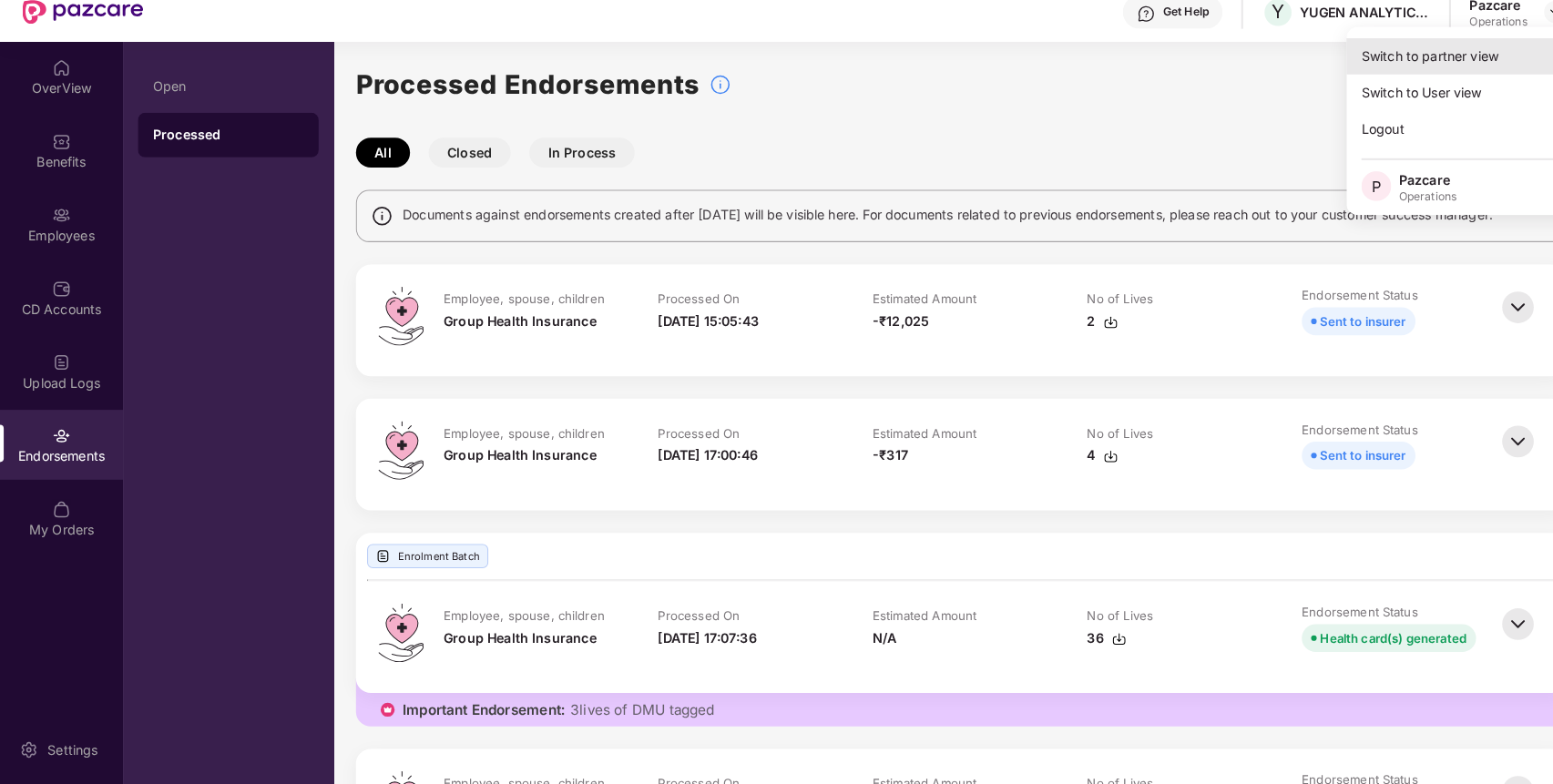
click at [1461, 66] on div "Switch to partner view" at bounding box center [1435, 72] width 237 height 35
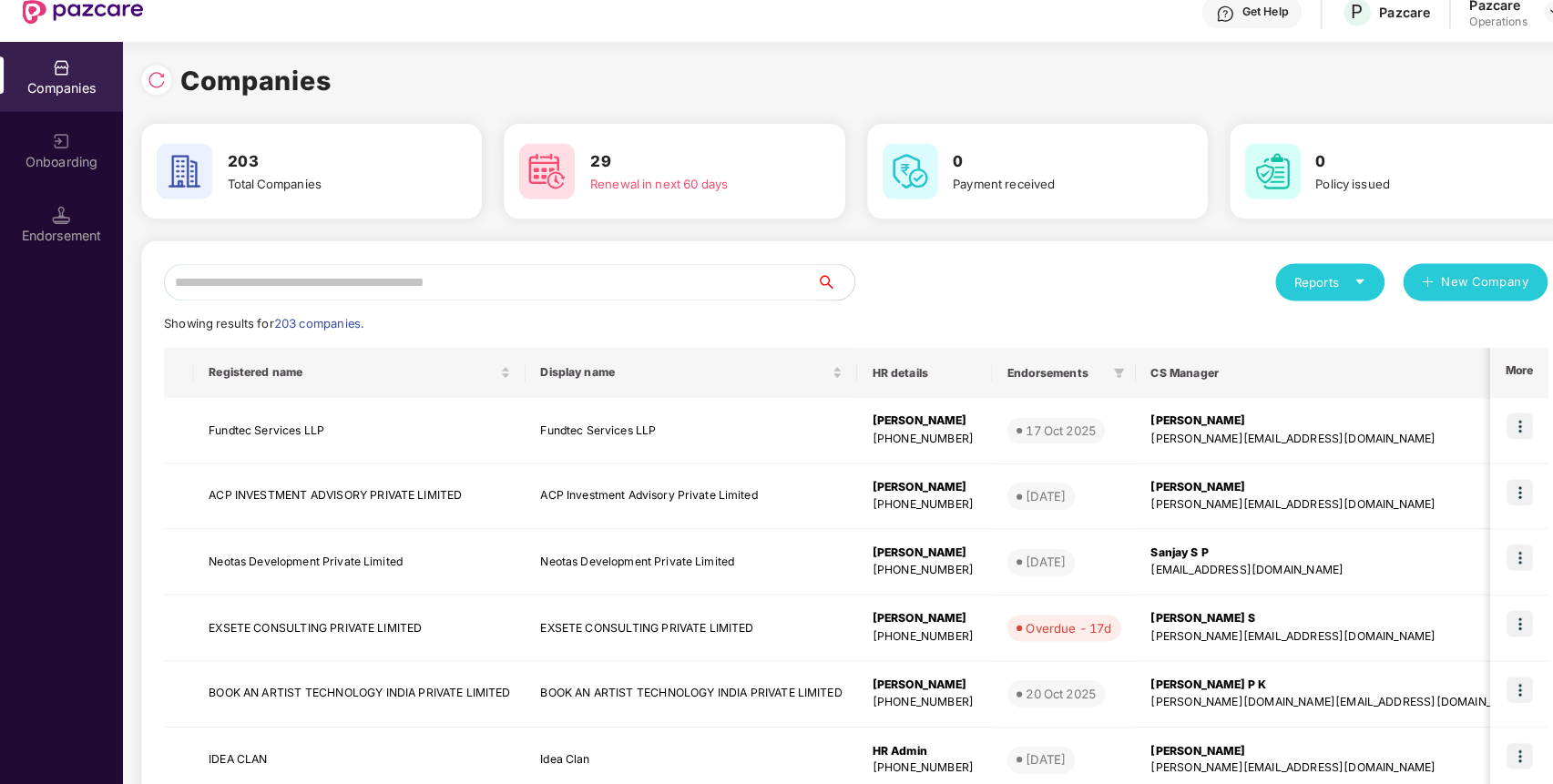
click at [522, 304] on input "text" at bounding box center [479, 293] width 638 height 36
paste input "**********"
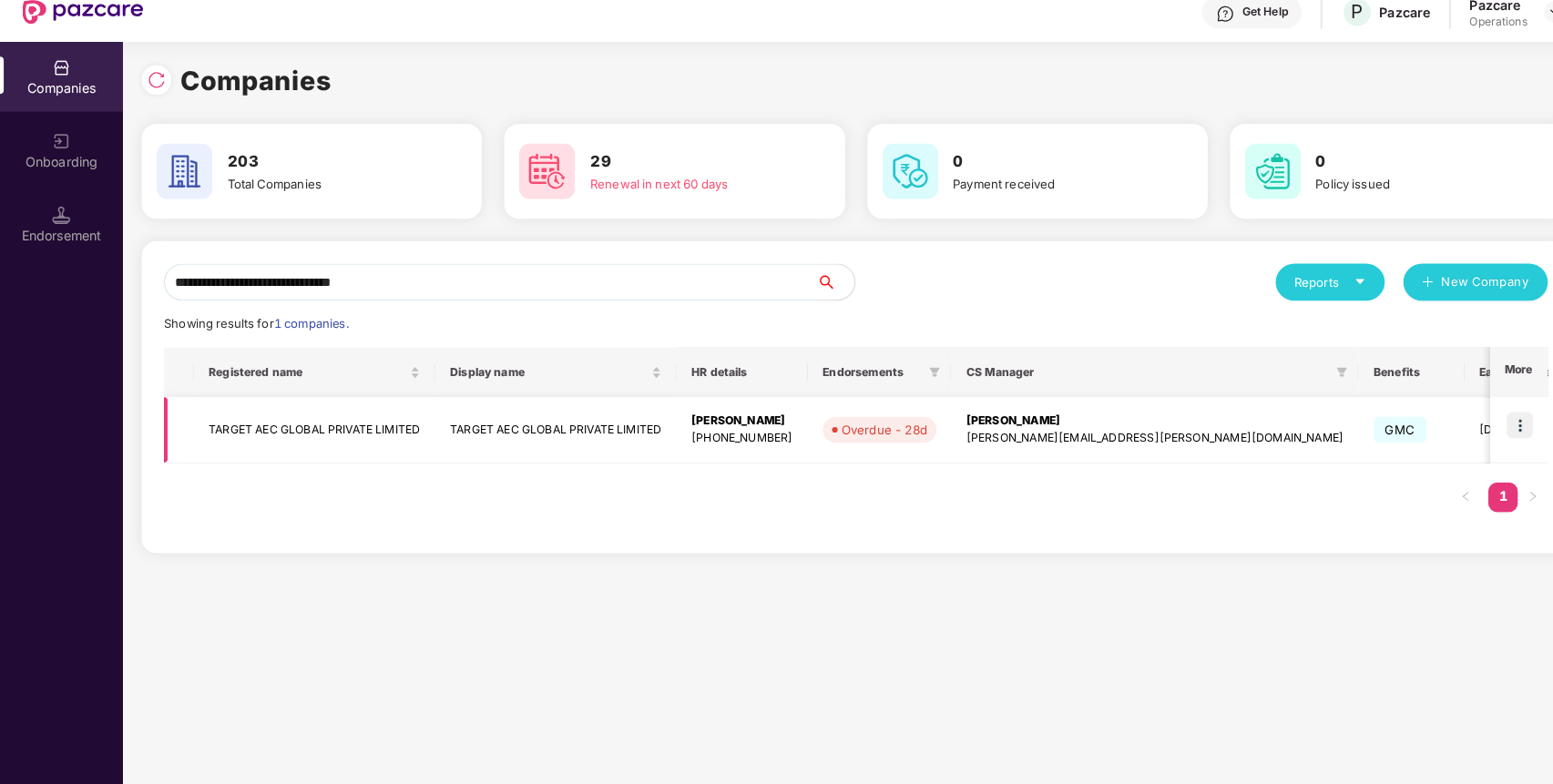
type input "**********"
click at [1494, 423] on img at bounding box center [1486, 433] width 26 height 26
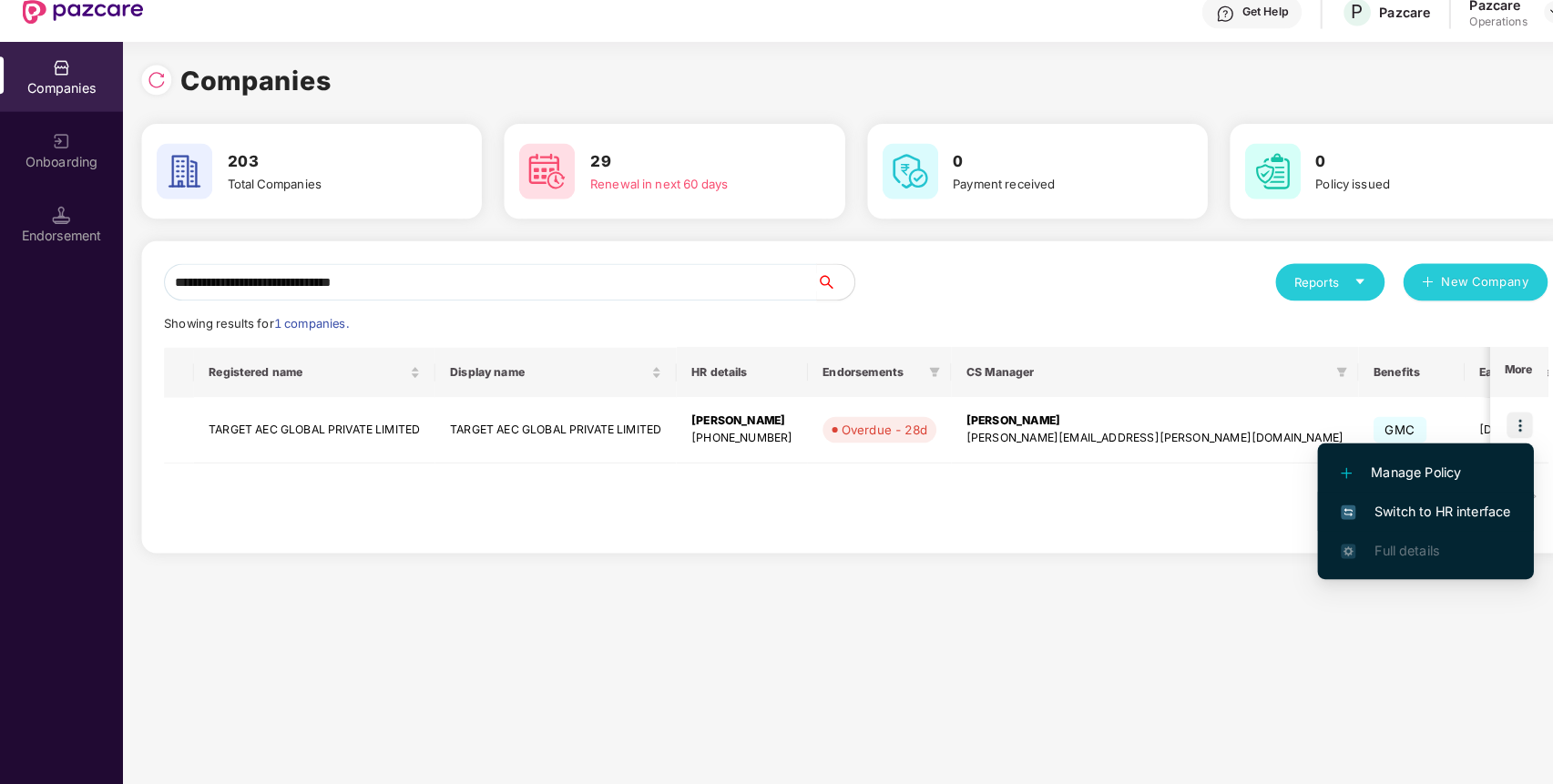
click at [1367, 522] on span "Switch to HR interface" at bounding box center [1393, 517] width 165 height 20
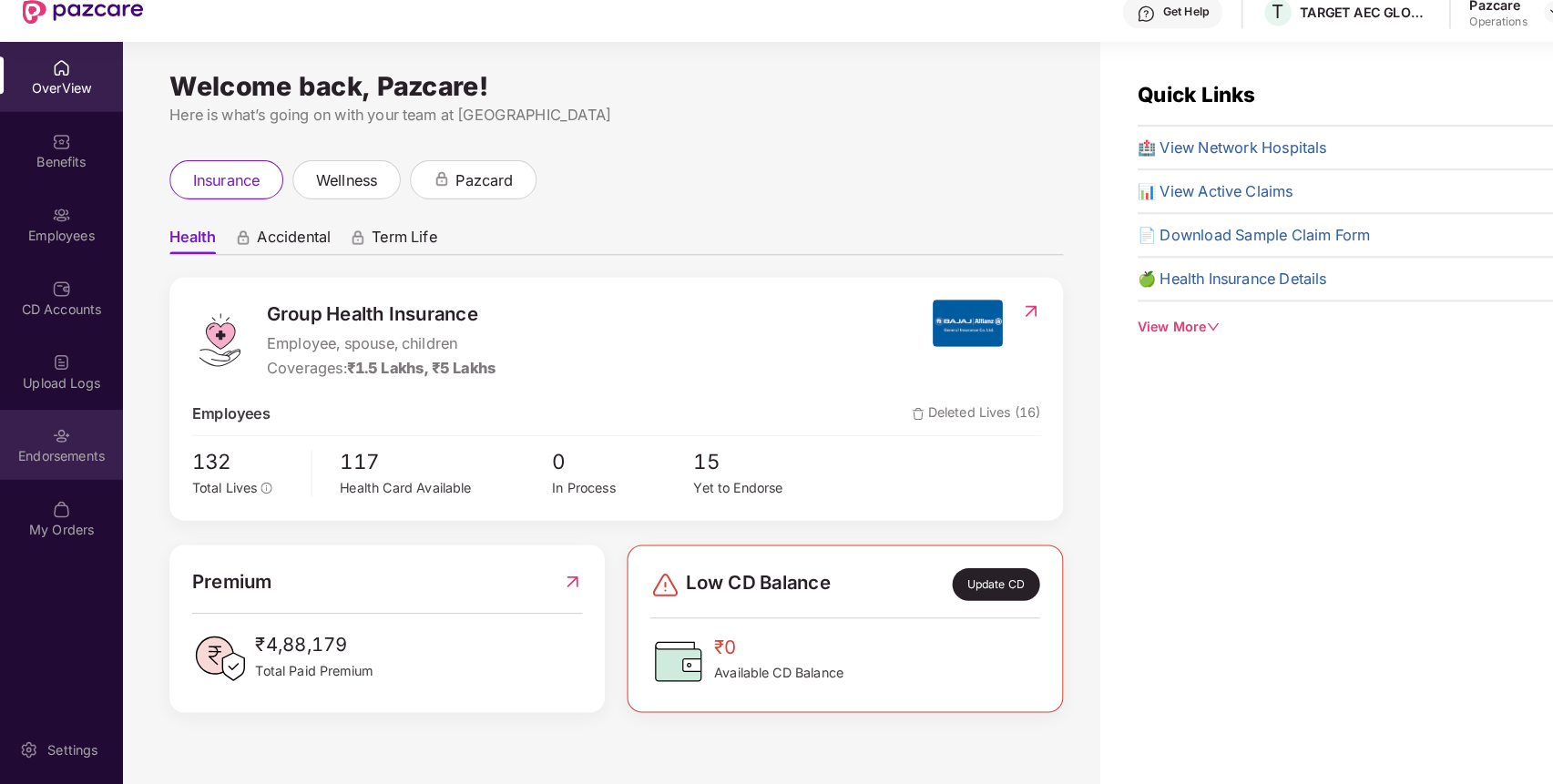
click at [55, 469] on div "Endorsements" at bounding box center [60, 464] width 120 height 18
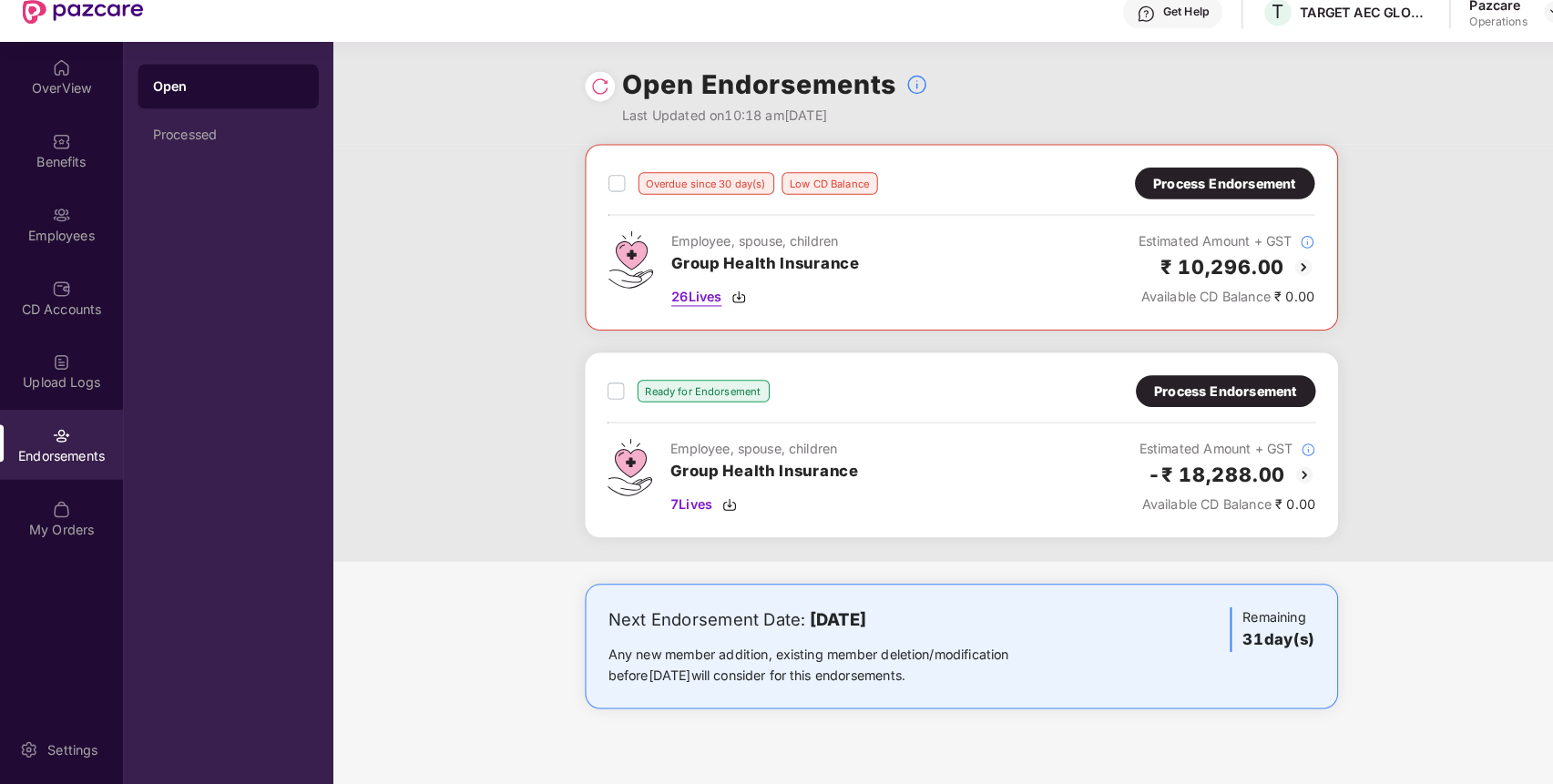
click at [673, 306] on span "26 Lives" at bounding box center [681, 308] width 49 height 20
click at [674, 506] on span "7 Lives" at bounding box center [676, 511] width 41 height 20
click at [1207, 187] on div "Process Endorsement" at bounding box center [1197, 197] width 140 height 20
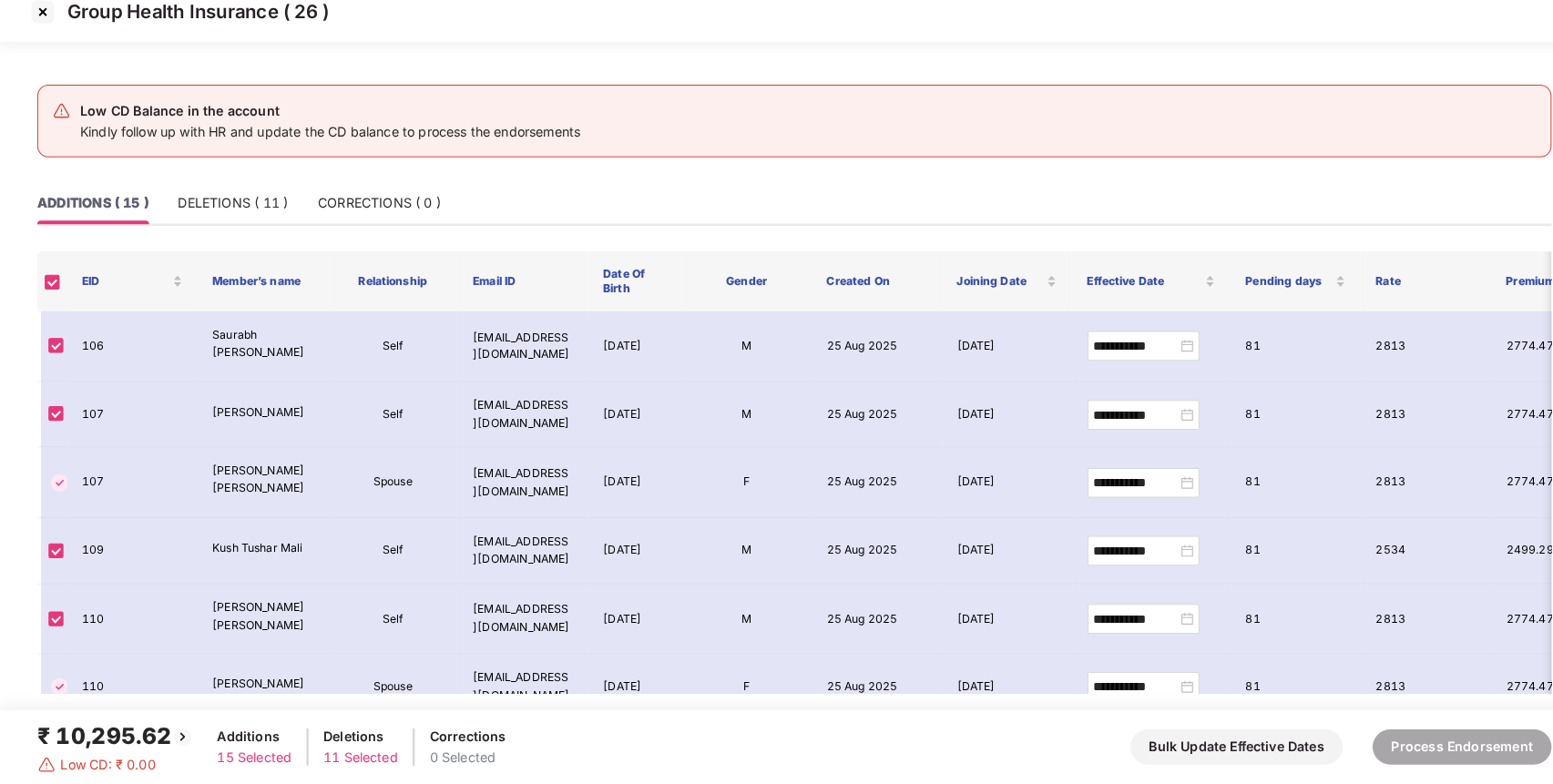
click at [42, 32] on img at bounding box center [42, 30] width 30 height 30
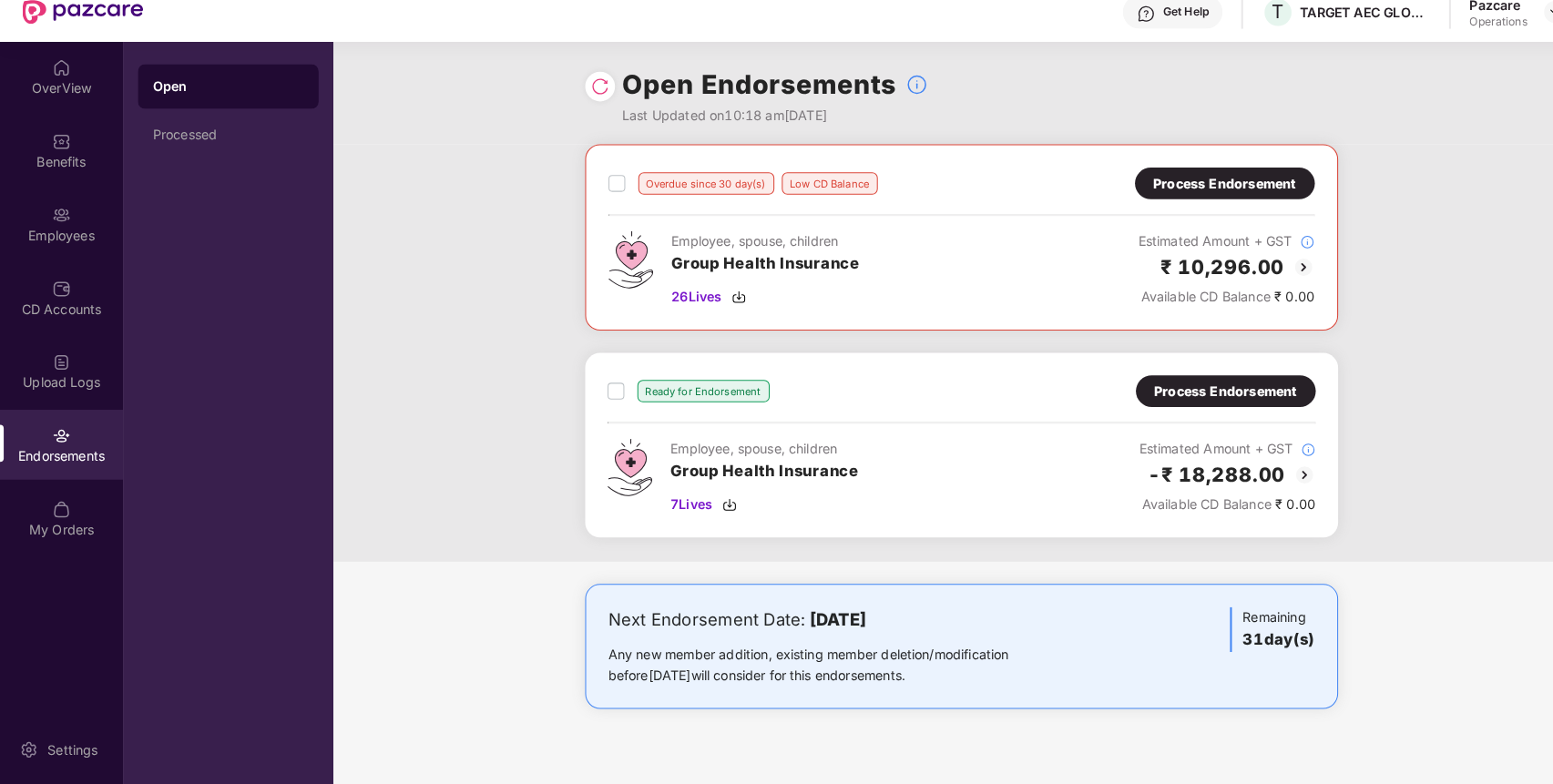
click at [1201, 189] on div "Process Endorsement" at bounding box center [1197, 197] width 140 height 20
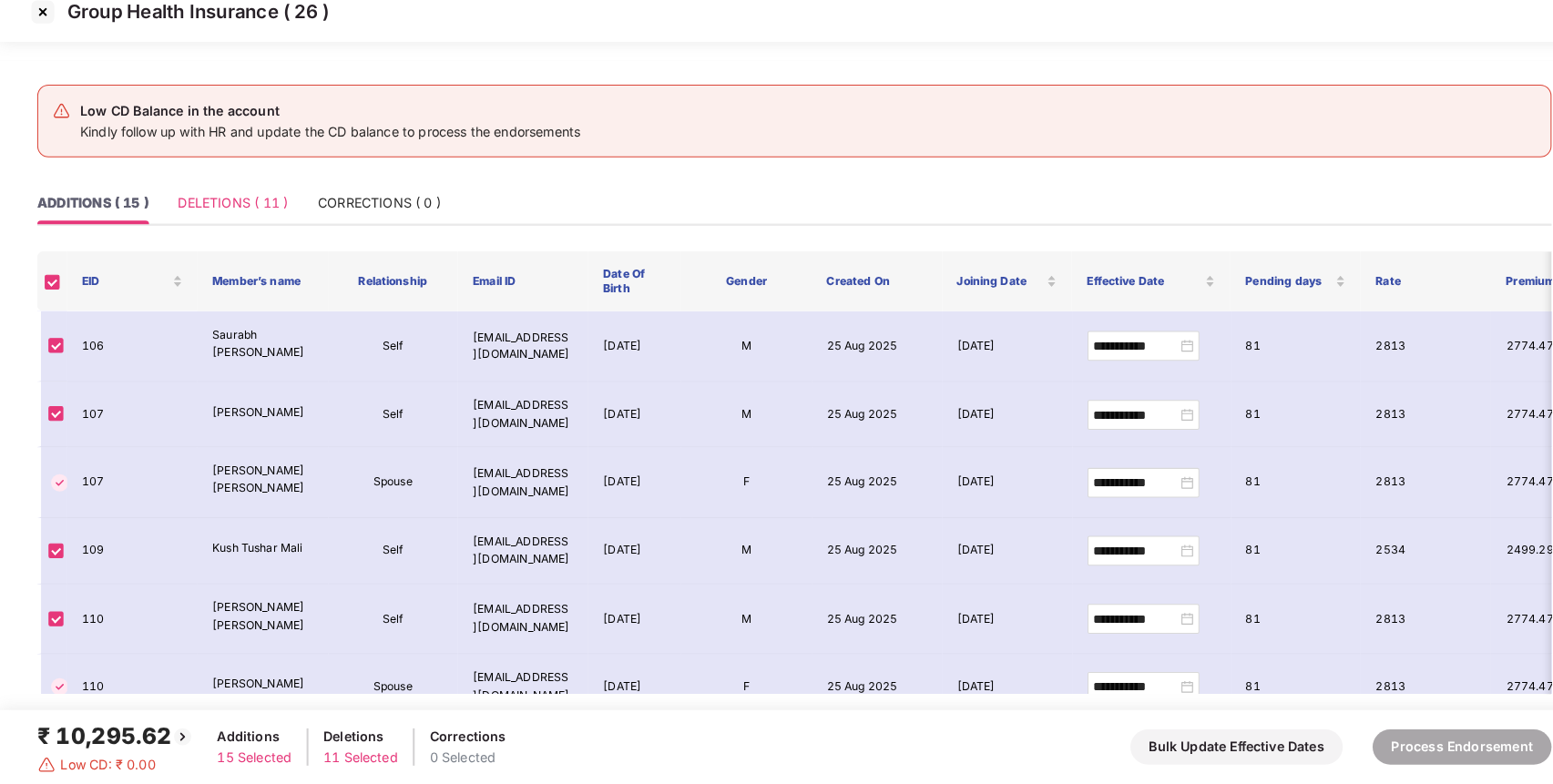
click at [224, 203] on div "DELETIONS ( 11 )" at bounding box center [227, 215] width 107 height 42
